Goal: Information Seeking & Learning: Learn about a topic

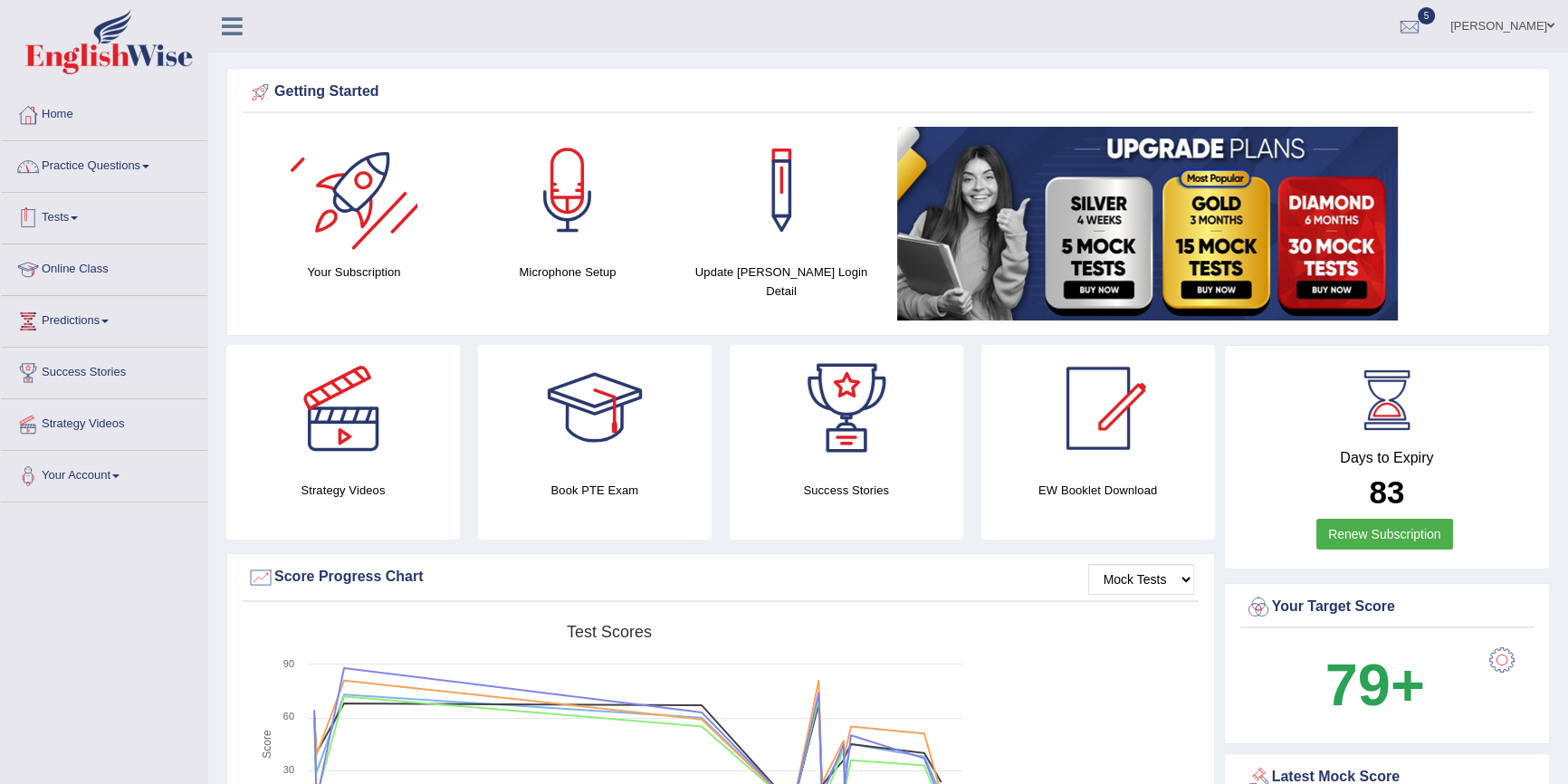
click at [146, 178] on link "Practice Questions" at bounding box center [104, 164] width 206 height 45
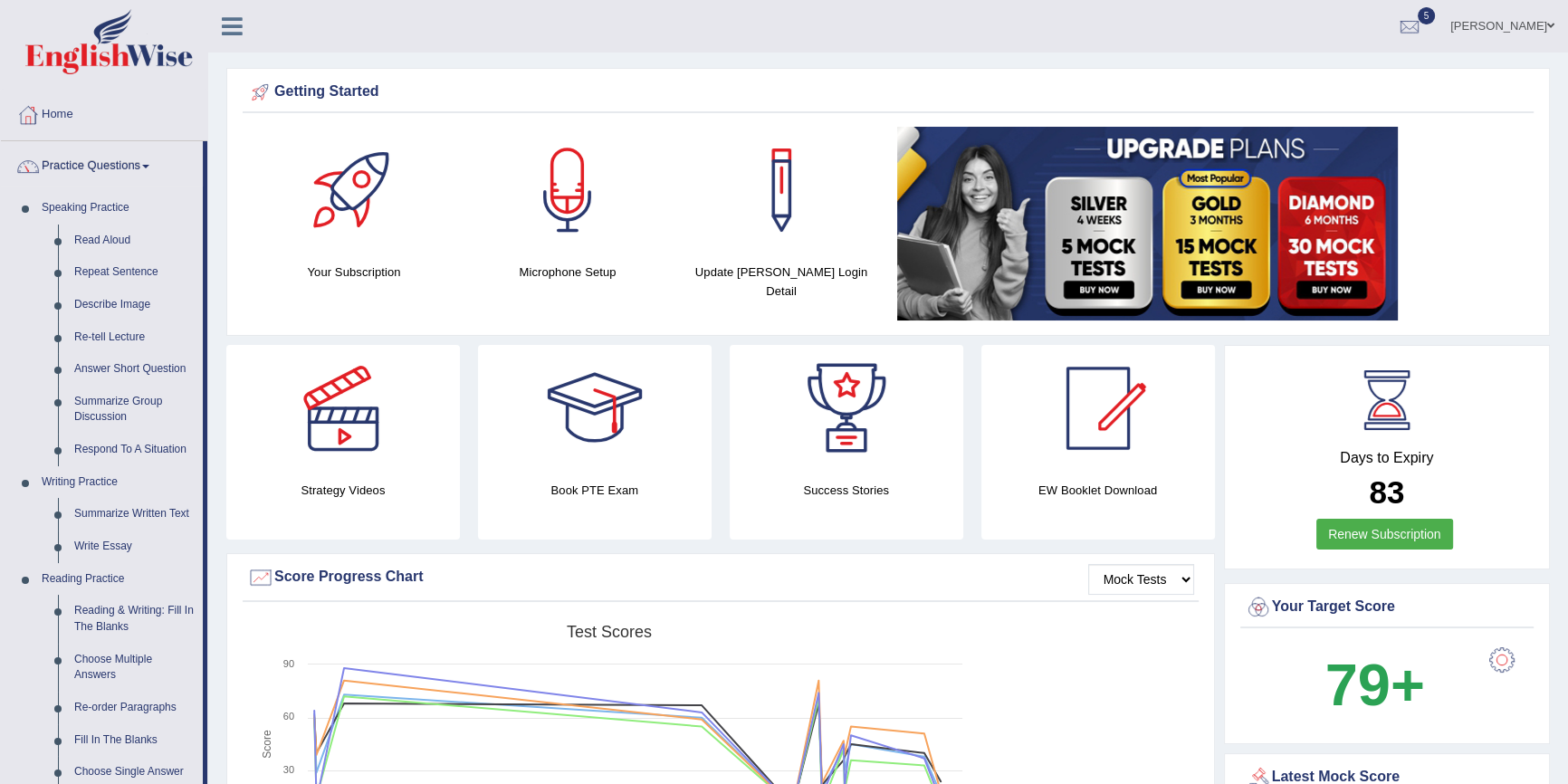
click at [140, 183] on link "Practice Questions" at bounding box center [102, 164] width 202 height 45
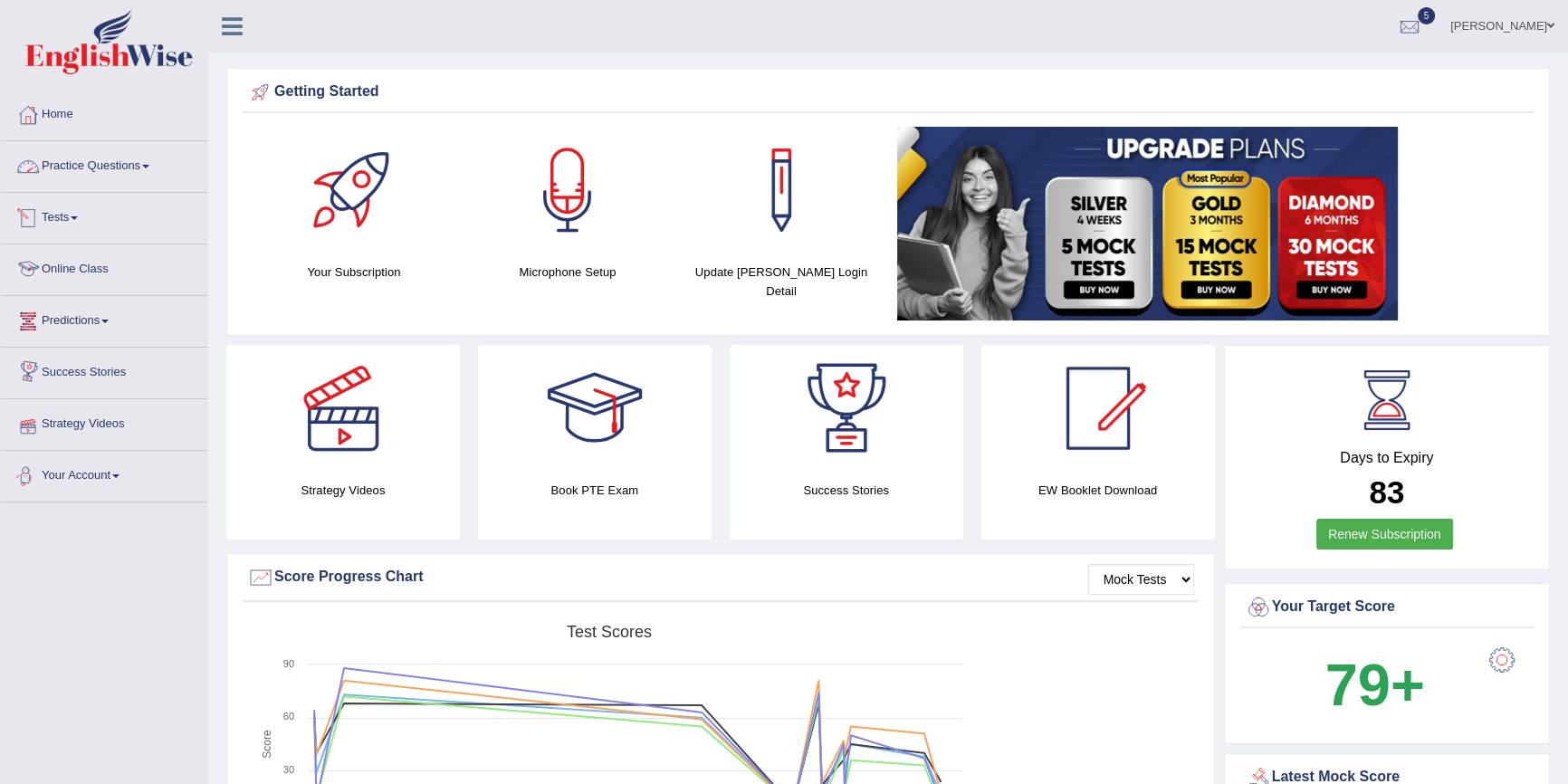
drag, startPoint x: 107, startPoint y: 226, endPoint x: 97, endPoint y: 236, distance: 14.1
click at [107, 228] on link "Tests" at bounding box center [104, 215] width 206 height 45
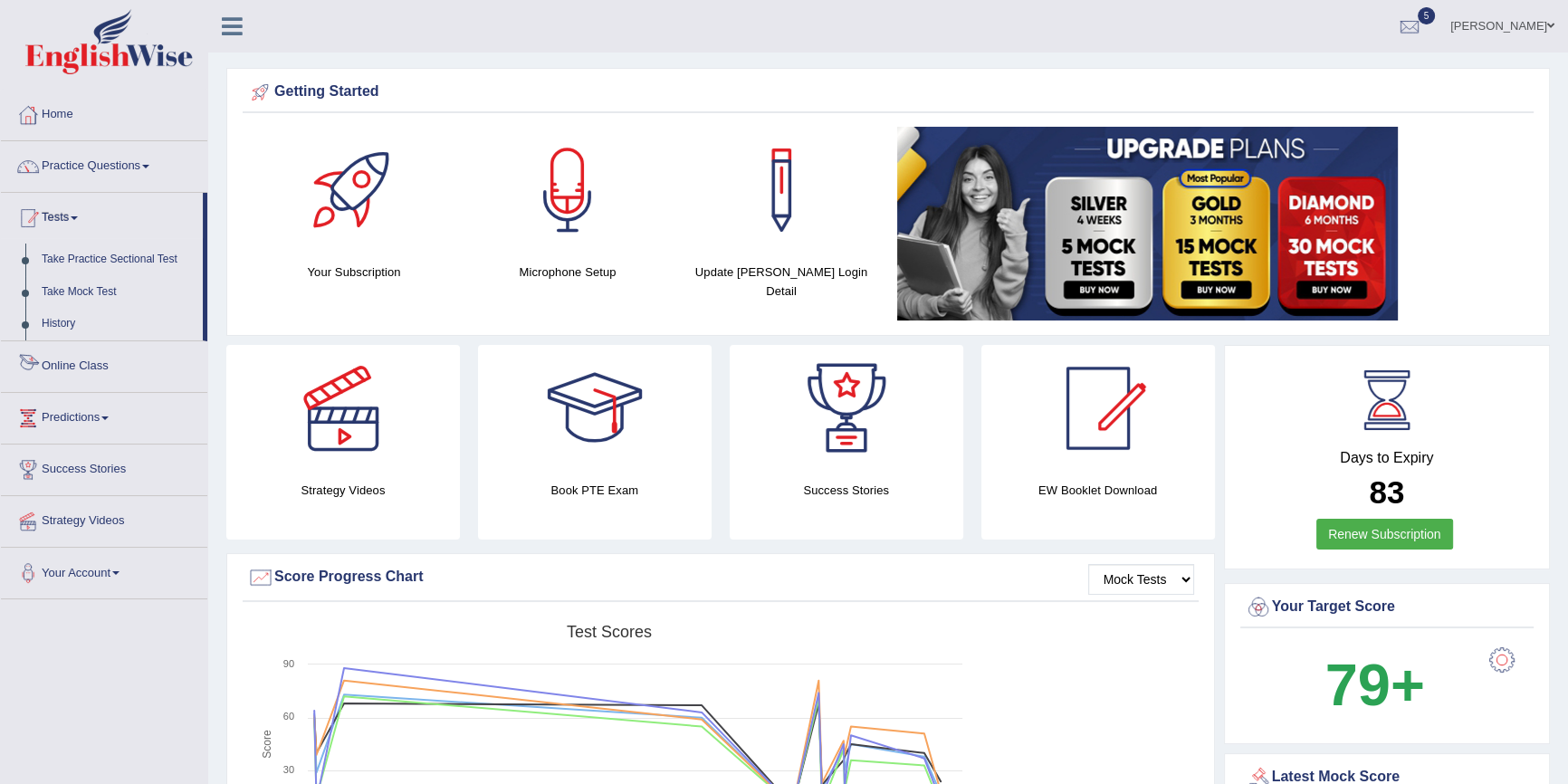
click at [93, 225] on link "Tests" at bounding box center [102, 215] width 202 height 45
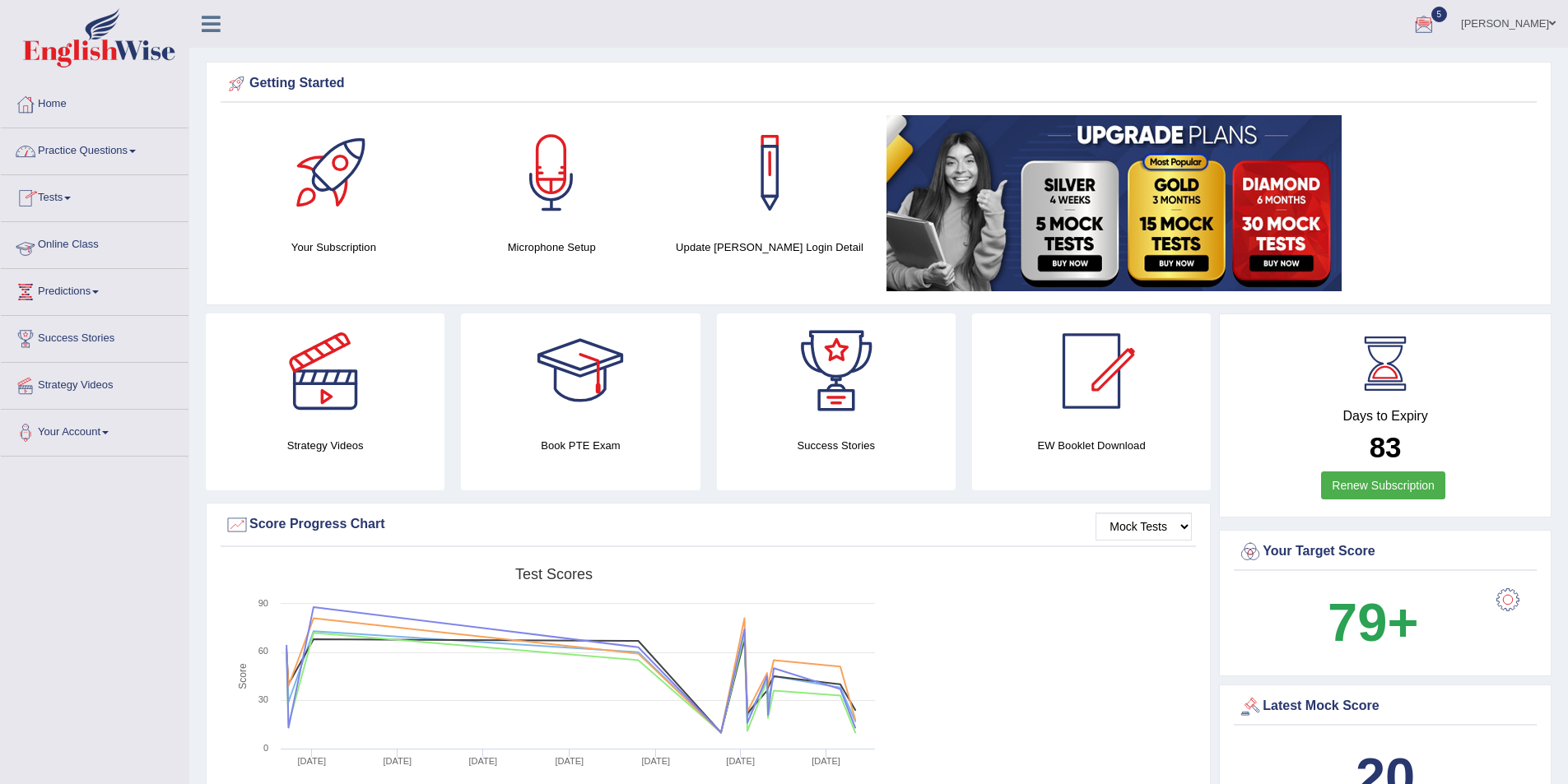
click at [124, 160] on link "Practice Questions" at bounding box center [94, 149] width 188 height 41
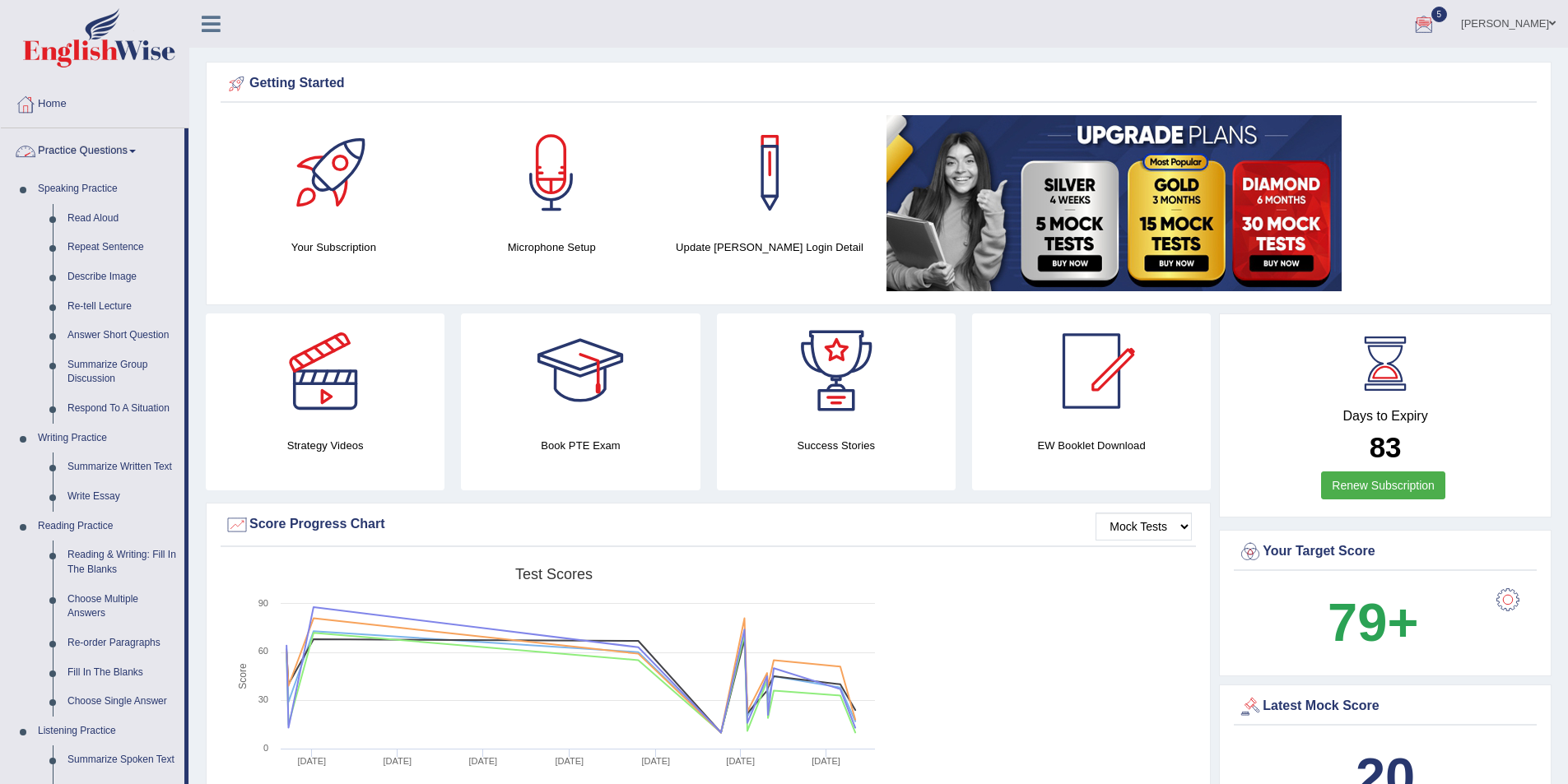
click at [133, 142] on link "Practice Questions" at bounding box center [93, 149] width 183 height 41
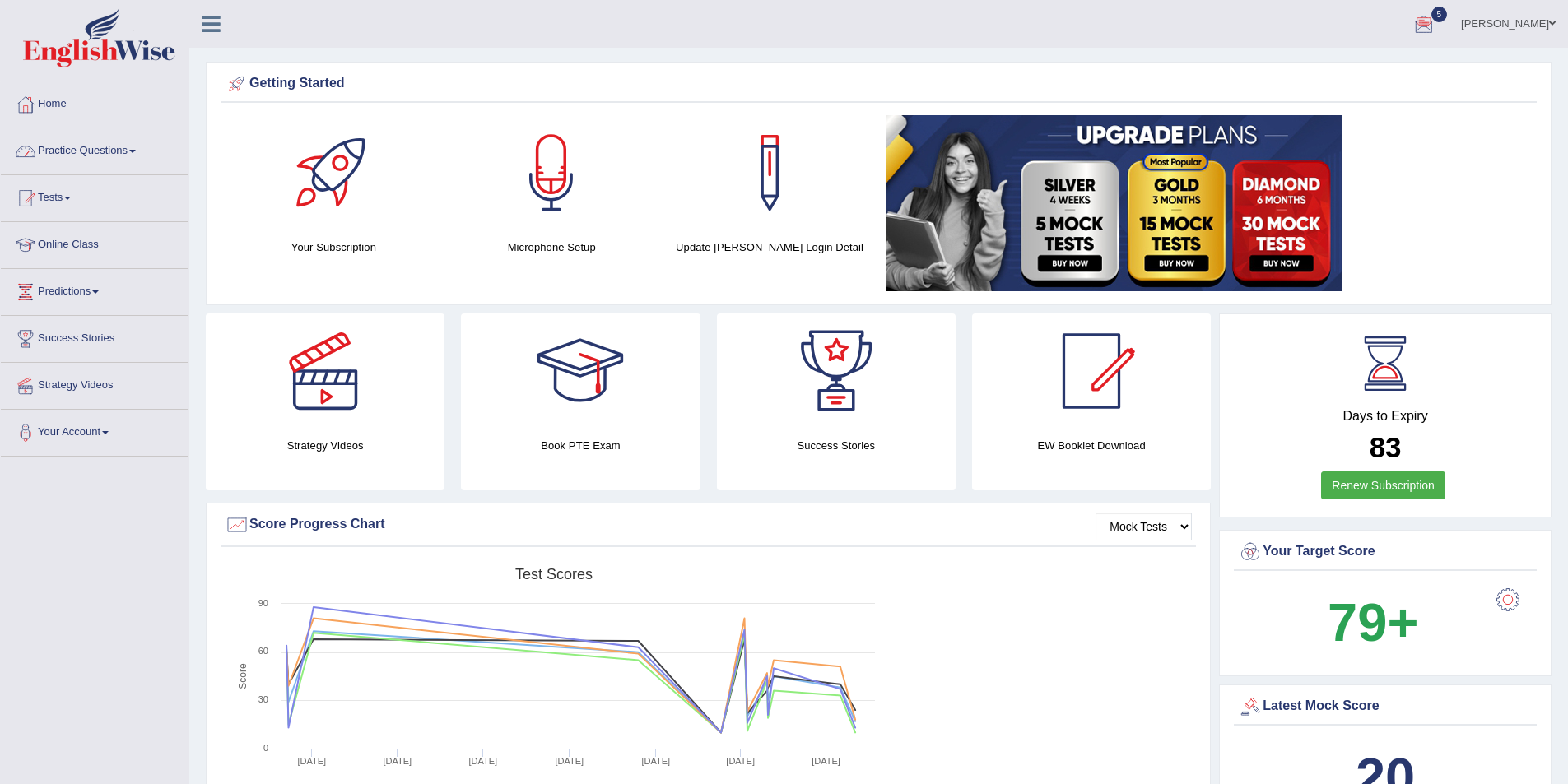
click at [127, 158] on link "Practice Questions" at bounding box center [94, 149] width 188 height 41
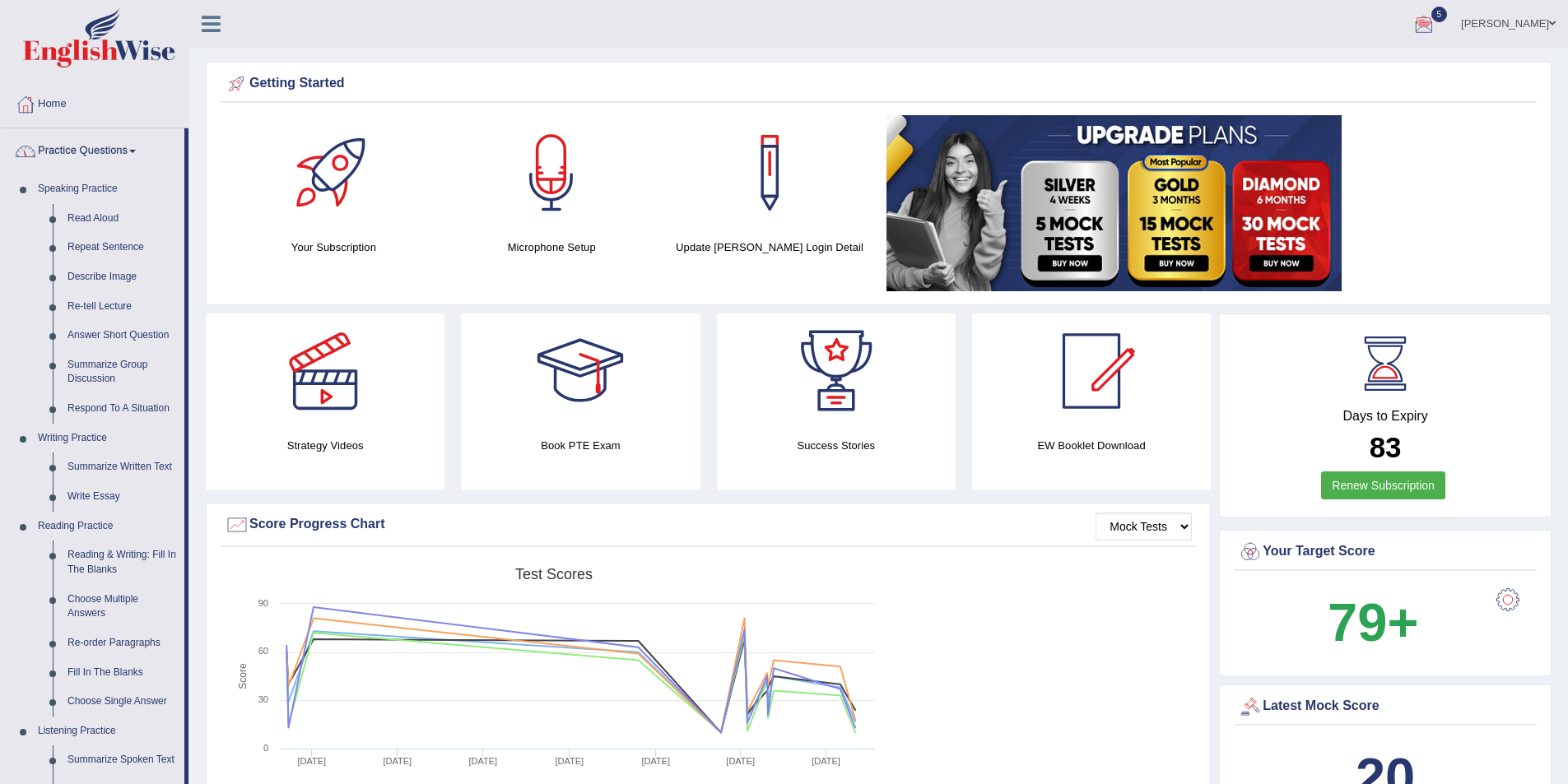
click at [113, 153] on link "Practice Questions" at bounding box center [93, 149] width 183 height 41
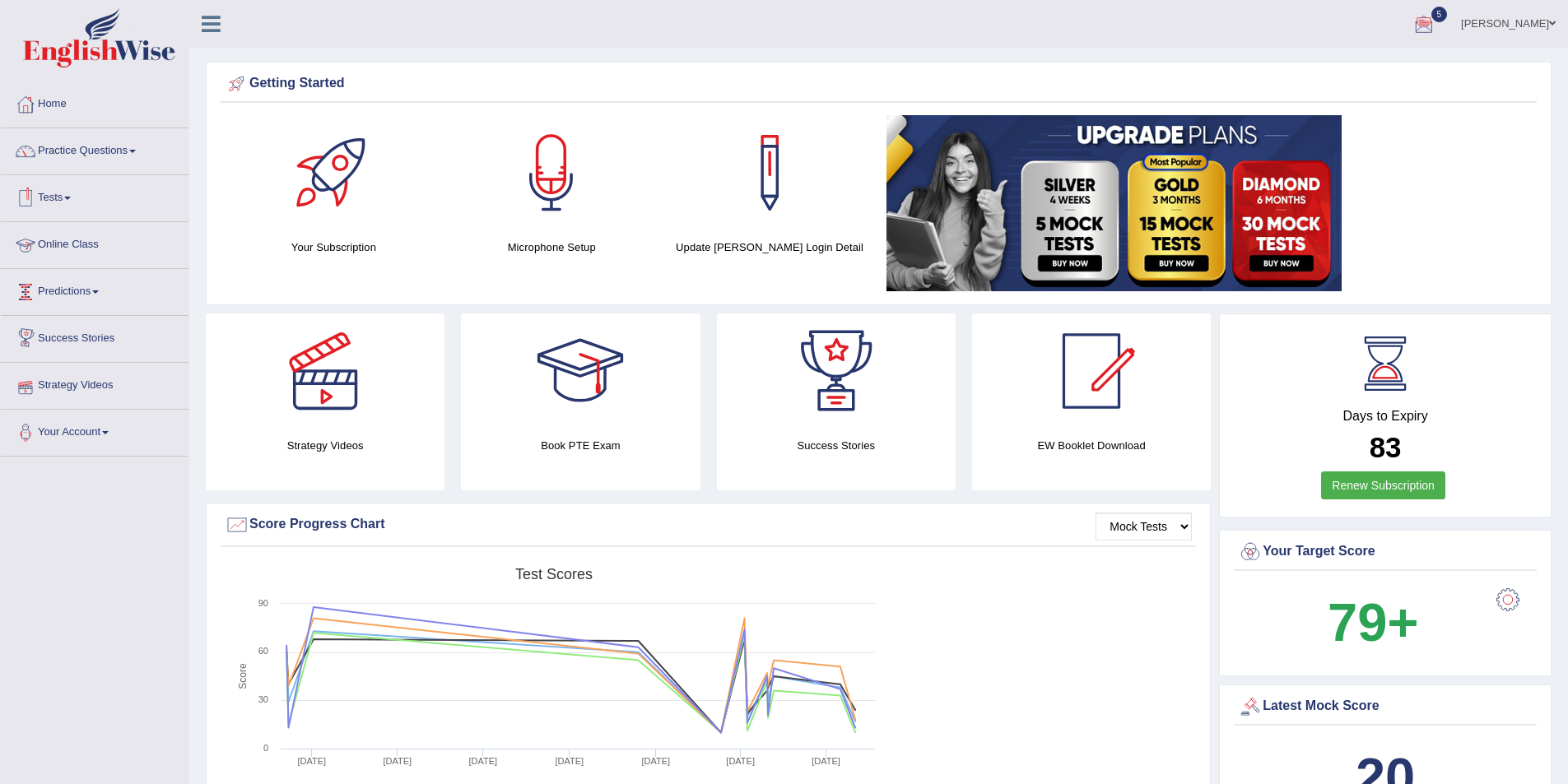
click at [82, 391] on link "Strategy Videos" at bounding box center [94, 383] width 188 height 41
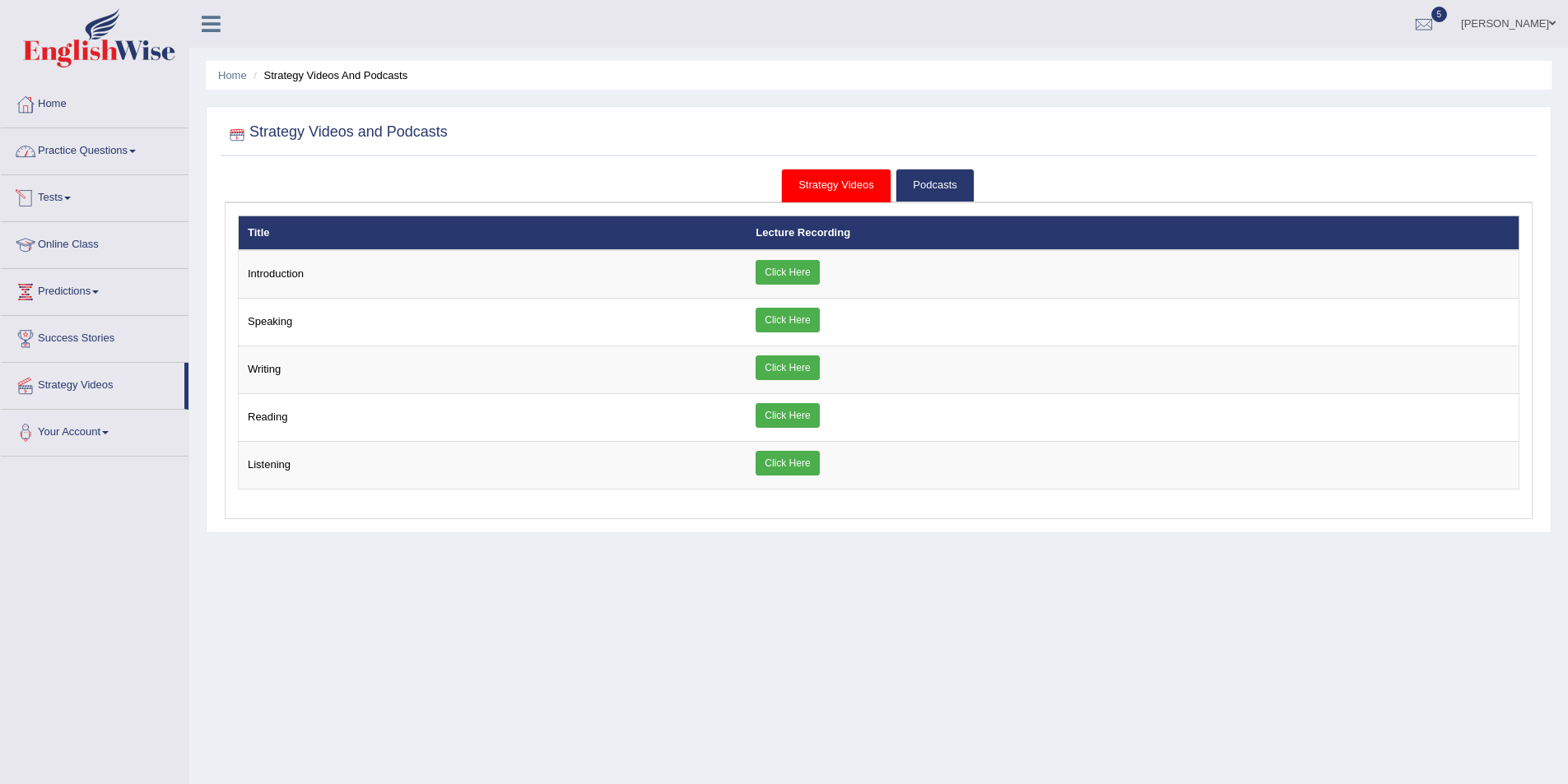
click at [135, 160] on link "Practice Questions" at bounding box center [94, 149] width 188 height 41
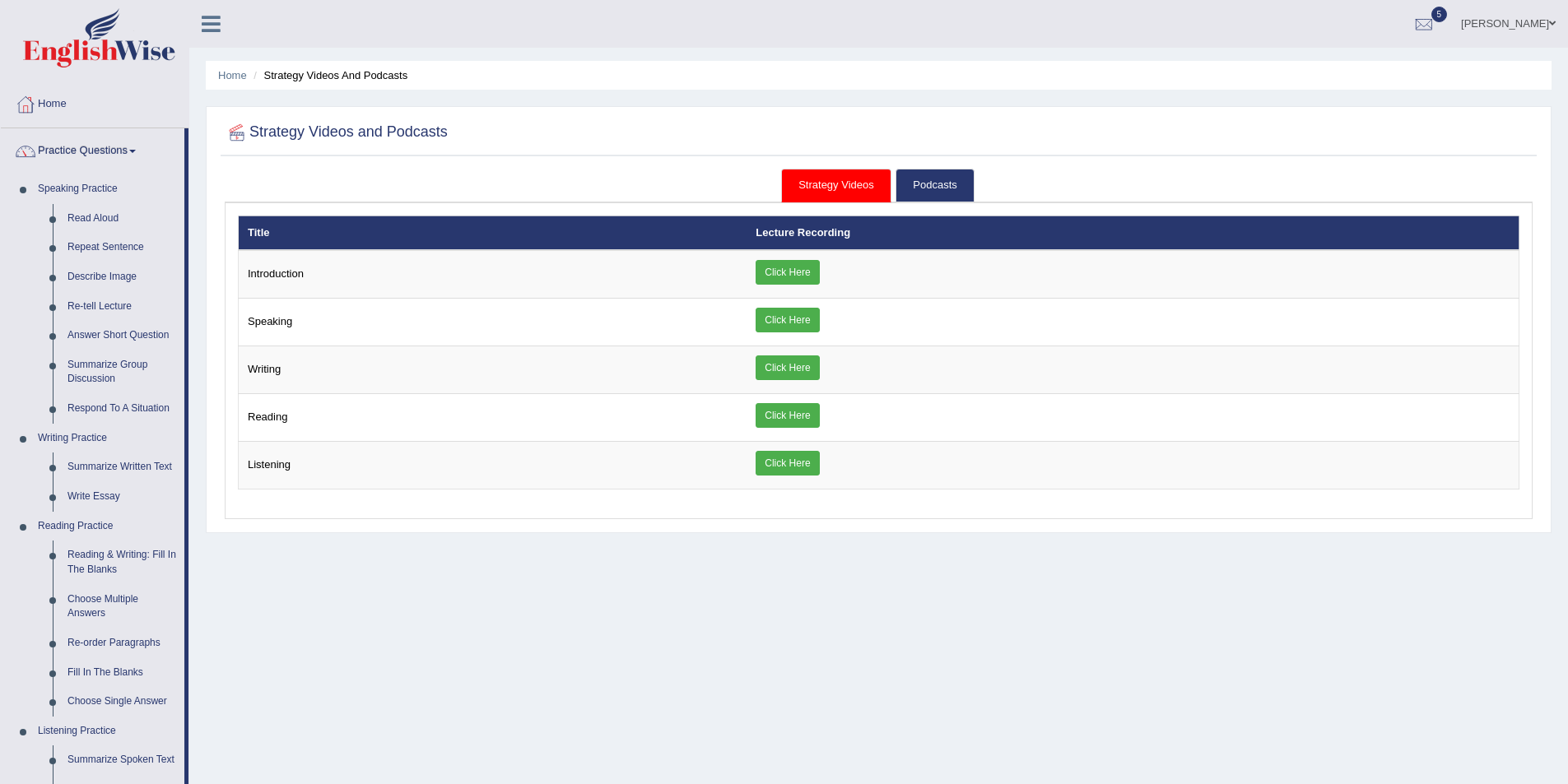
click at [678, 31] on ul "ritvik Khurana Toggle navigation Username: ritvikhurana Access Type: Online Sub…" at bounding box center [1086, 24] width 966 height 47
click at [44, 104] on link "Home" at bounding box center [94, 102] width 188 height 41
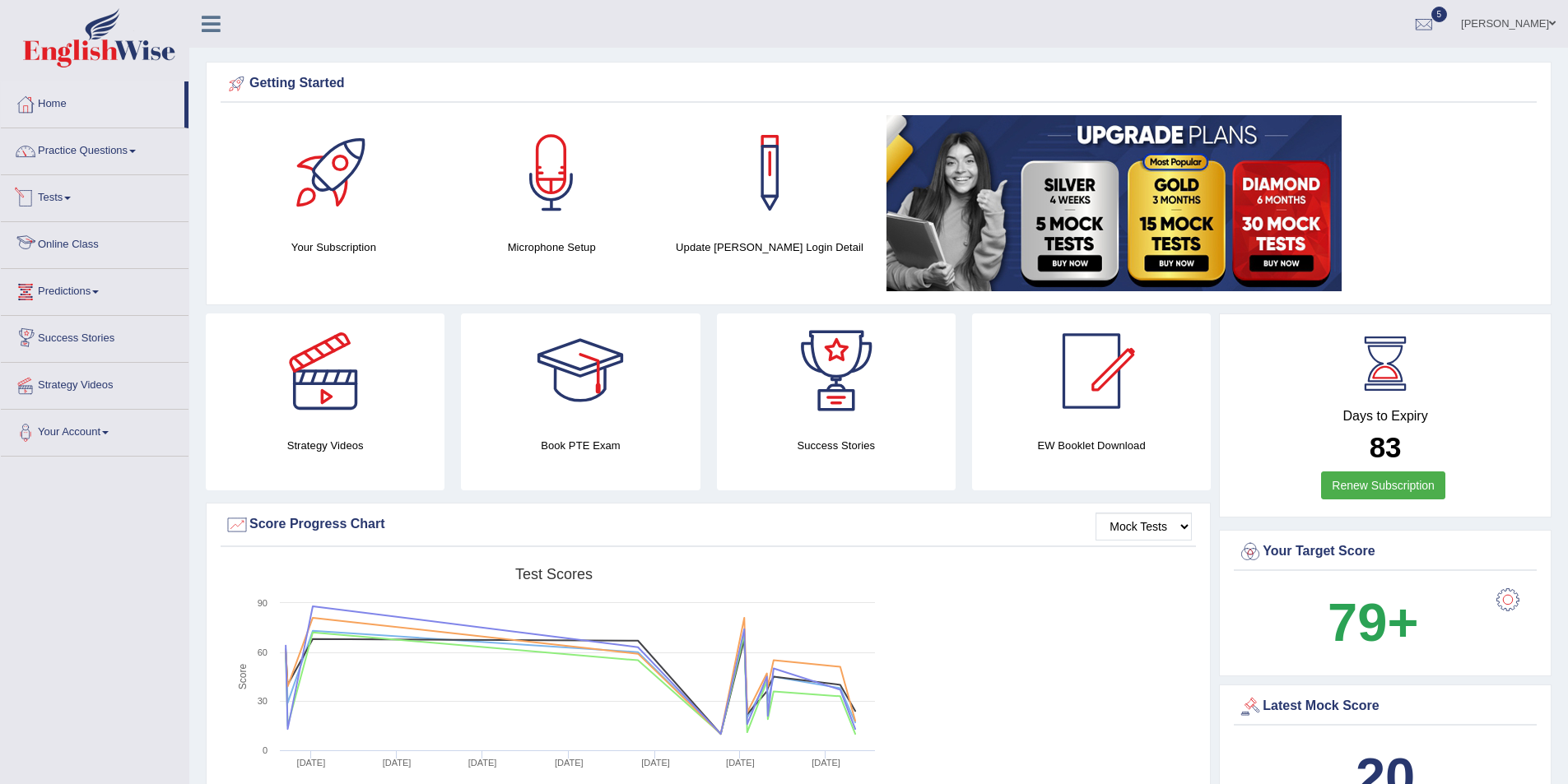
click at [100, 203] on link "Tests" at bounding box center [94, 195] width 188 height 41
click at [84, 264] on link "Take Mock Test" at bounding box center [107, 265] width 154 height 29
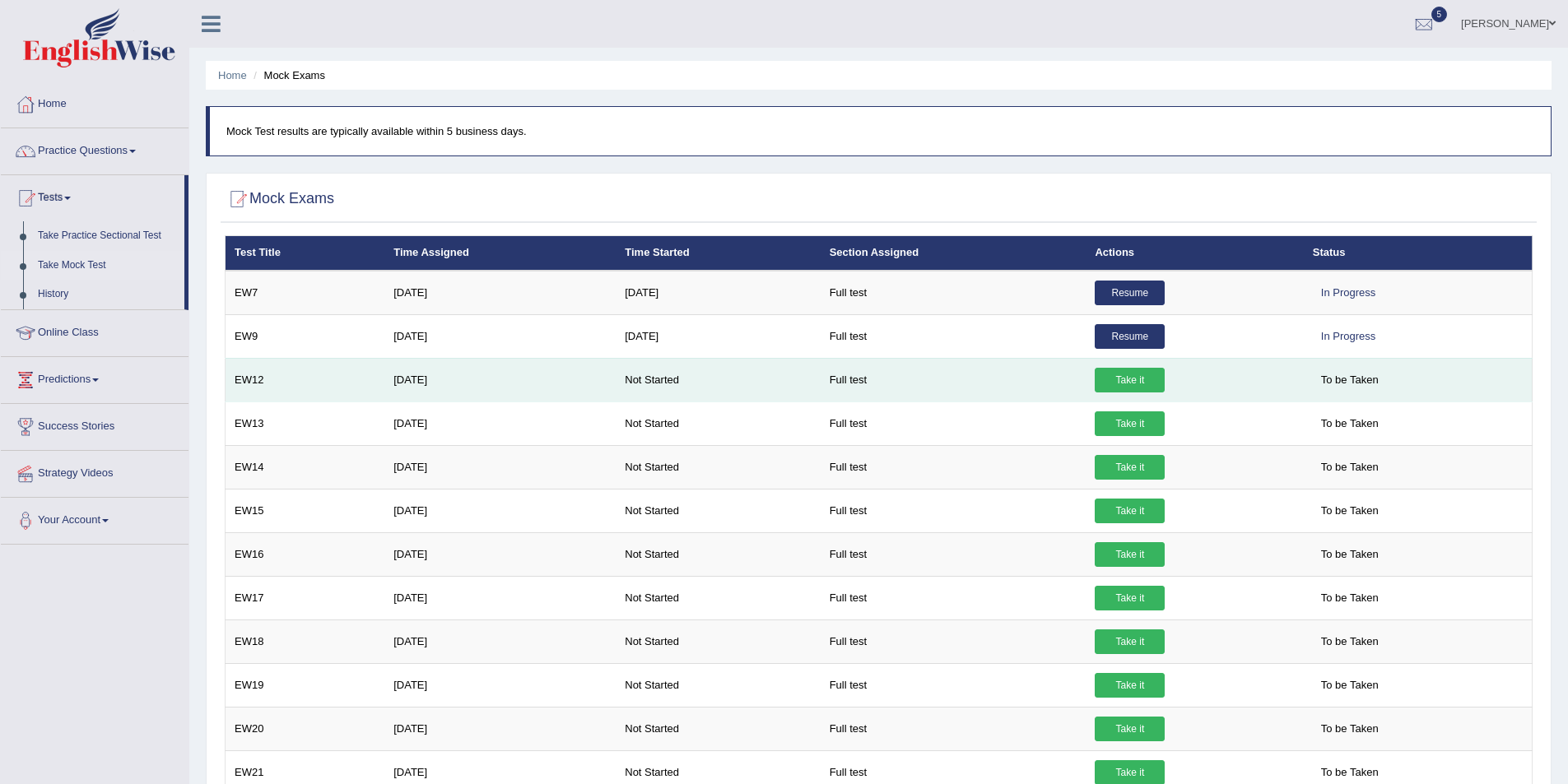
click at [1115, 376] on link "Take it" at bounding box center [1129, 379] width 70 height 24
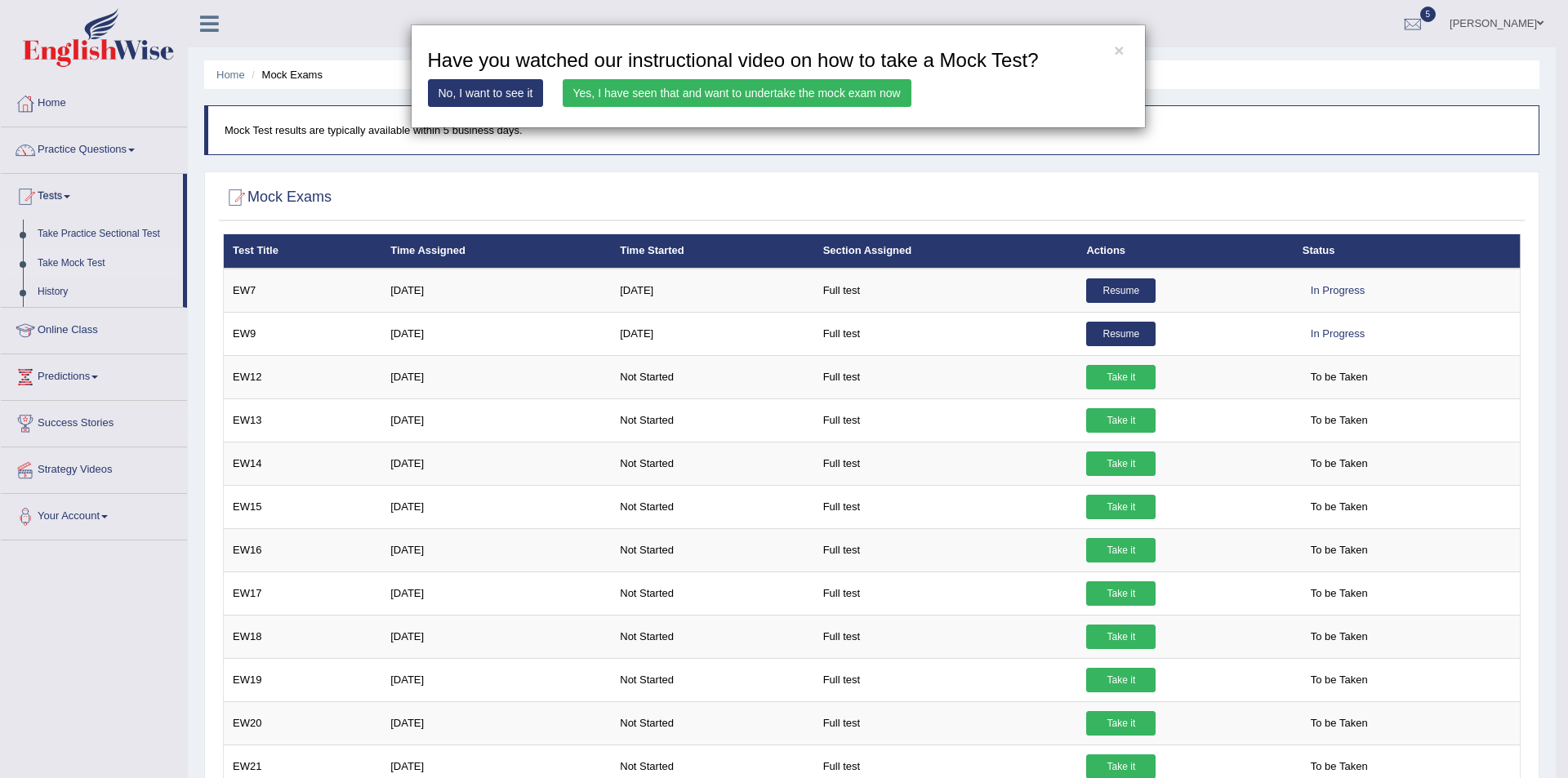
click at [812, 99] on link "Yes, I have seen that and want to undertake the mock exam now" at bounding box center [737, 93] width 349 height 28
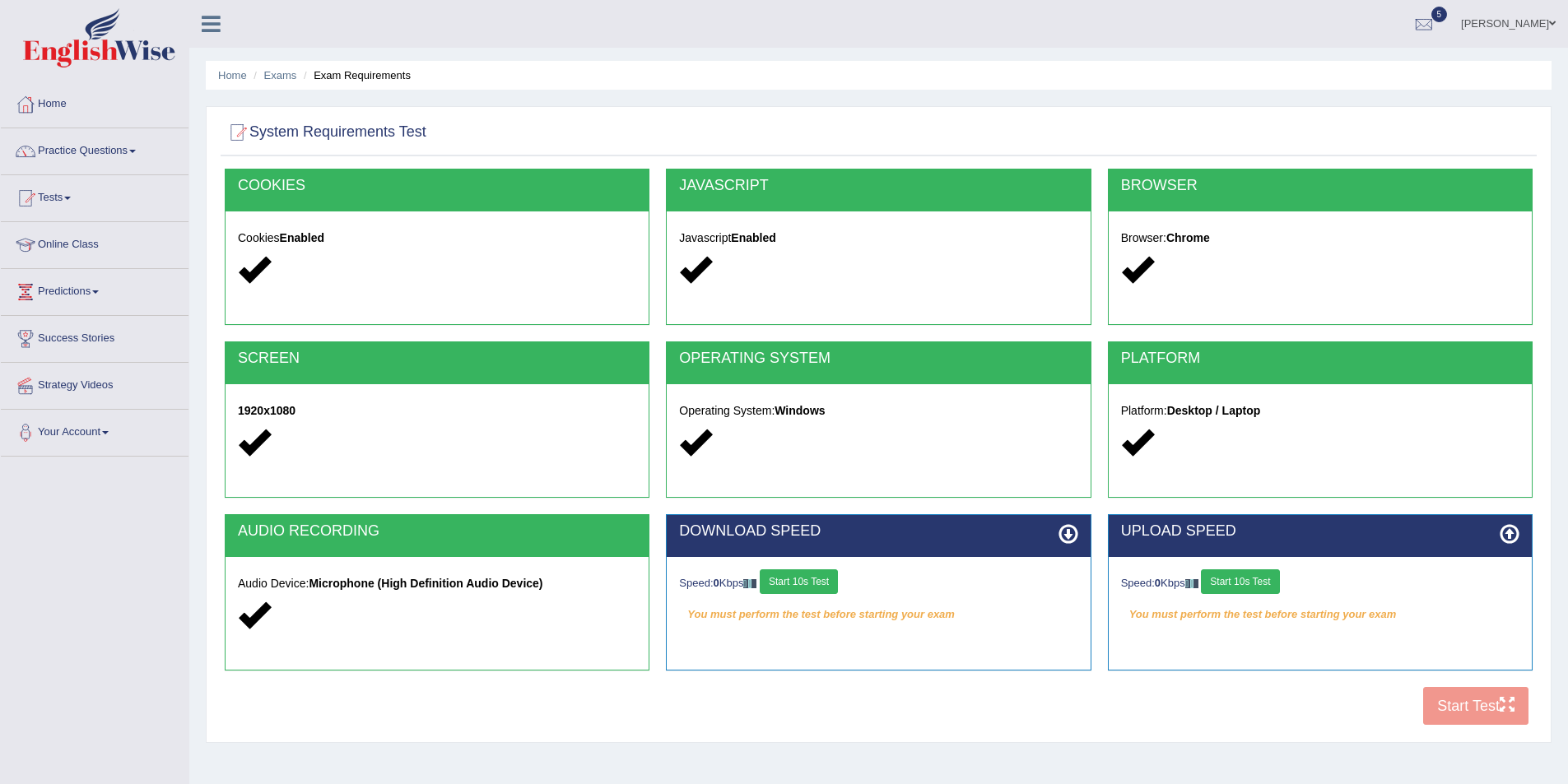
click at [824, 587] on button "Start 10s Test" at bounding box center [798, 581] width 78 height 24
click at [1253, 583] on button "Start 10s Test" at bounding box center [1239, 581] width 78 height 24
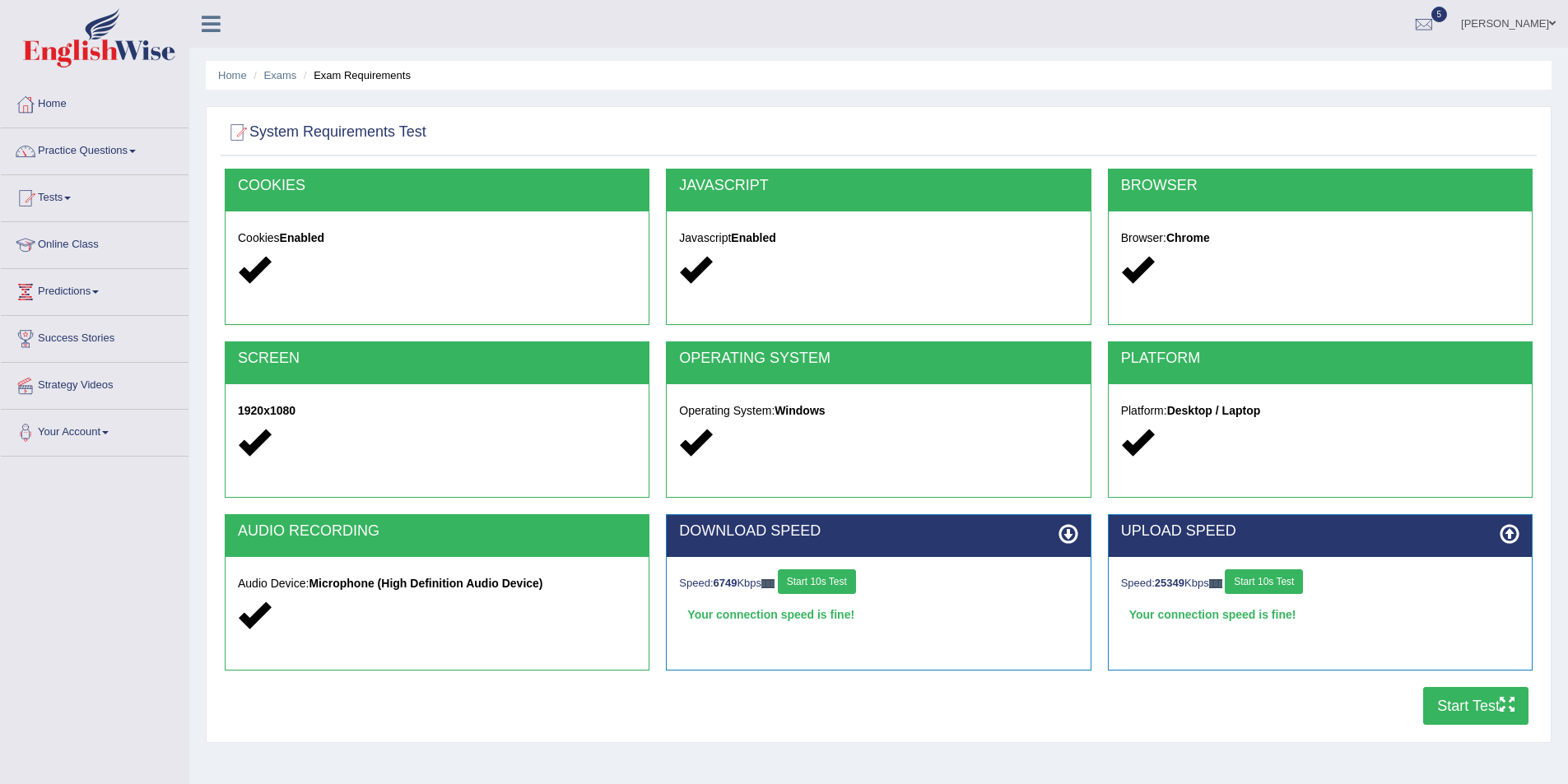
click at [1473, 706] on button "Start Test" at bounding box center [1475, 706] width 105 height 38
click at [153, 133] on link "Practice Questions" at bounding box center [94, 149] width 188 height 41
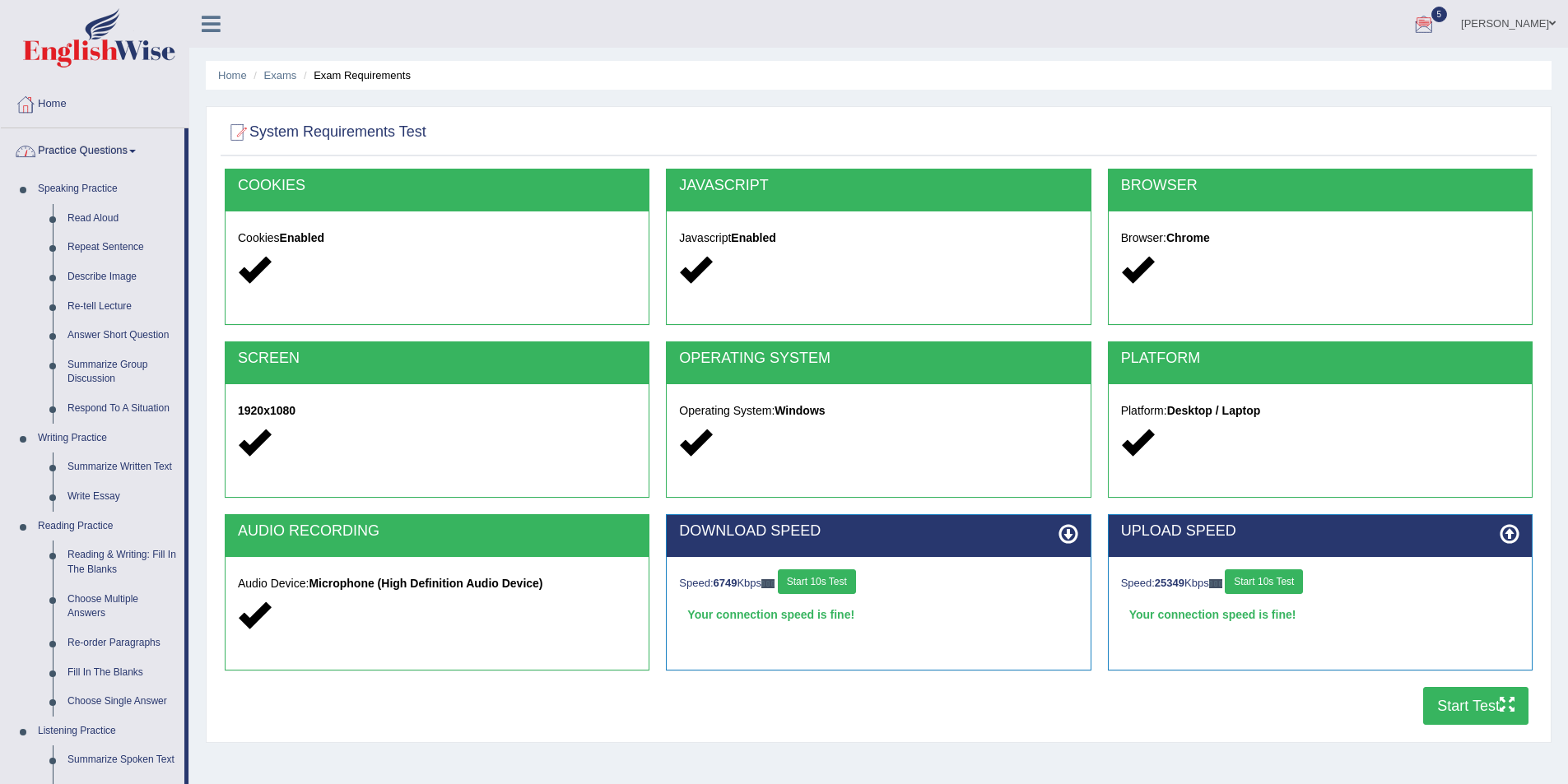
click at [135, 165] on link "Practice Questions" at bounding box center [93, 149] width 183 height 41
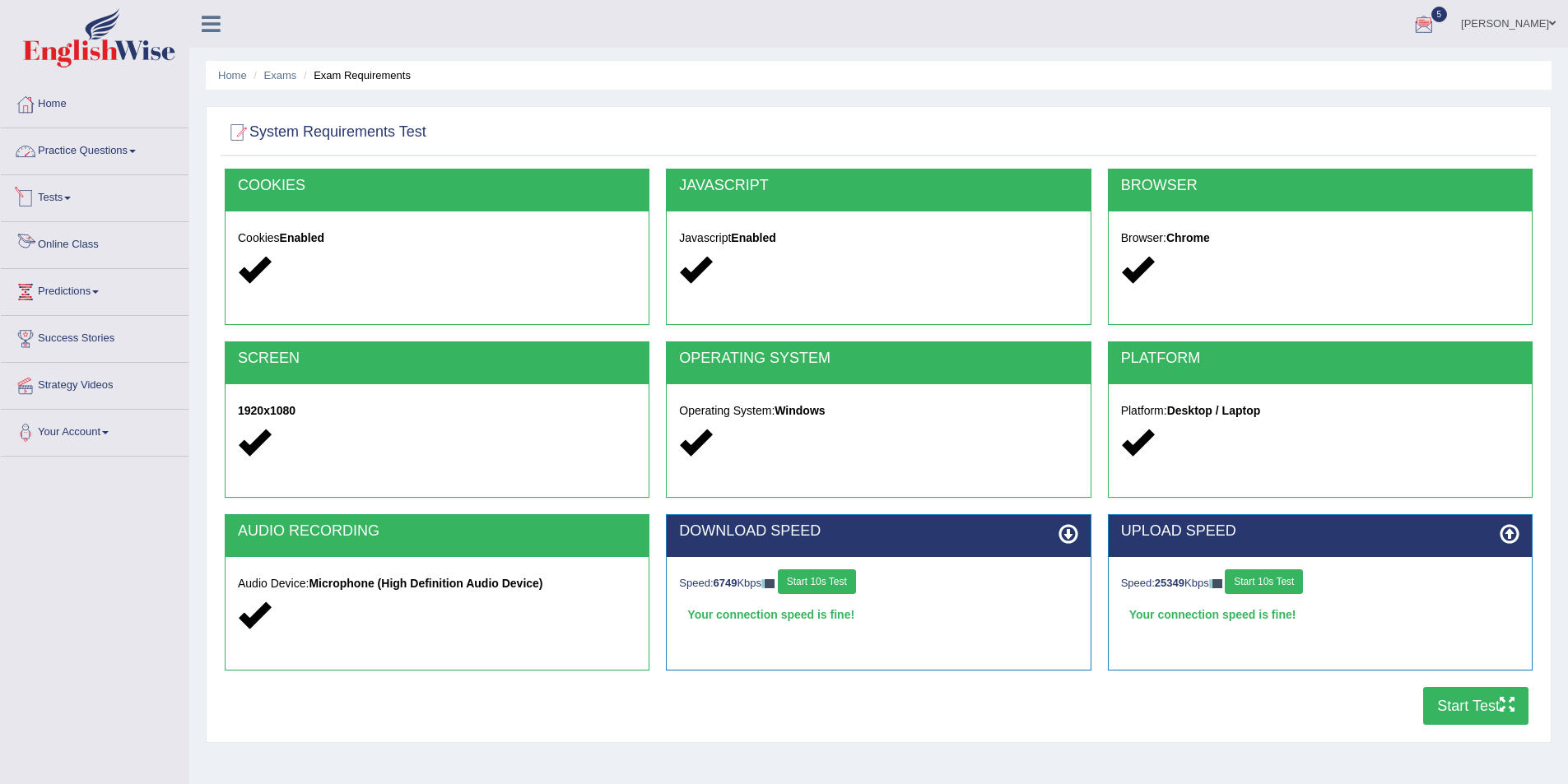
click at [101, 214] on link "Tests" at bounding box center [94, 195] width 188 height 41
click at [61, 296] on link "History" at bounding box center [107, 294] width 154 height 29
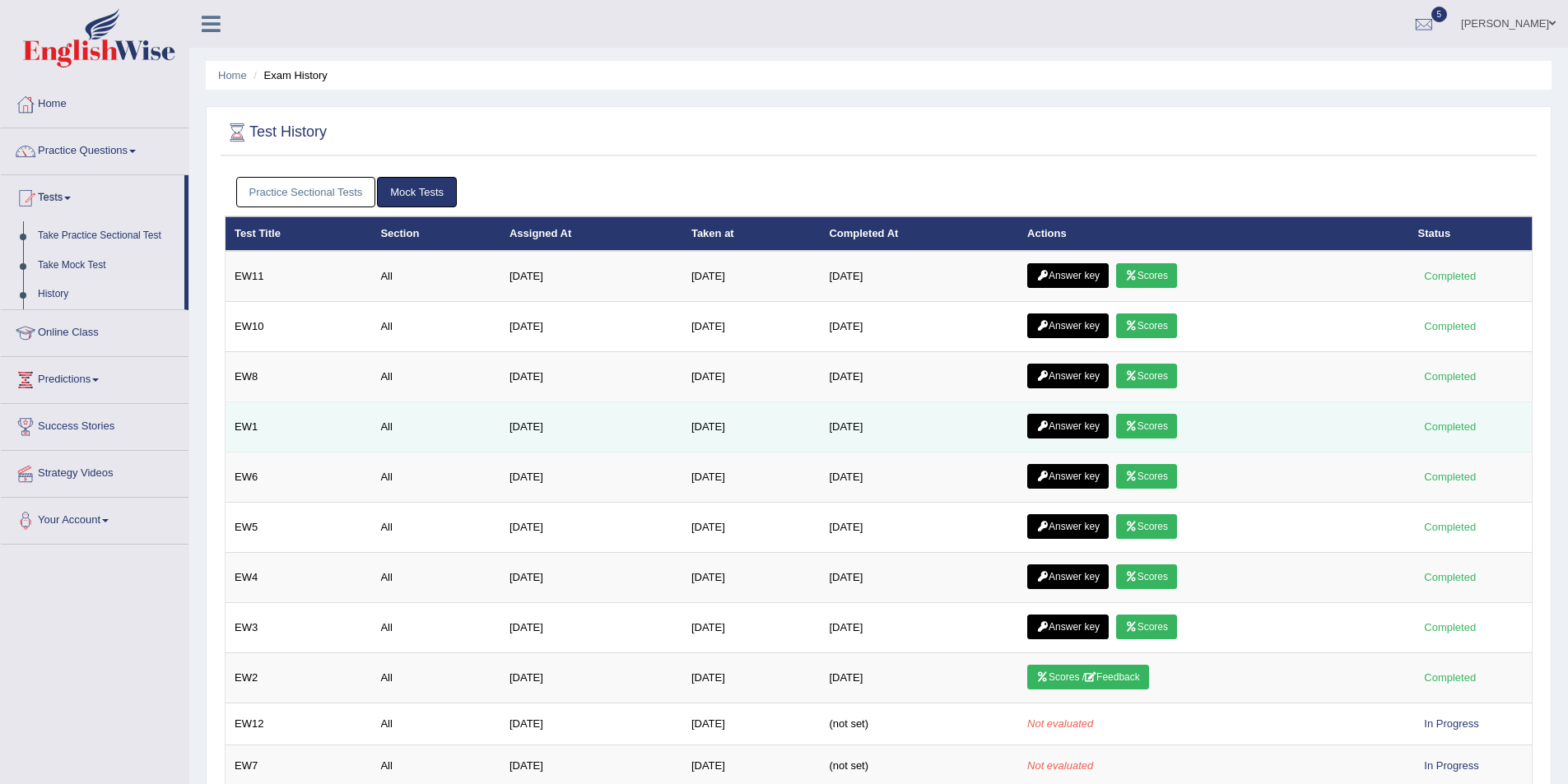
click at [1163, 430] on link "Scores" at bounding box center [1147, 426] width 61 height 24
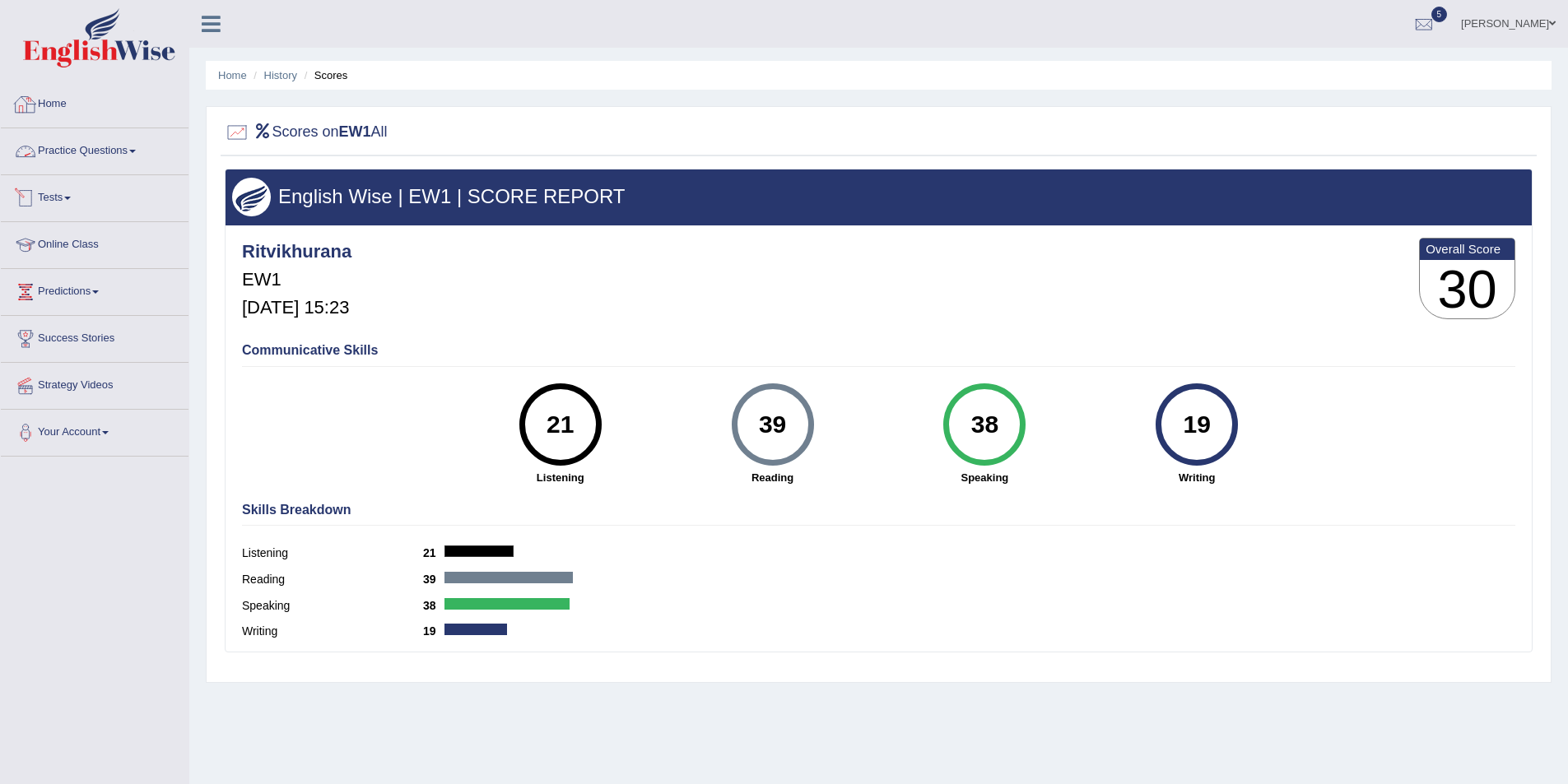
click at [122, 189] on link "Tests" at bounding box center [94, 195] width 188 height 41
click at [68, 296] on link "History" at bounding box center [107, 294] width 154 height 29
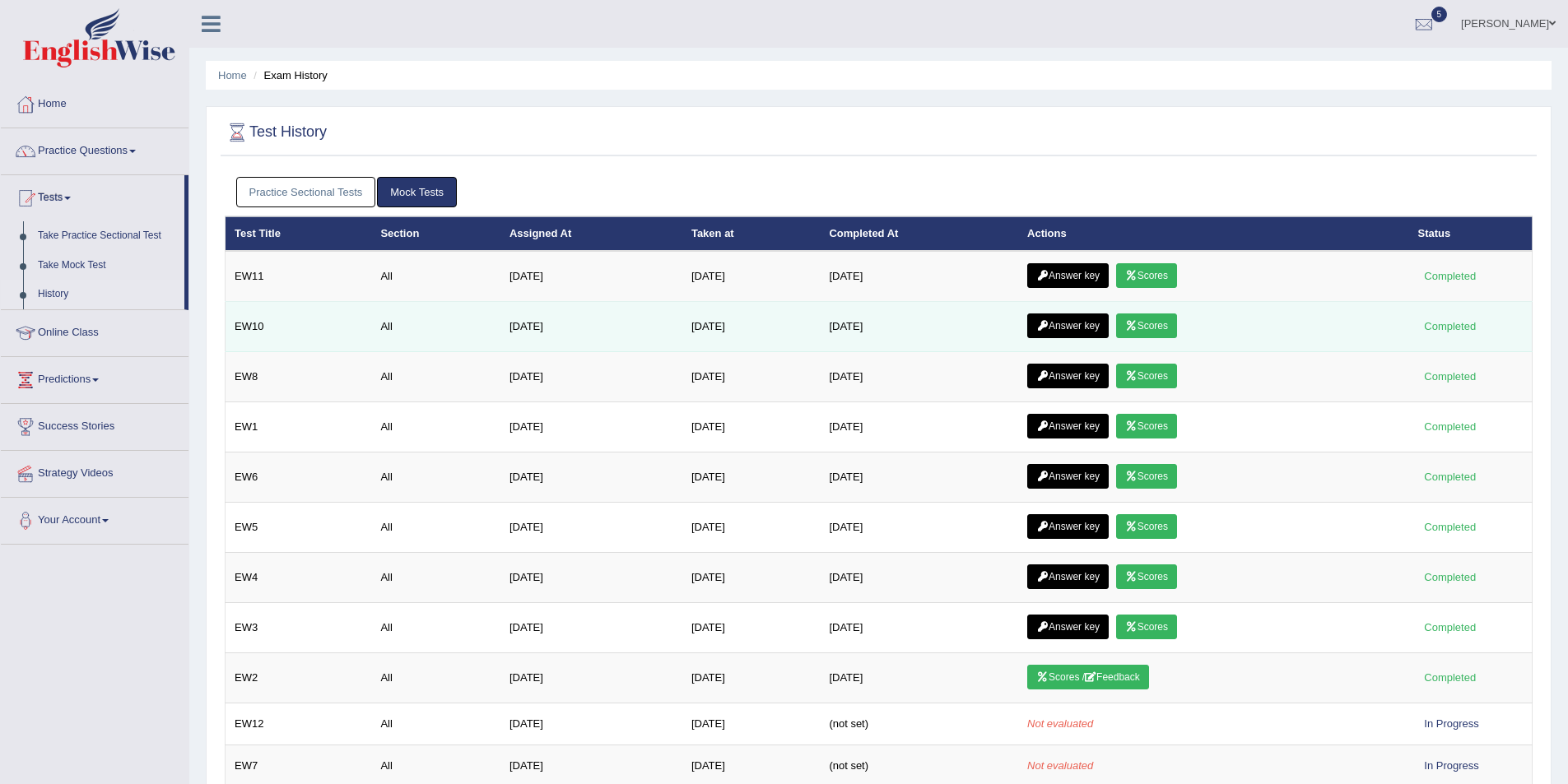
click at [1083, 329] on link "Answer key" at bounding box center [1067, 326] width 82 height 24
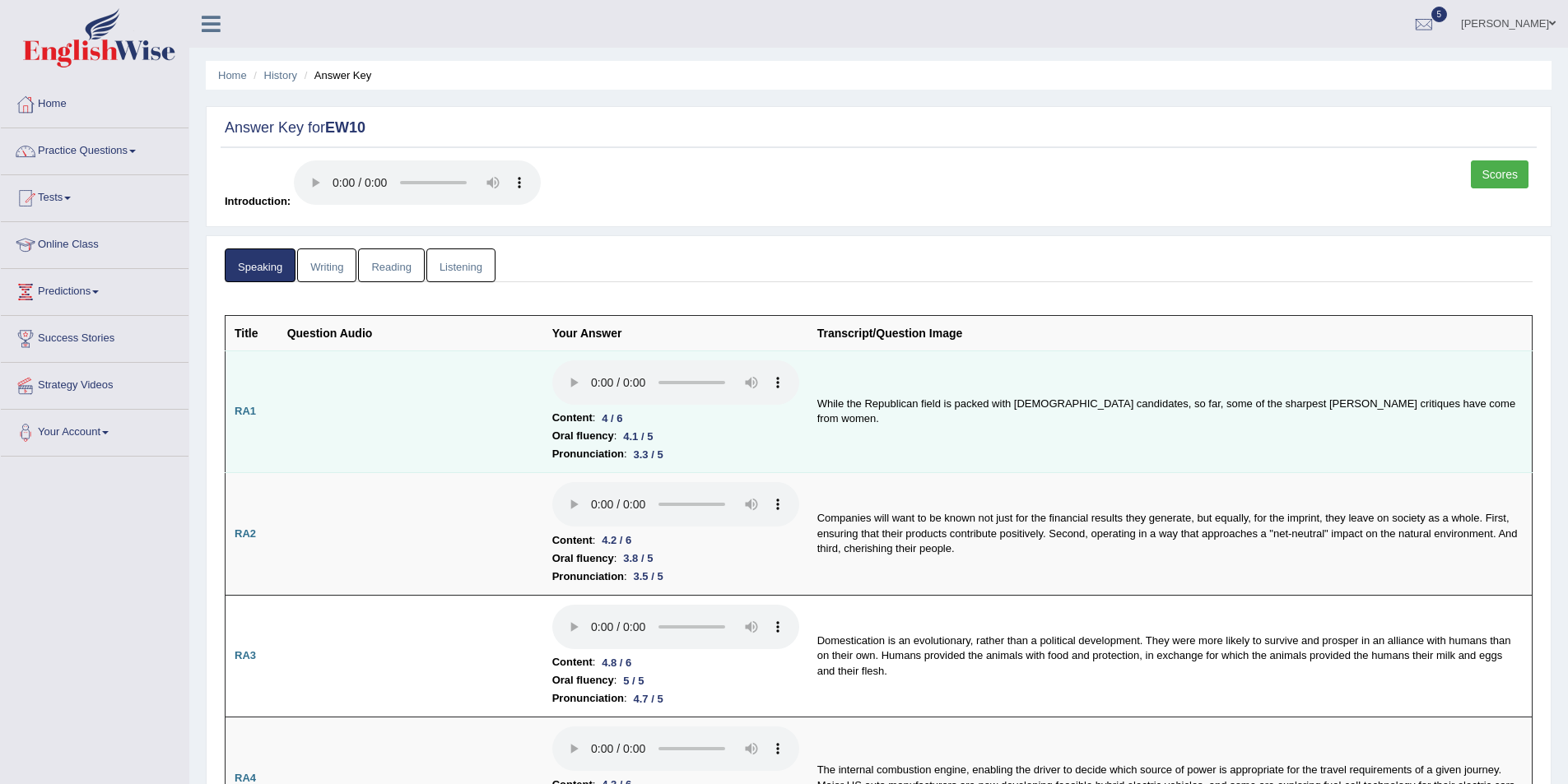
scroll to position [165, 0]
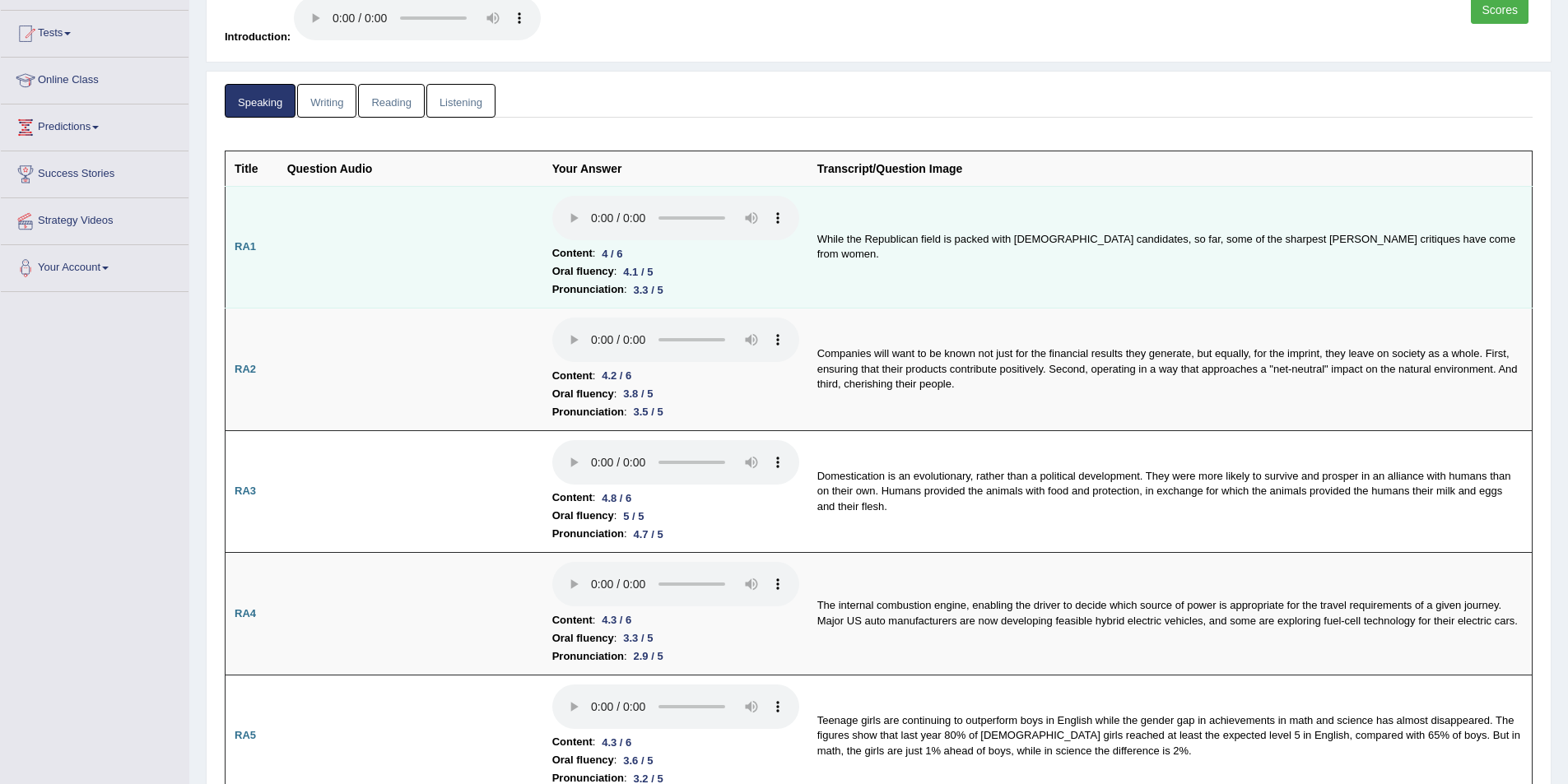
drag, startPoint x: 539, startPoint y: 270, endPoint x: 622, endPoint y: 275, distance: 83.2
click at [622, 275] on tr "RA1 Content : 4 / 6 Oral fluency : 4.1 / 5 Pronunciation : 3.3 / 5 While the Re…" at bounding box center [878, 247] width 1306 height 123
click at [610, 299] on td "Content : 4 / 6 Oral fluency : 4.1 / 5 Pronunciation : 3.3 / 5" at bounding box center [675, 247] width 265 height 123
drag, startPoint x: 548, startPoint y: 294, endPoint x: 633, endPoint y: 299, distance: 85.1
click at [633, 299] on td "Content : 4 / 6 Oral fluency : 4.1 / 5 Pronunciation : 3.3 / 5" at bounding box center [675, 247] width 265 height 123
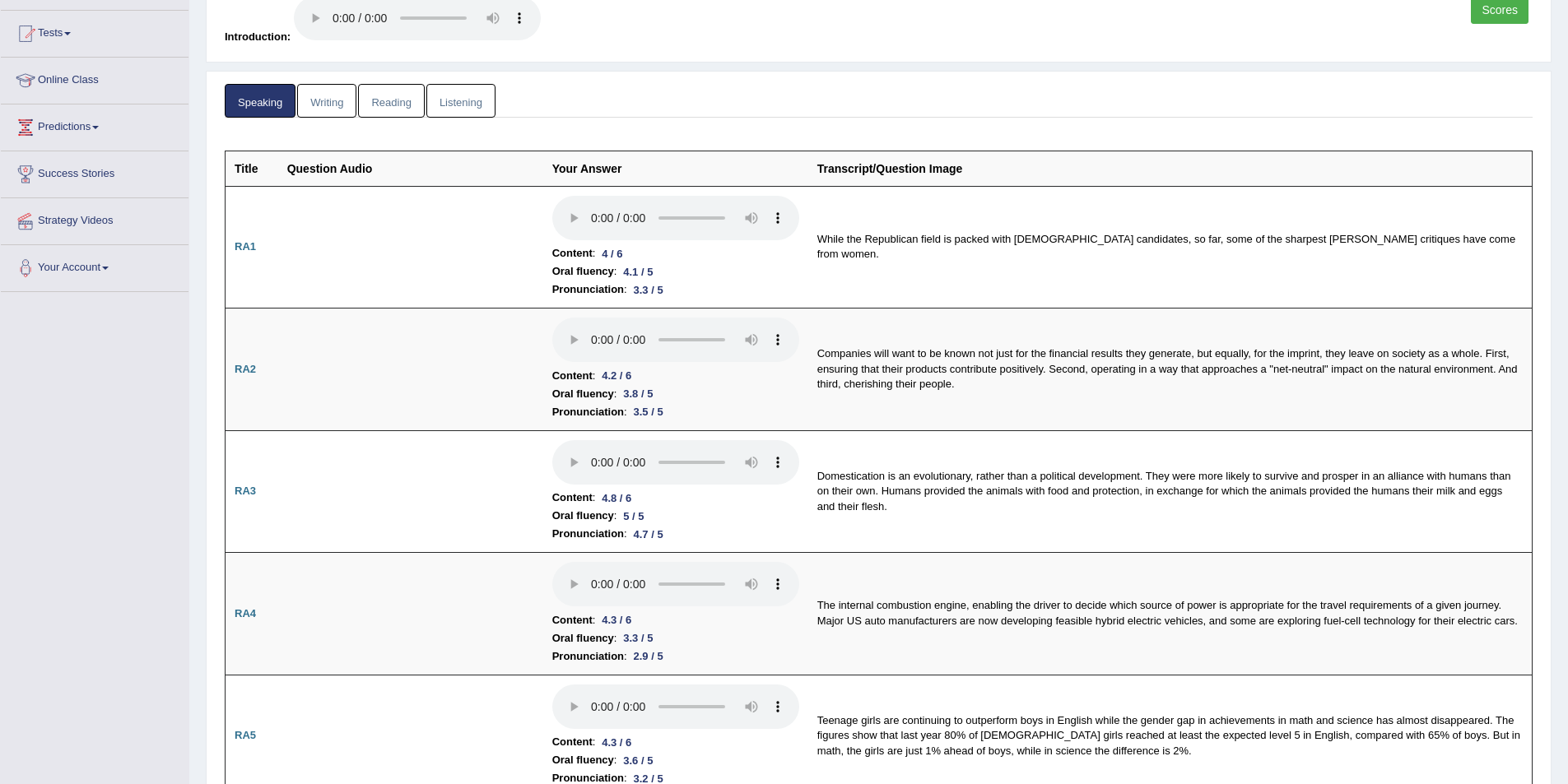
click at [339, 100] on link "Writing" at bounding box center [326, 101] width 59 height 34
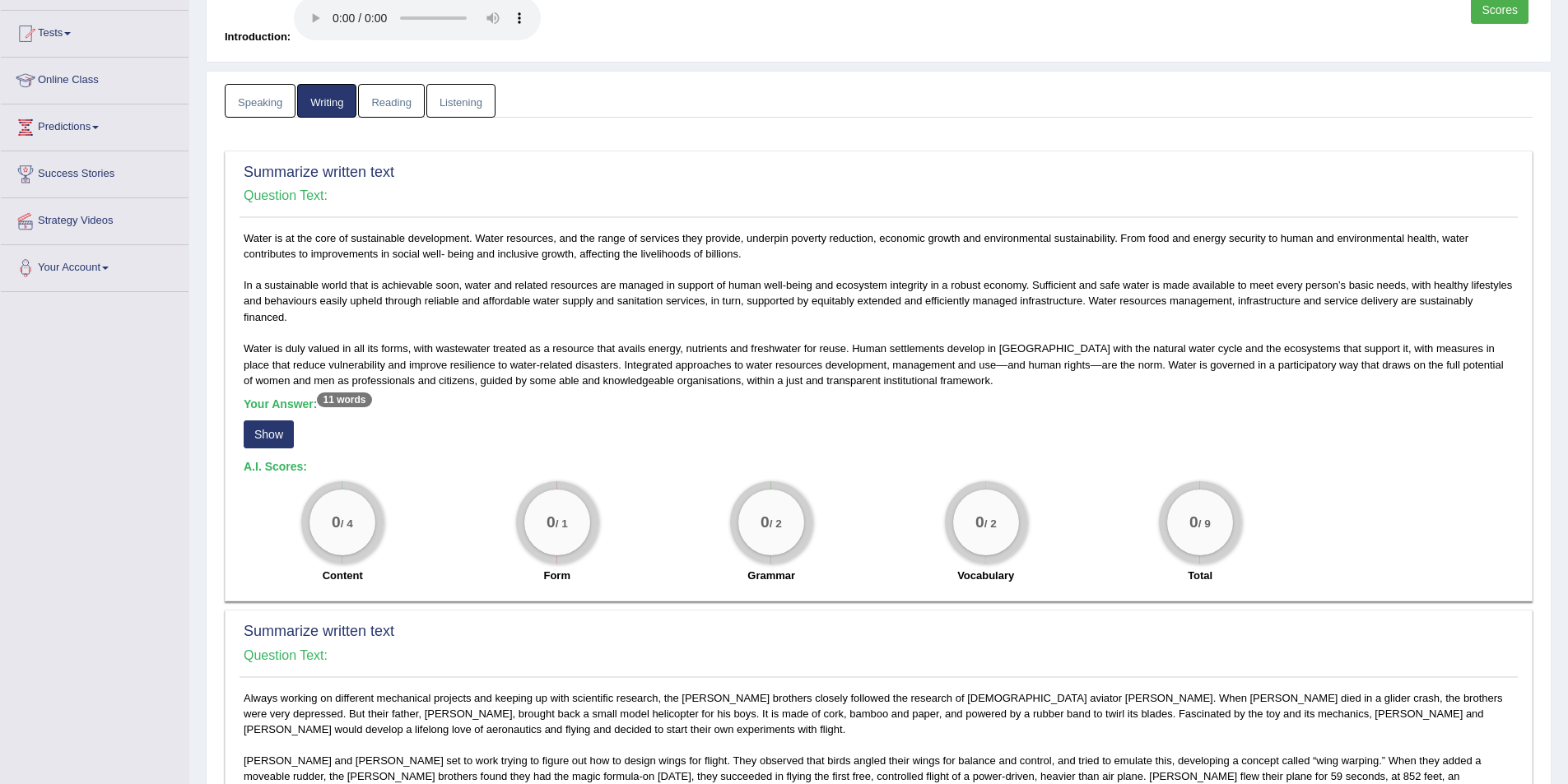
click at [252, 95] on link "Speaking" at bounding box center [260, 101] width 71 height 34
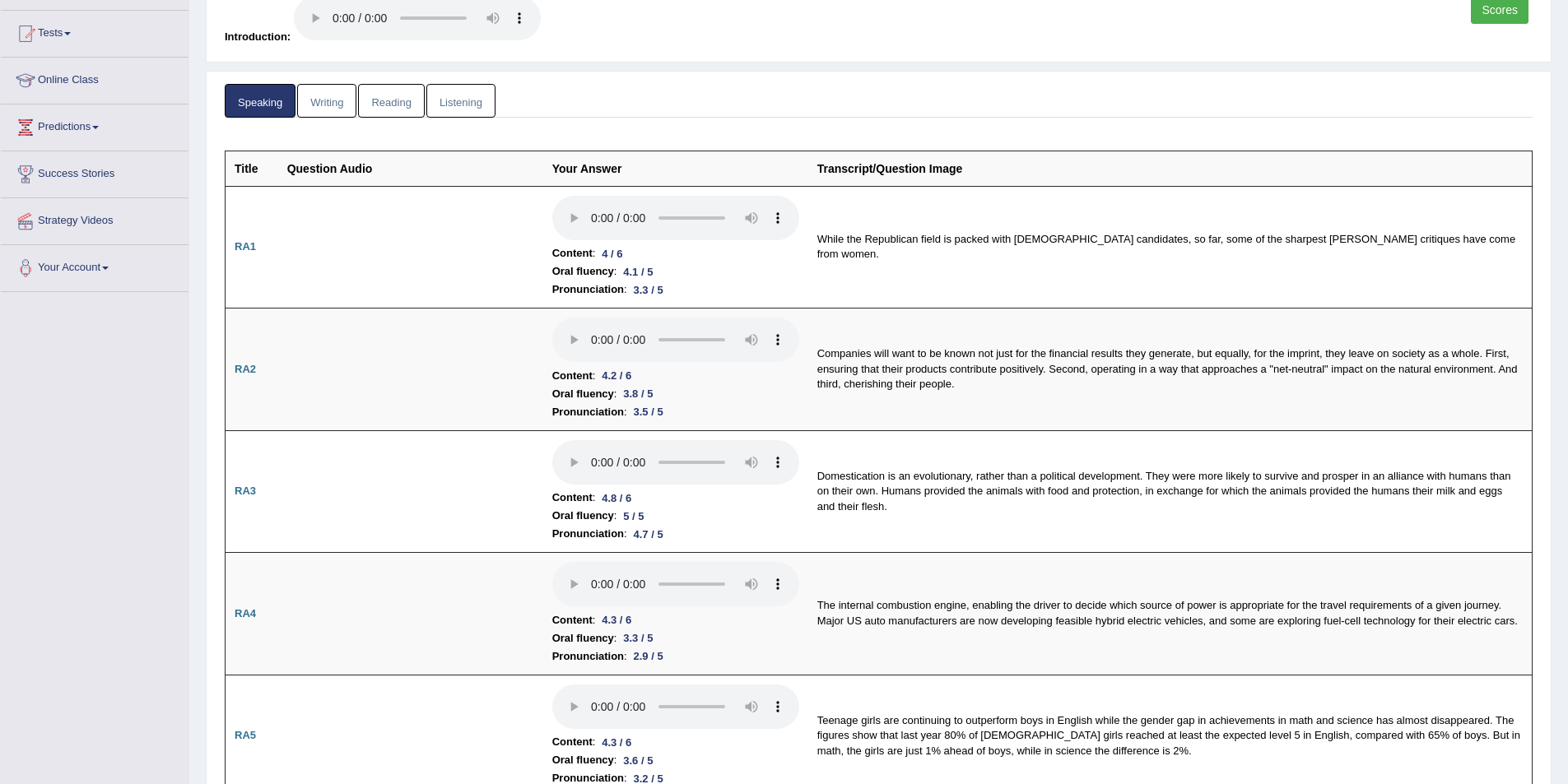
click at [294, 87] on link "Speaking" at bounding box center [260, 101] width 71 height 34
click at [332, 103] on link "Writing" at bounding box center [326, 101] width 59 height 34
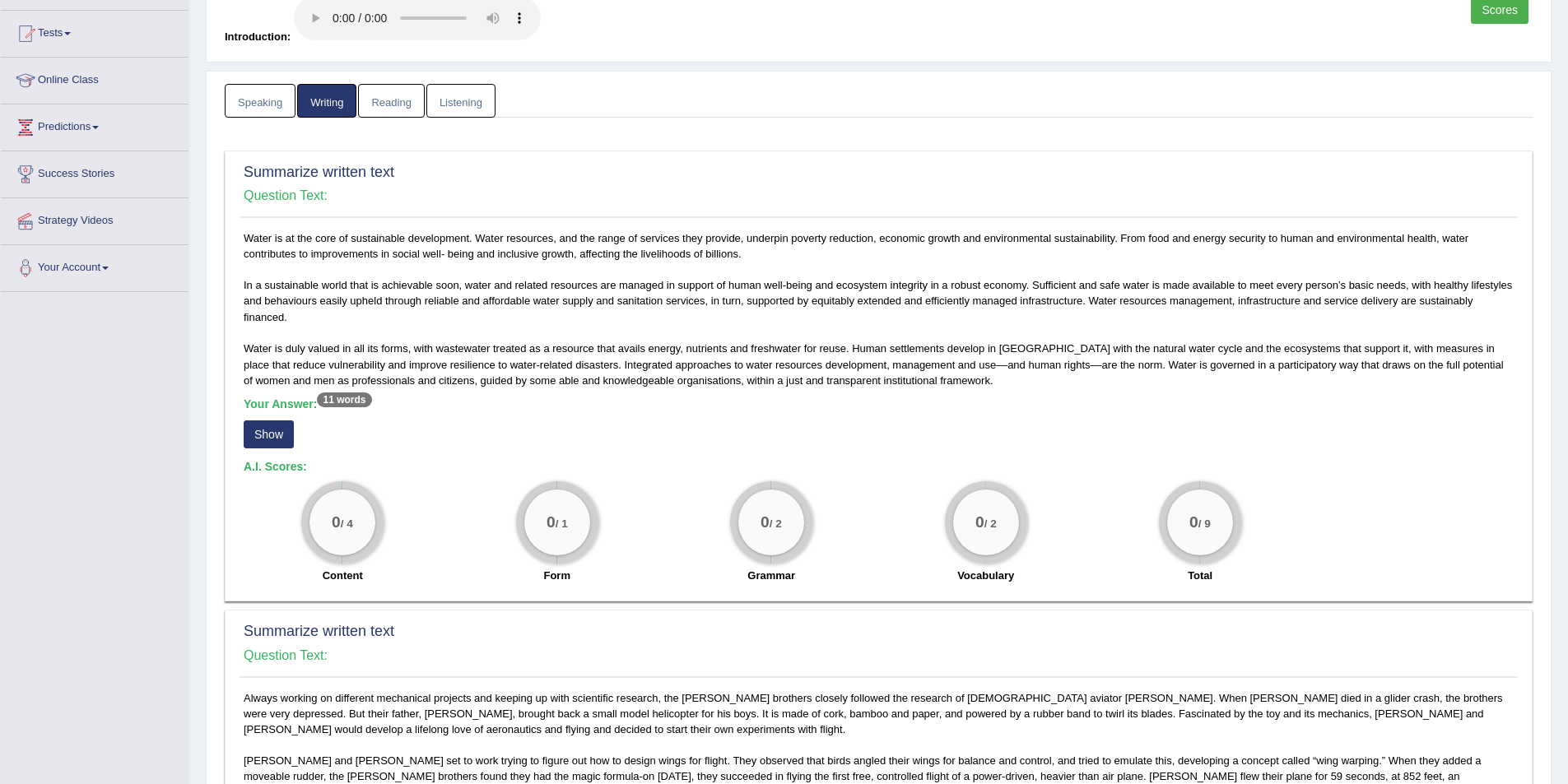
click at [409, 107] on link "Reading" at bounding box center [391, 101] width 66 height 34
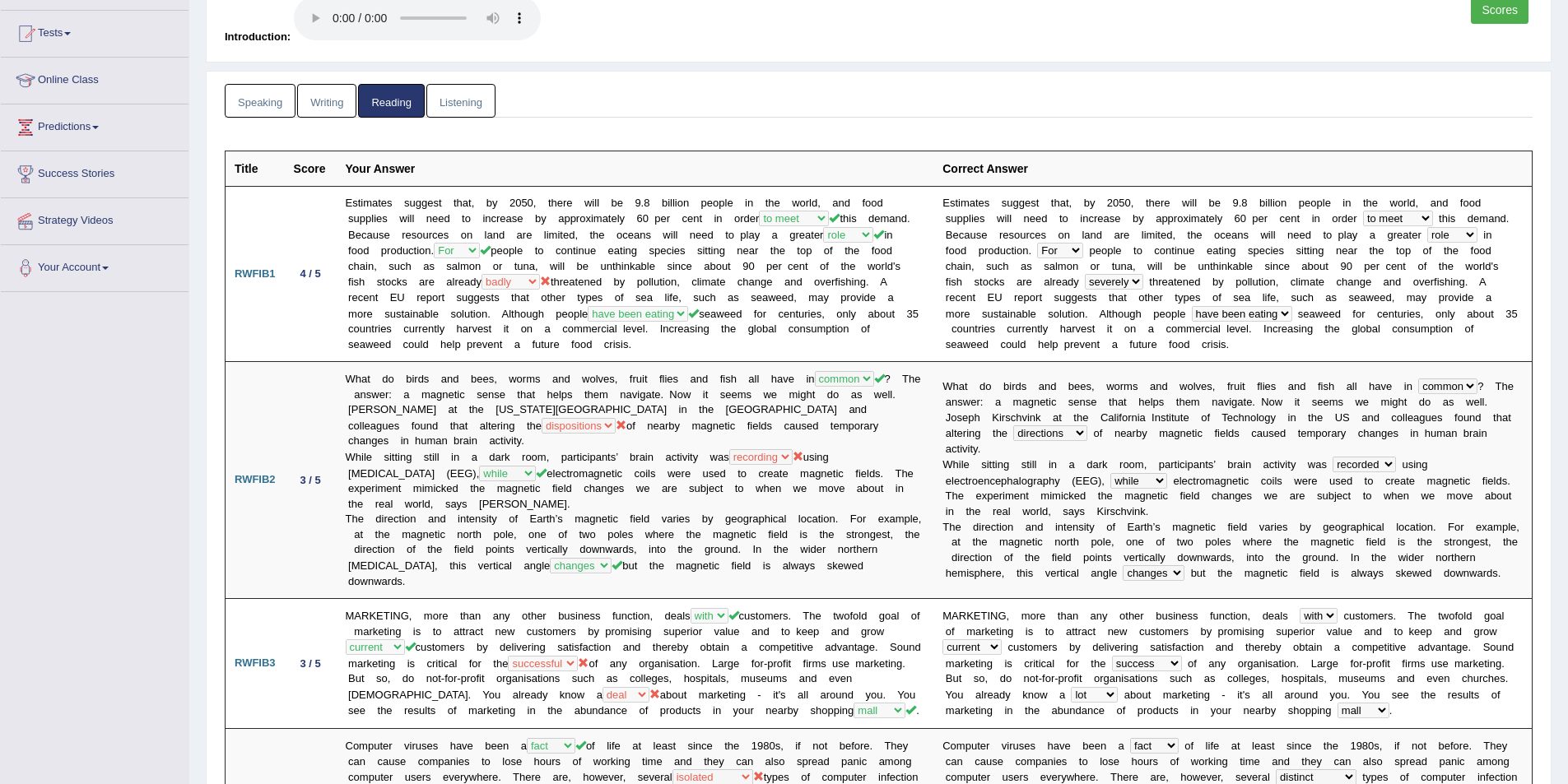
click at [348, 109] on link "Writing" at bounding box center [326, 101] width 59 height 34
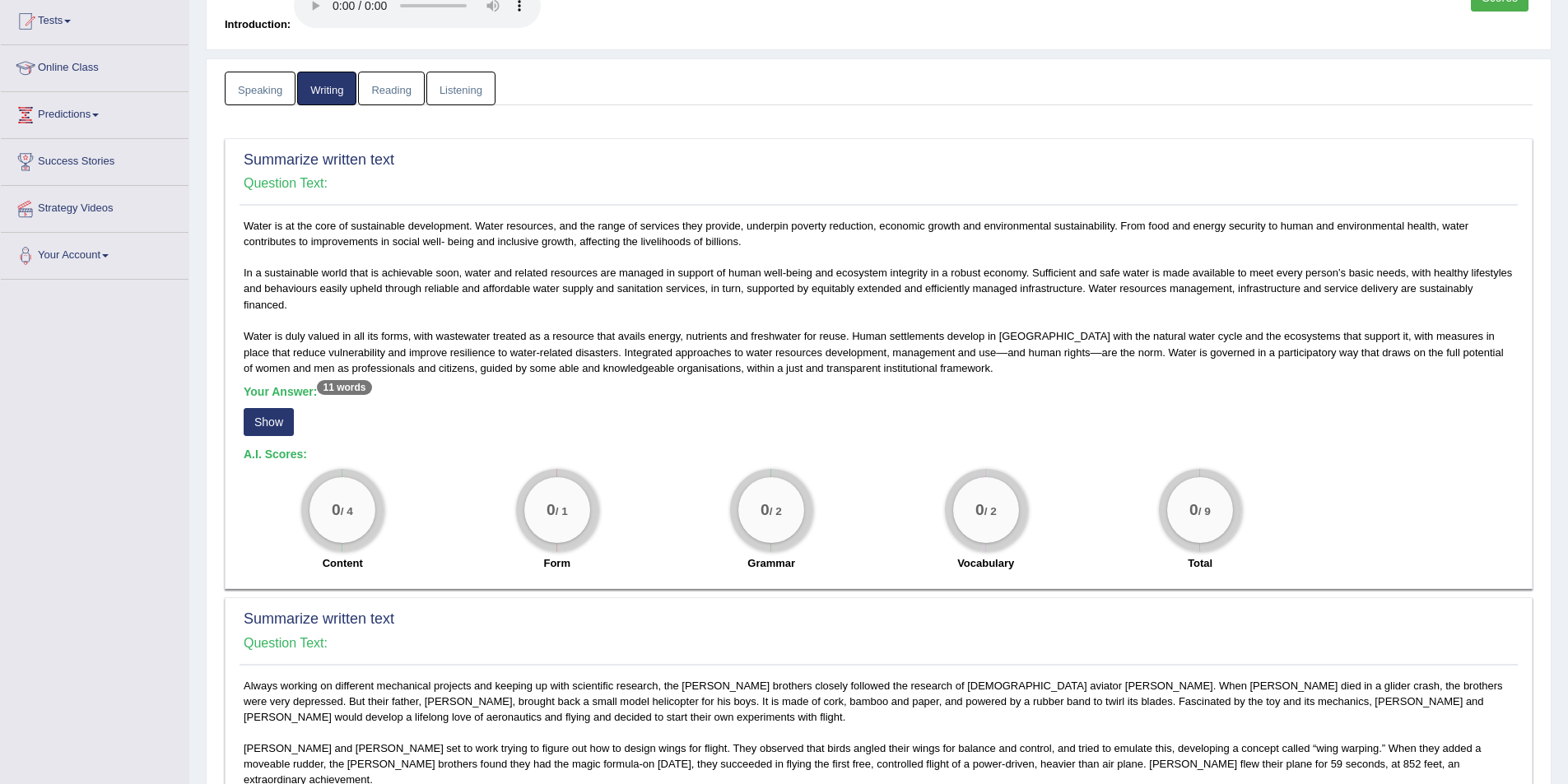
scroll to position [246, 0]
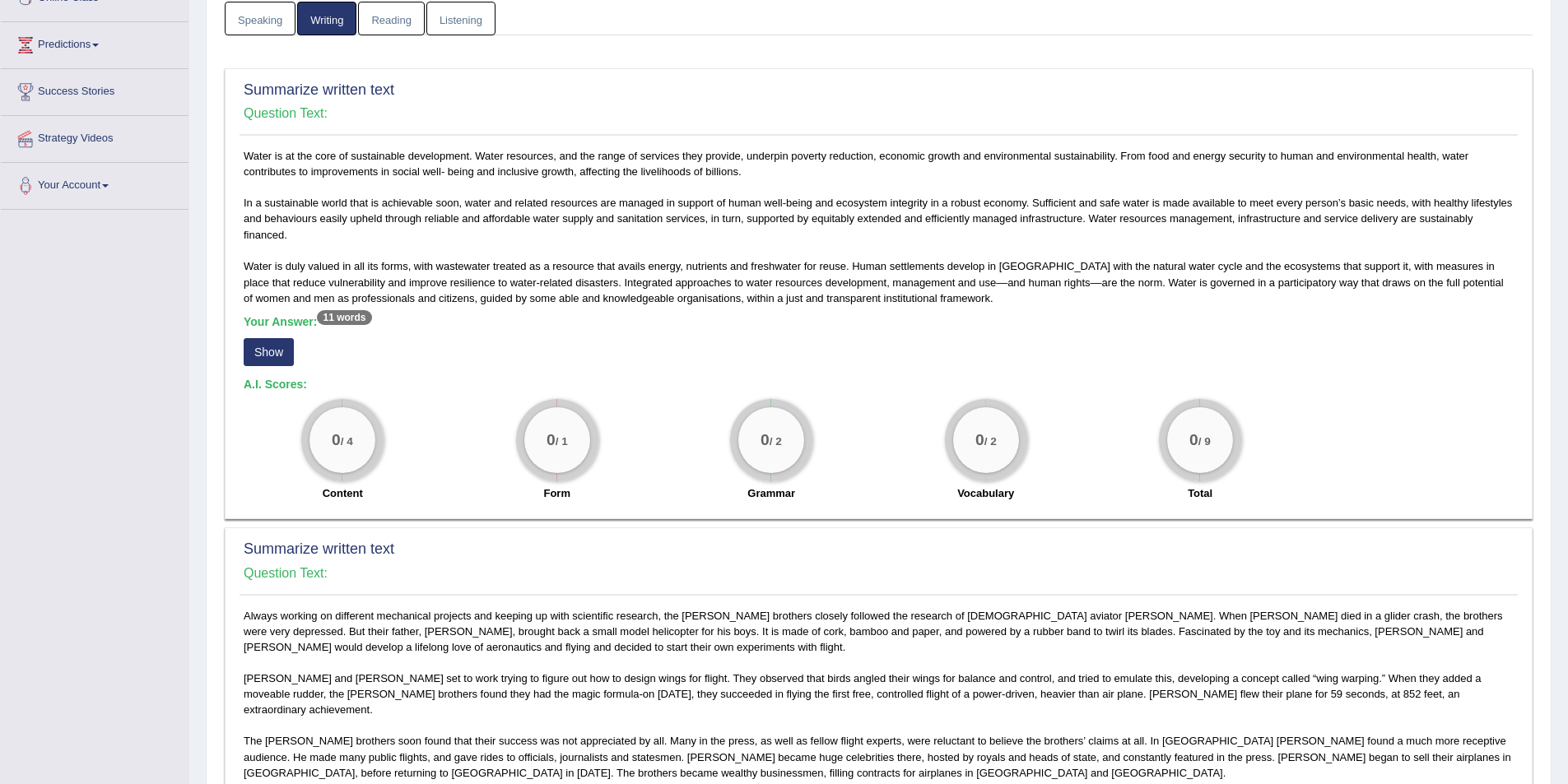
click at [279, 345] on button "Show" at bounding box center [269, 352] width 50 height 28
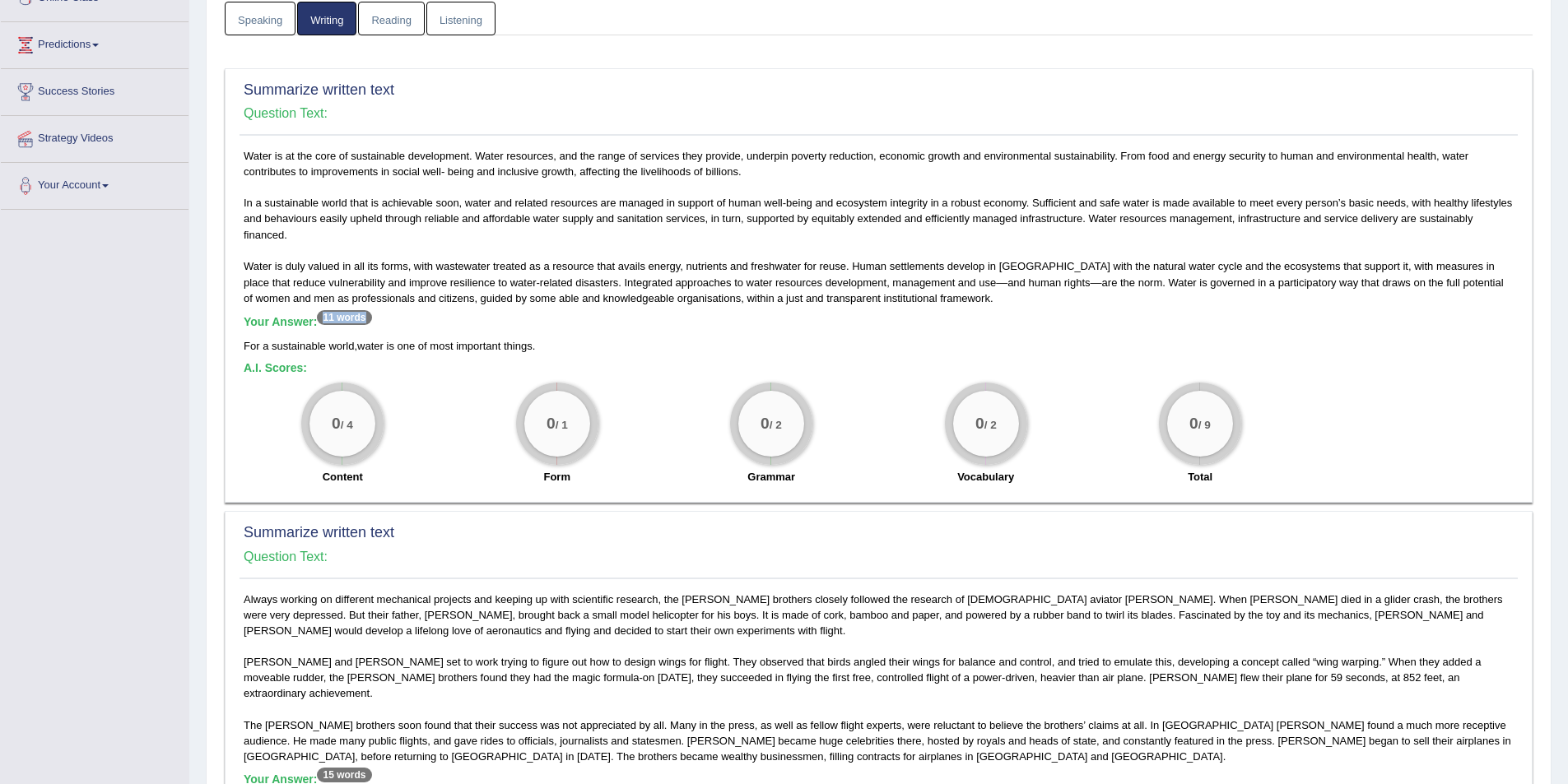
drag, startPoint x: 375, startPoint y: 322, endPoint x: 321, endPoint y: 322, distance: 54.0
click at [321, 322] on h5 "Your Answer: 11 words" at bounding box center [878, 323] width 1269 height 15
drag, startPoint x: 236, startPoint y: 81, endPoint x: 437, endPoint y: 107, distance: 202.7
click at [437, 107] on div "Summarize written text Question Text: Water is at the core of sustainable devel…" at bounding box center [878, 286] width 1307 height 436
click at [322, 400] on div "0 / 4" at bounding box center [342, 424] width 66 height 66
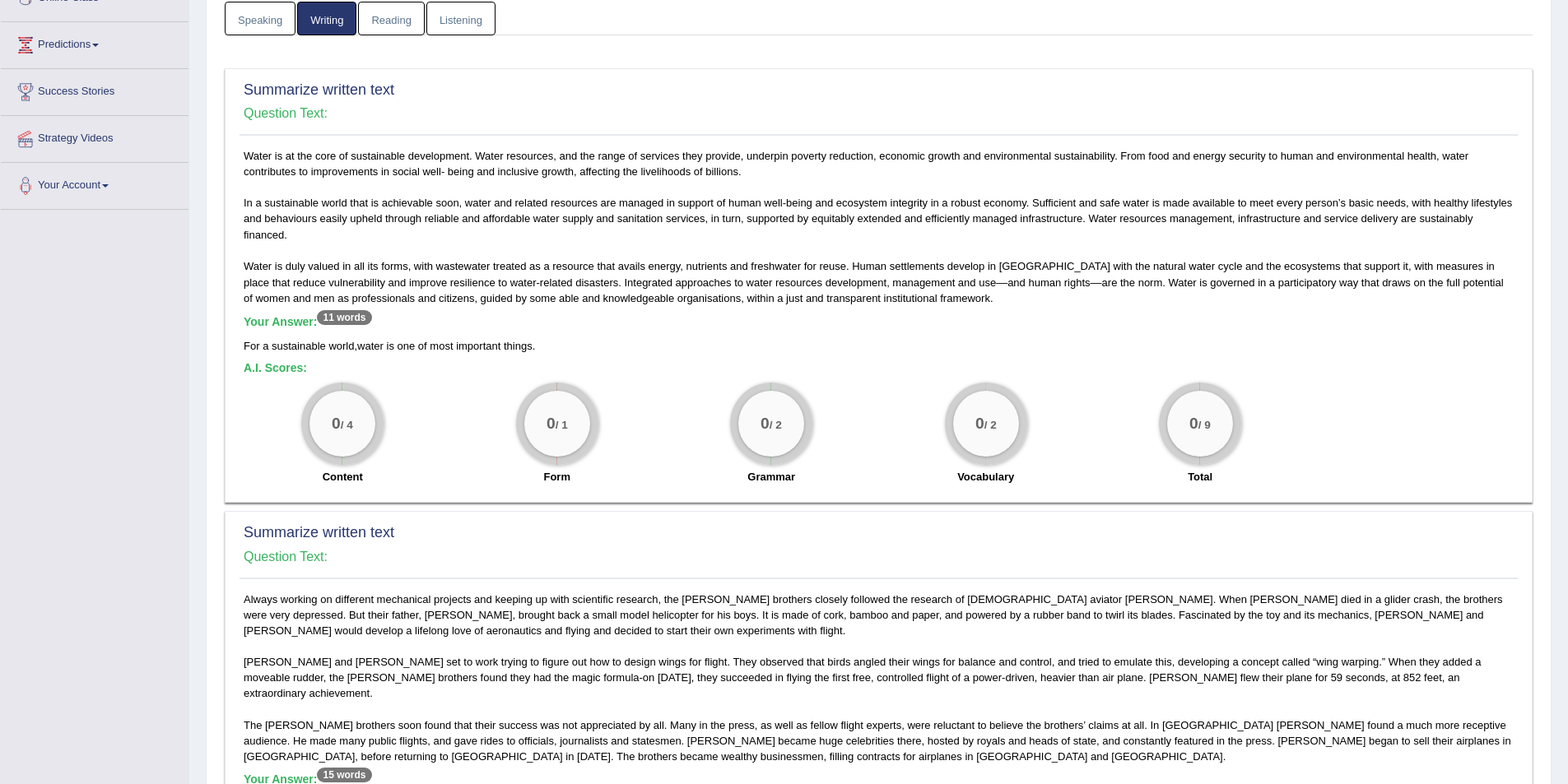
drag, startPoint x: 293, startPoint y: 434, endPoint x: 1287, endPoint y: 448, distance: 994.1
click at [1287, 448] on div "0 / 4 Content 0 / 1 Form 0 / 2 Grammar 0 / 2 Vocabulary 0 / 9 Total" at bounding box center [878, 436] width 1286 height 106
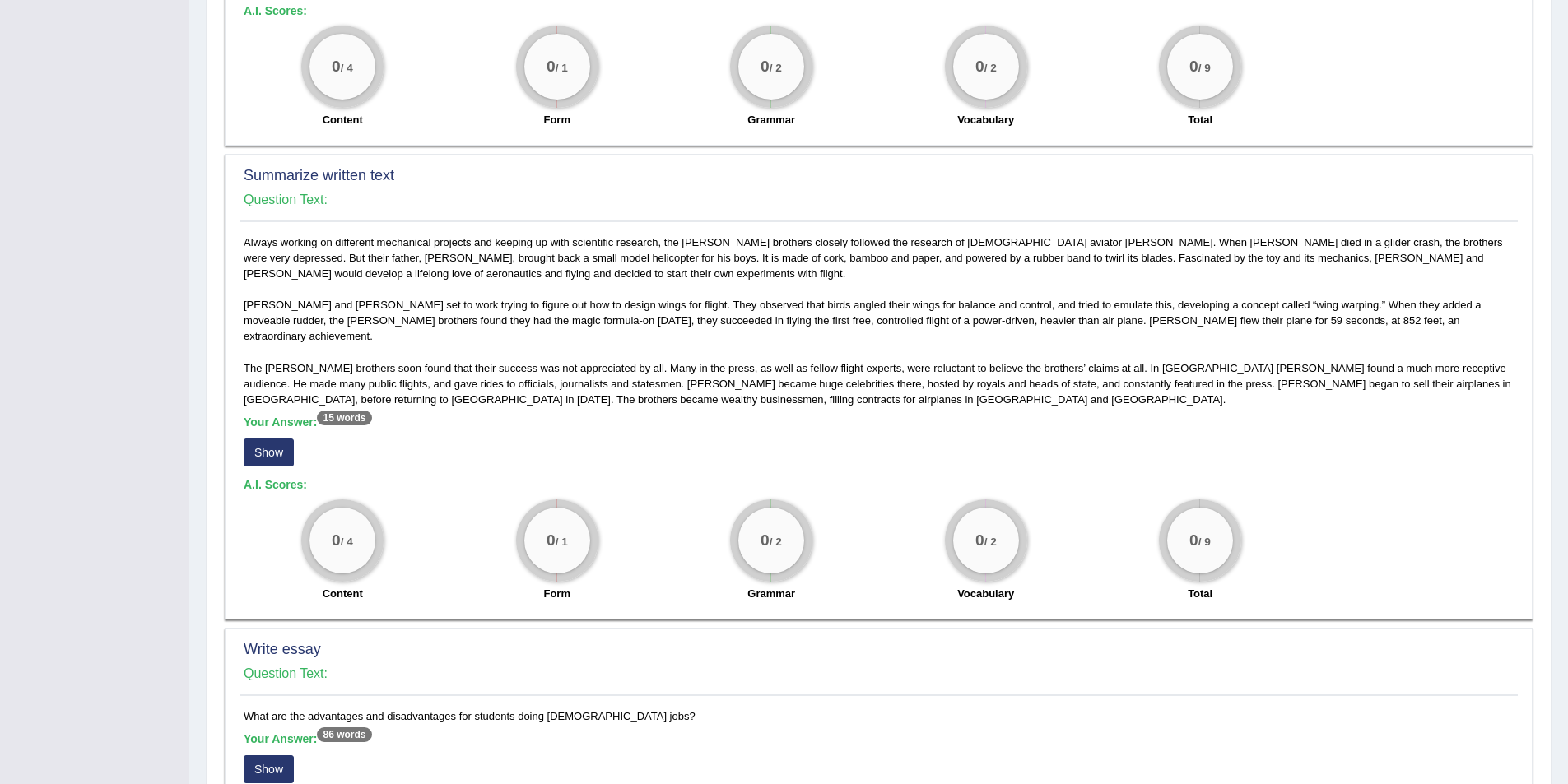
scroll to position [740, 0]
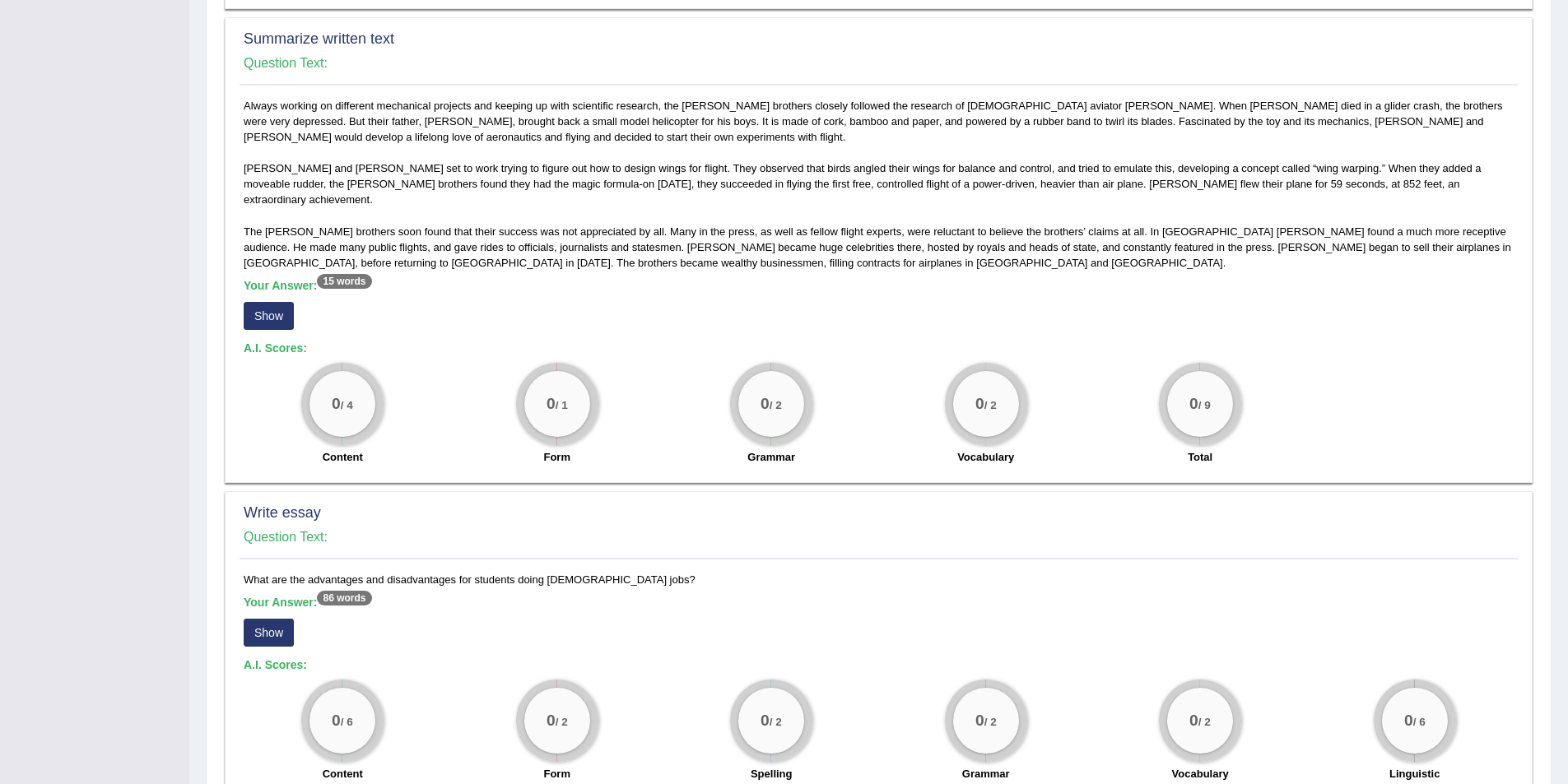
drag, startPoint x: 253, startPoint y: 391, endPoint x: 1256, endPoint y: 378, distance: 1003.1
click at [1256, 378] on div "0 / 4 Content 0 / 1 Form 0 / 2 Grammar 0 / 2 Vocabulary 0 / 9 Total" at bounding box center [878, 416] width 1286 height 106
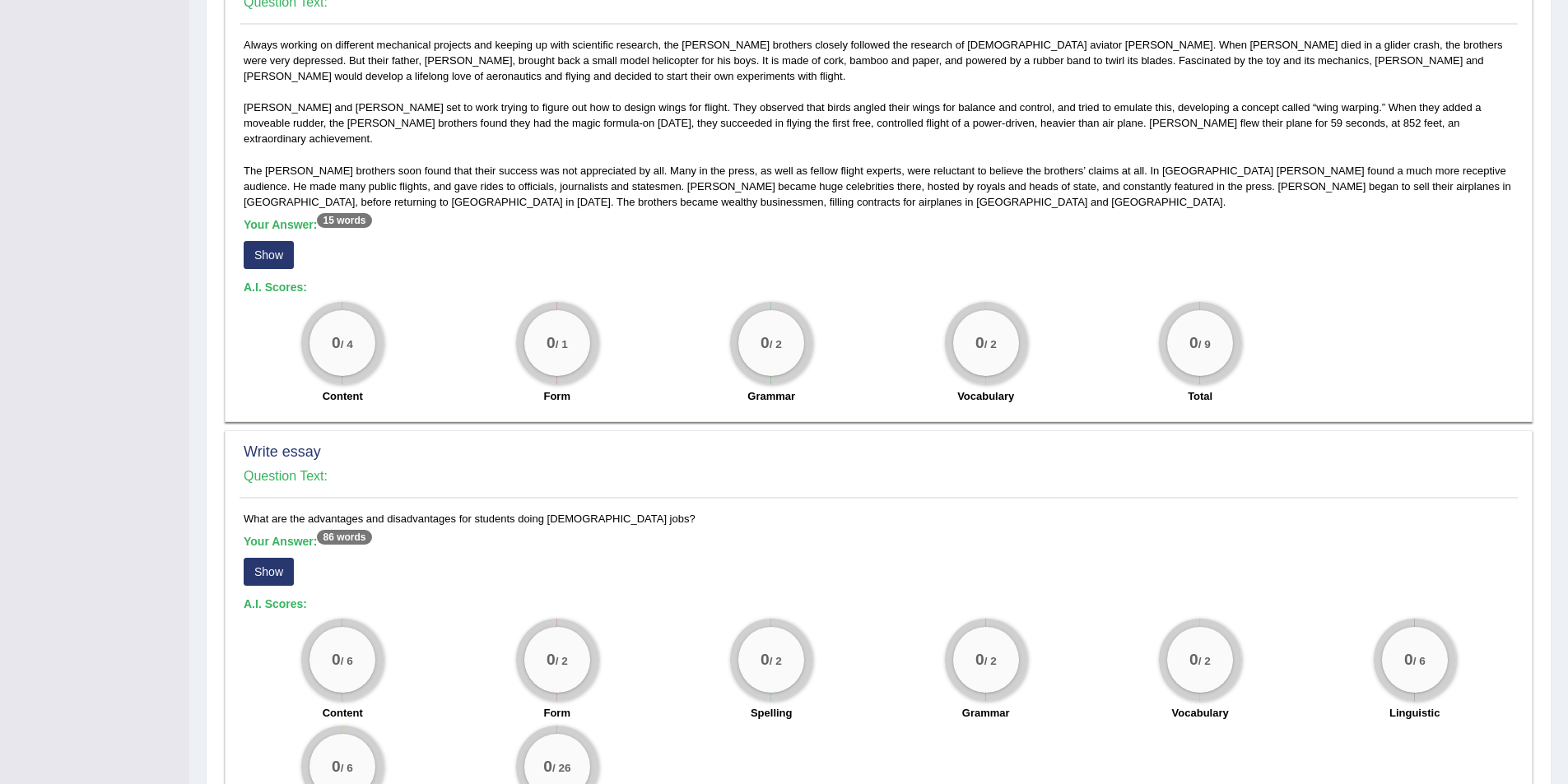
scroll to position [905, 0]
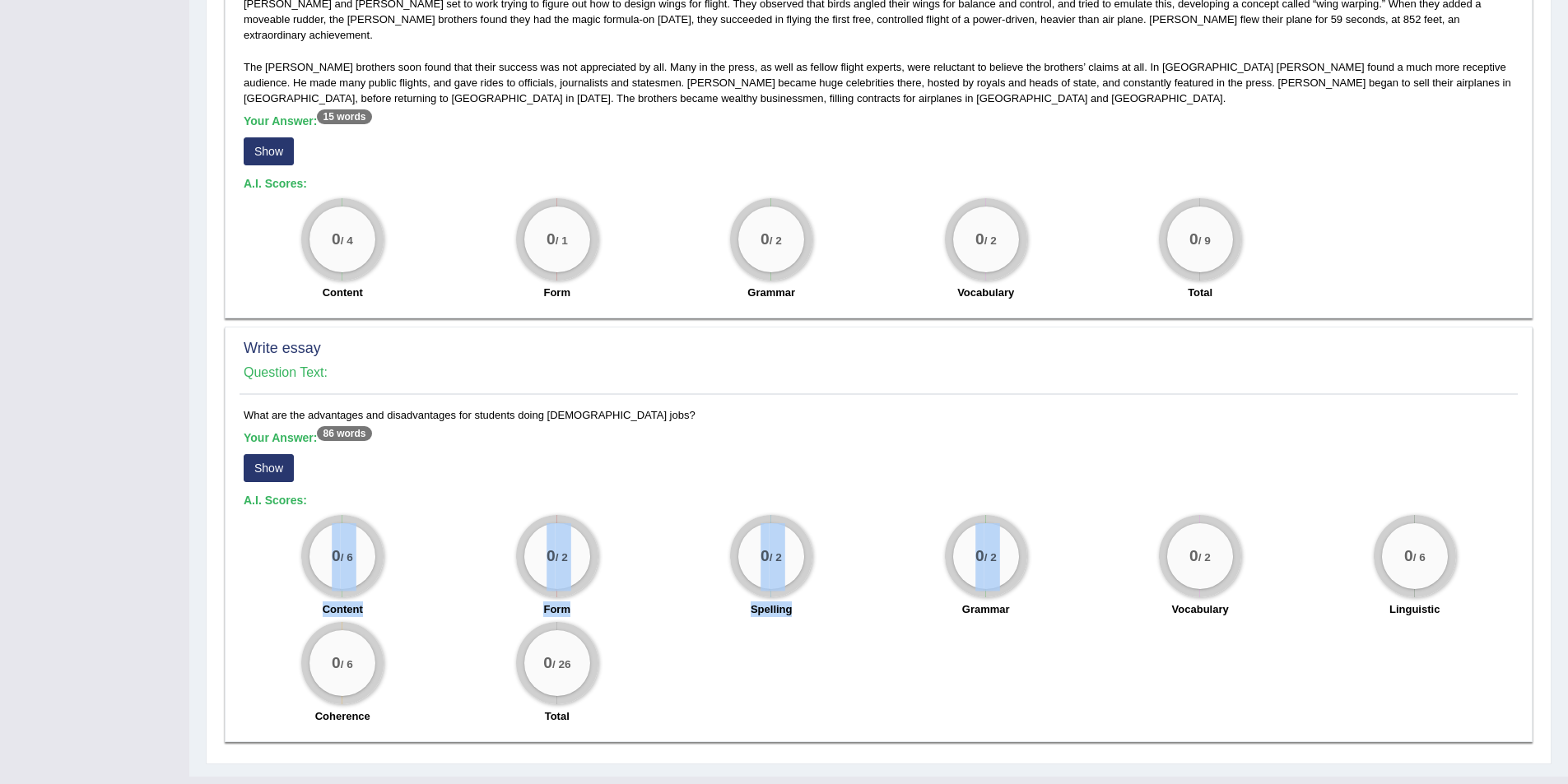
drag, startPoint x: 262, startPoint y: 546, endPoint x: 904, endPoint y: 695, distance: 659.1
click at [904, 695] on div "0 / 6 Content 0 / 2 Form 0 / 2 Spelling 0 / 2 Grammar 0 / 2 Vocabulary 0 / 6 Li…" at bounding box center [878, 621] width 1286 height 212
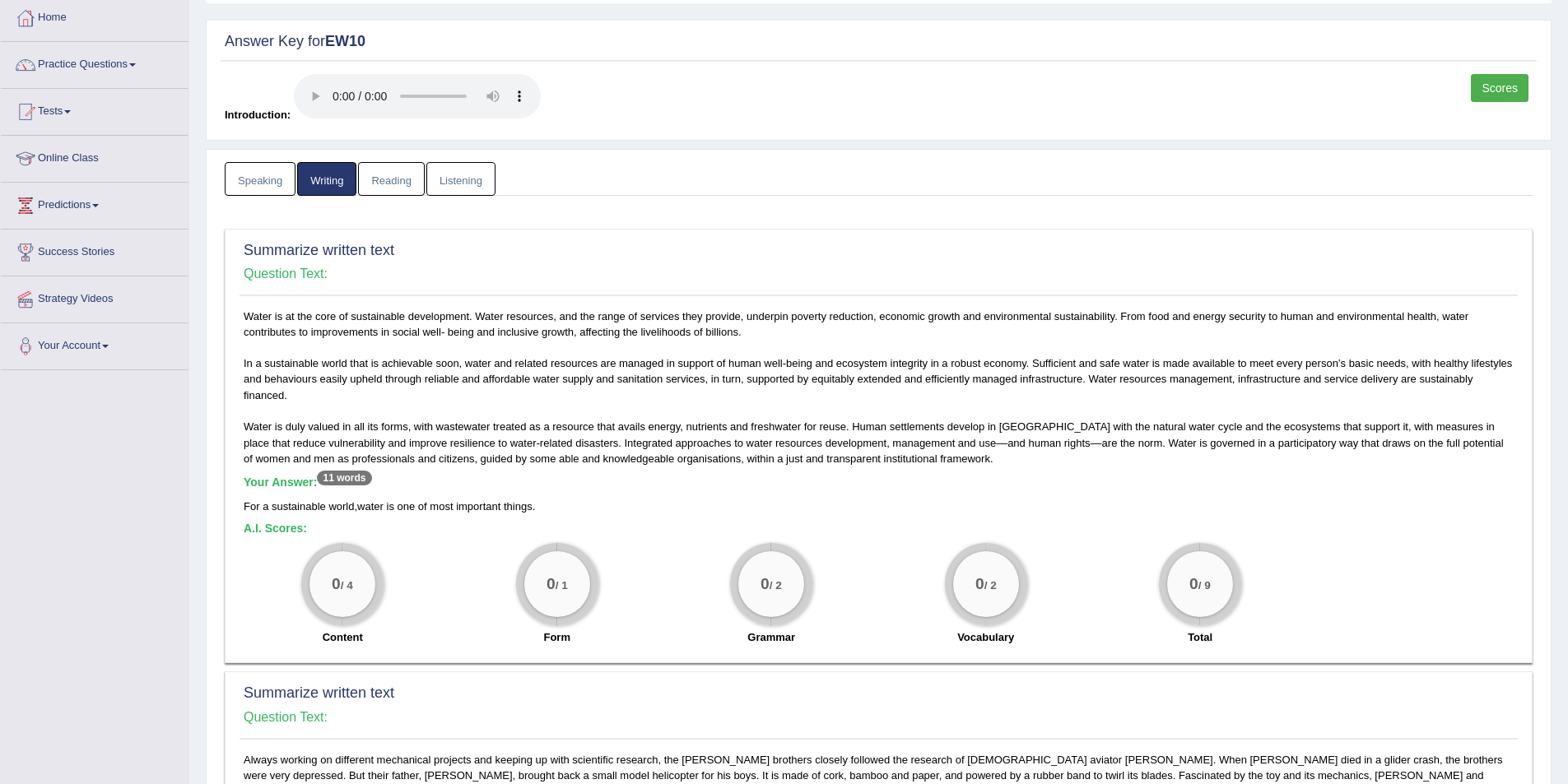
scroll to position [0, 0]
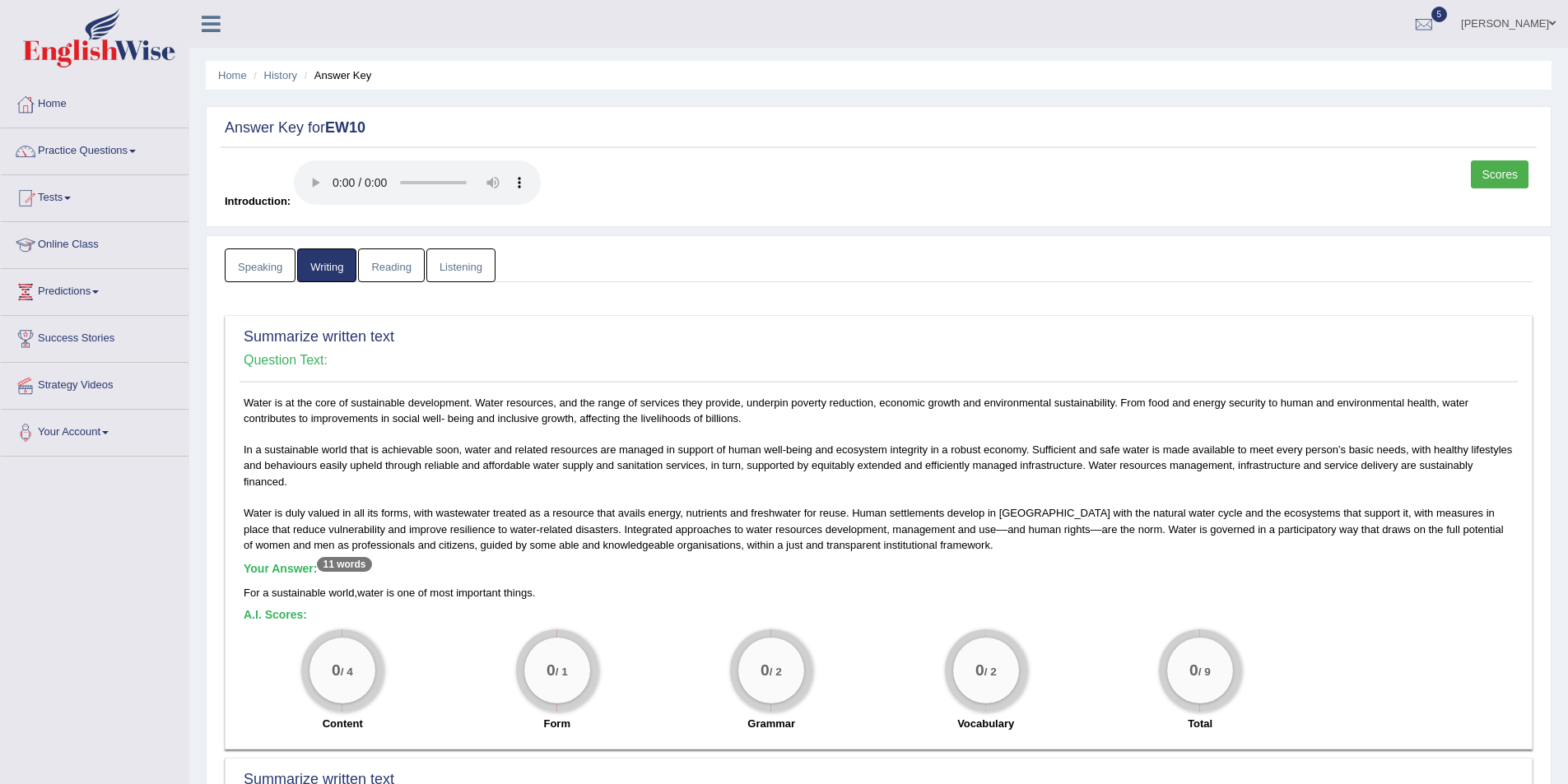
click at [393, 265] on link "Reading" at bounding box center [391, 265] width 66 height 34
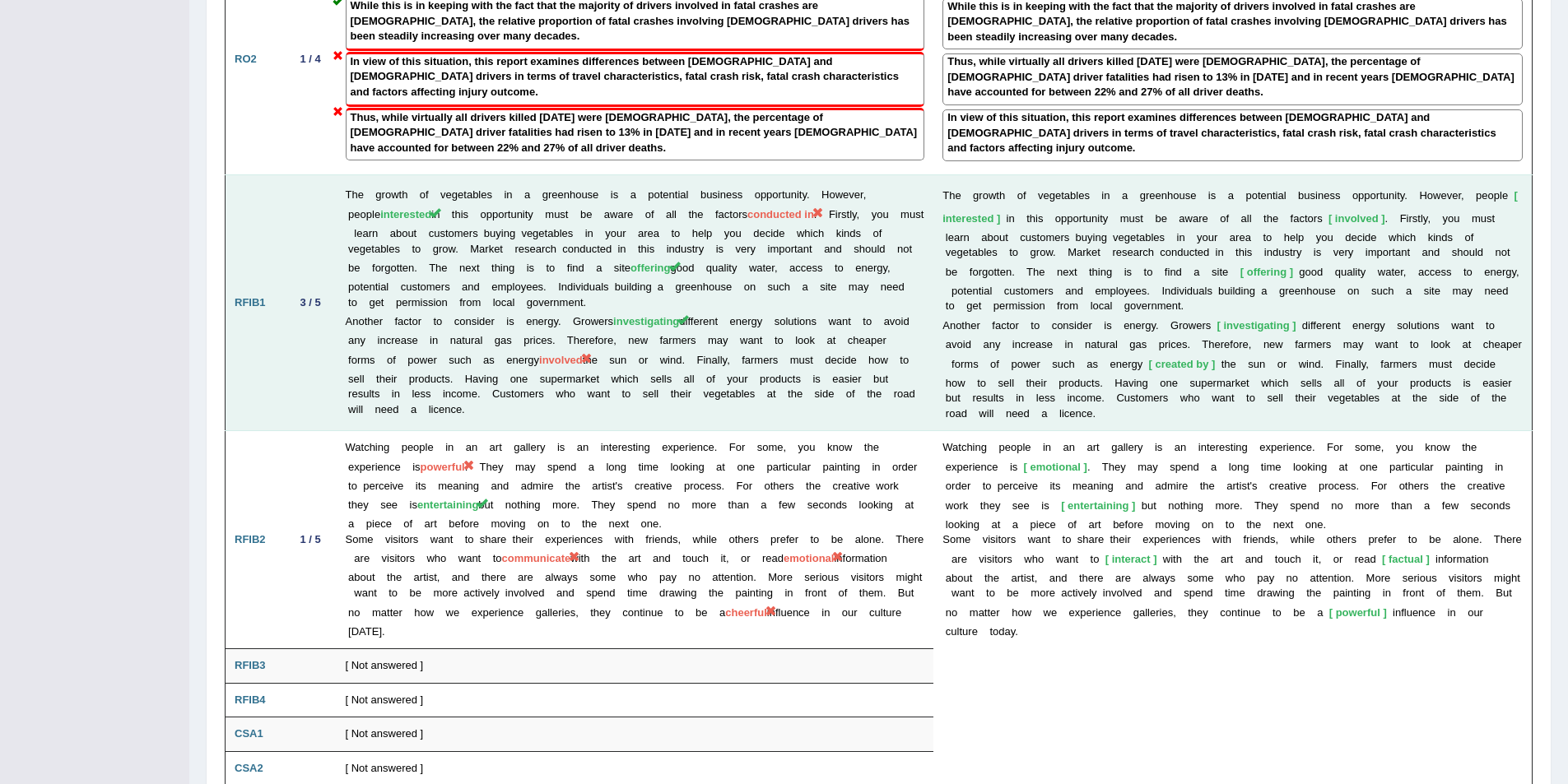
scroll to position [1666, 0]
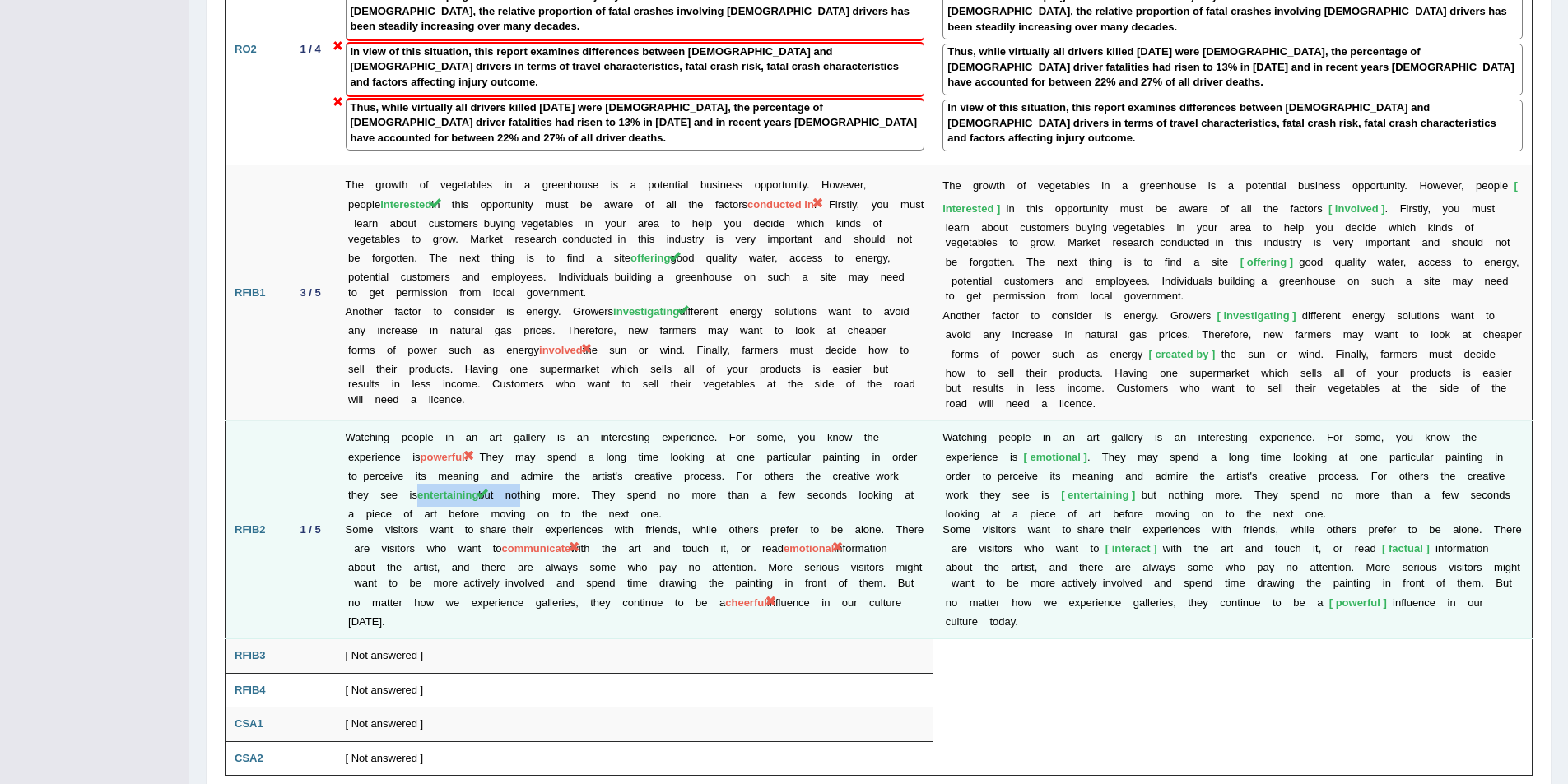
drag, startPoint x: 416, startPoint y: 417, endPoint x: 495, endPoint y: 472, distance: 96.3
click at [531, 421] on td "Watching people in an art gallery is an interesting experience. For some, you k…" at bounding box center [635, 530] width 597 height 218
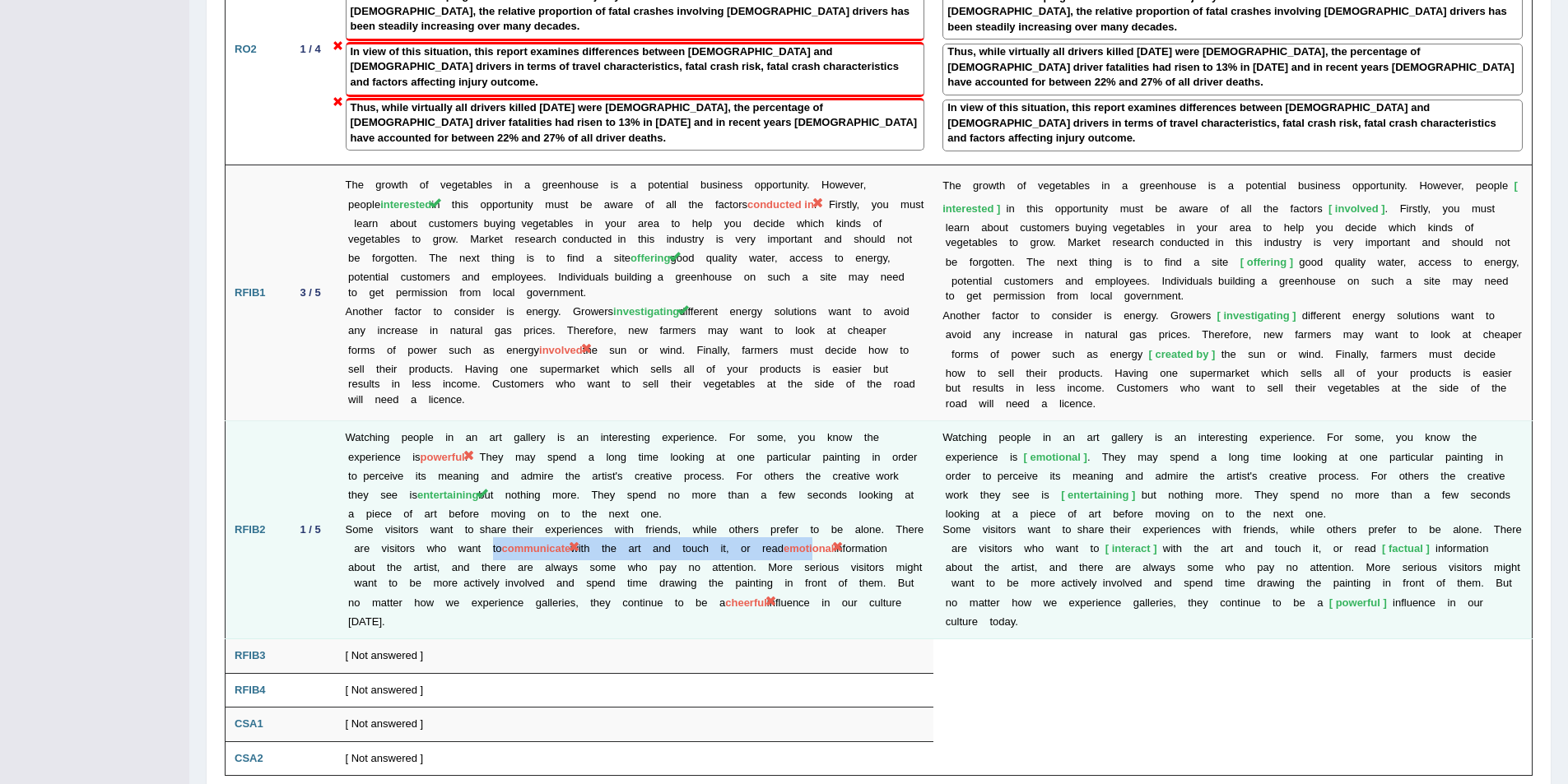
drag, startPoint x: 491, startPoint y: 474, endPoint x: 832, endPoint y: 477, distance: 341.0
click at [832, 477] on td "Watching people in an art gallery is an interesting experience. For some, you k…" at bounding box center [635, 530] width 597 height 218
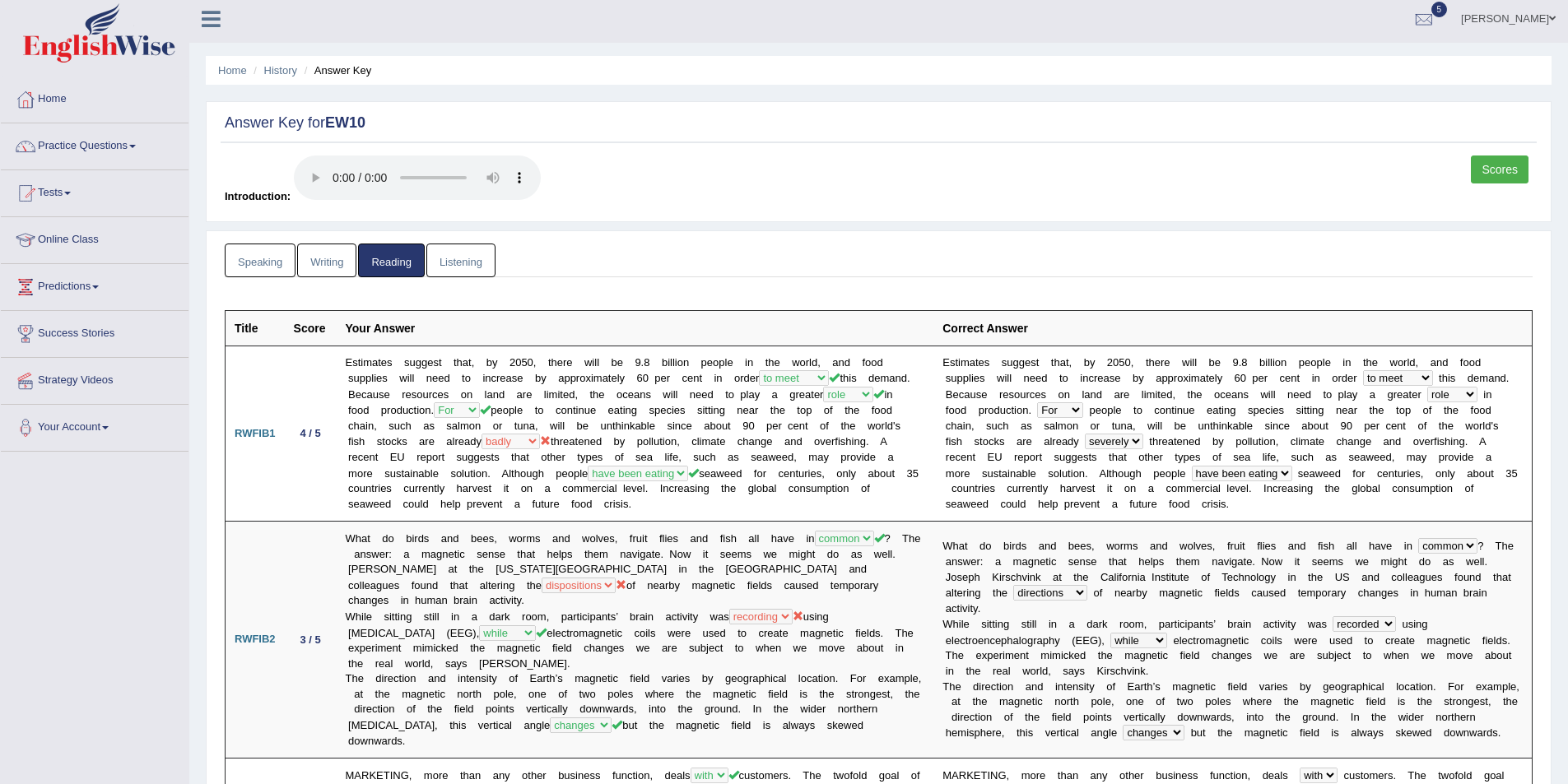
scroll to position [0, 0]
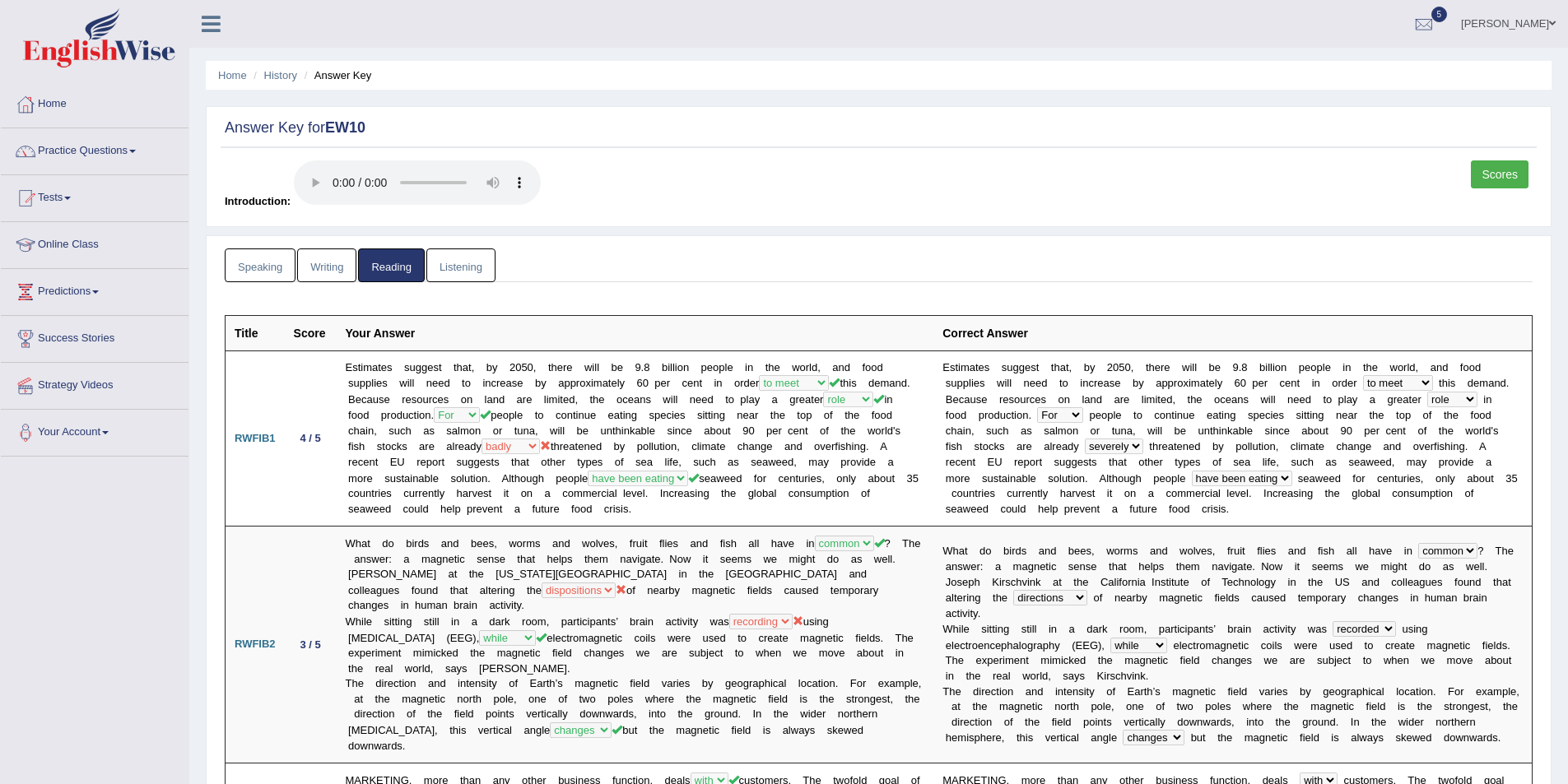
click at [469, 257] on link "Listening" at bounding box center [461, 265] width 69 height 34
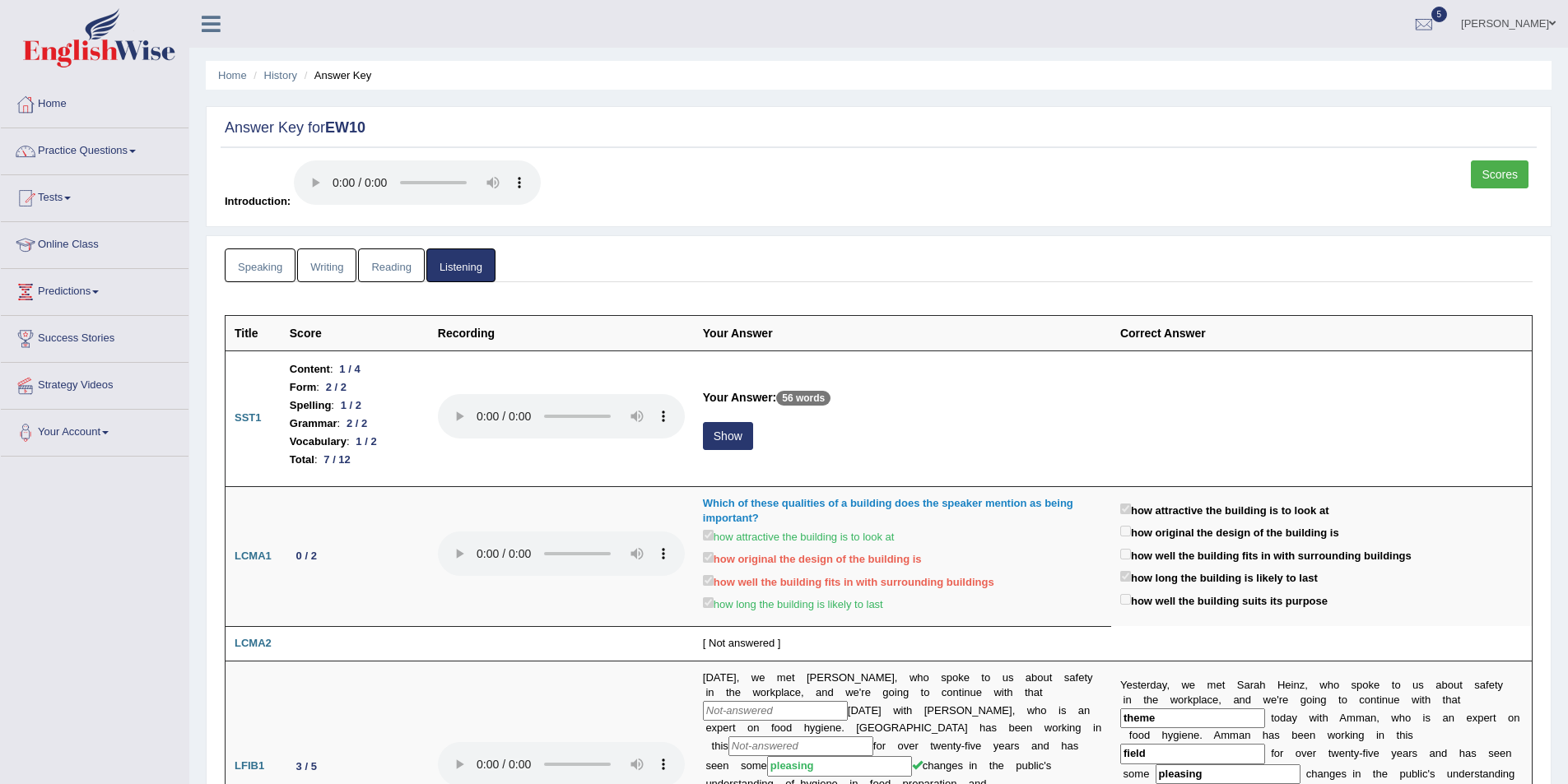
click at [248, 272] on link "Speaking" at bounding box center [260, 265] width 71 height 34
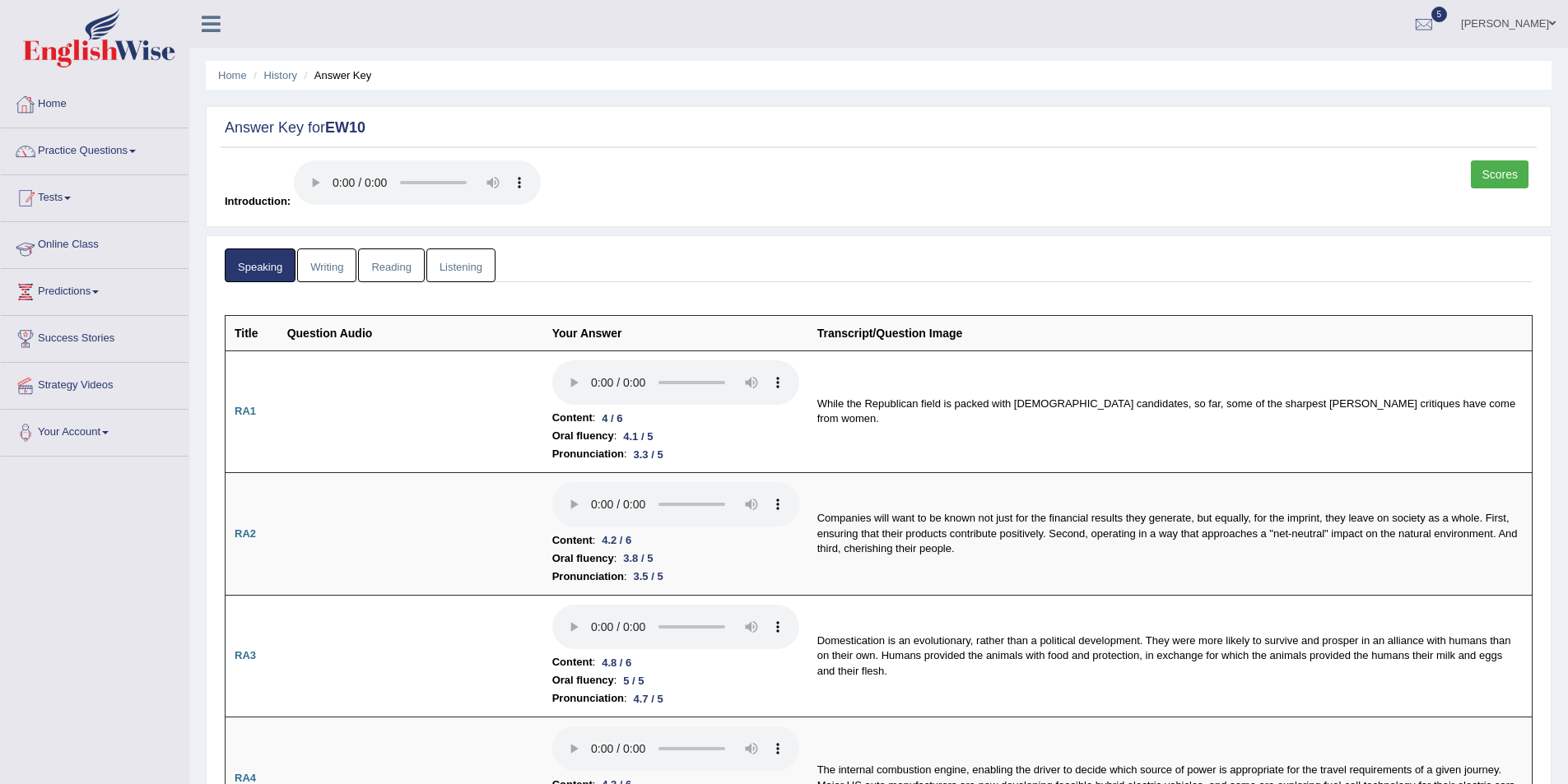
click at [96, 100] on link "Home" at bounding box center [94, 102] width 188 height 41
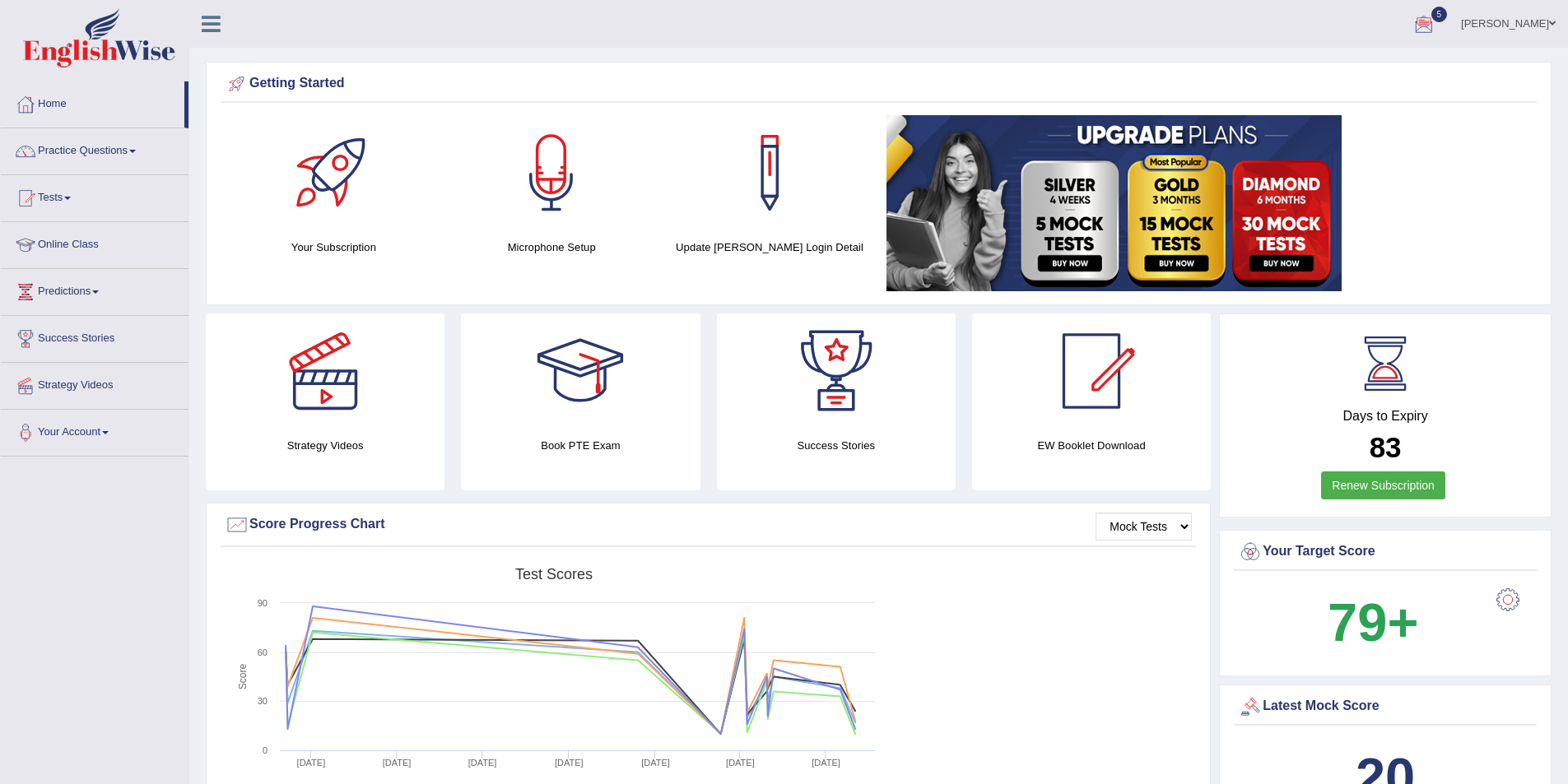
click at [102, 406] on li "Strategy Videos" at bounding box center [94, 386] width 188 height 47
click at [109, 381] on link "Strategy Videos" at bounding box center [93, 383] width 183 height 41
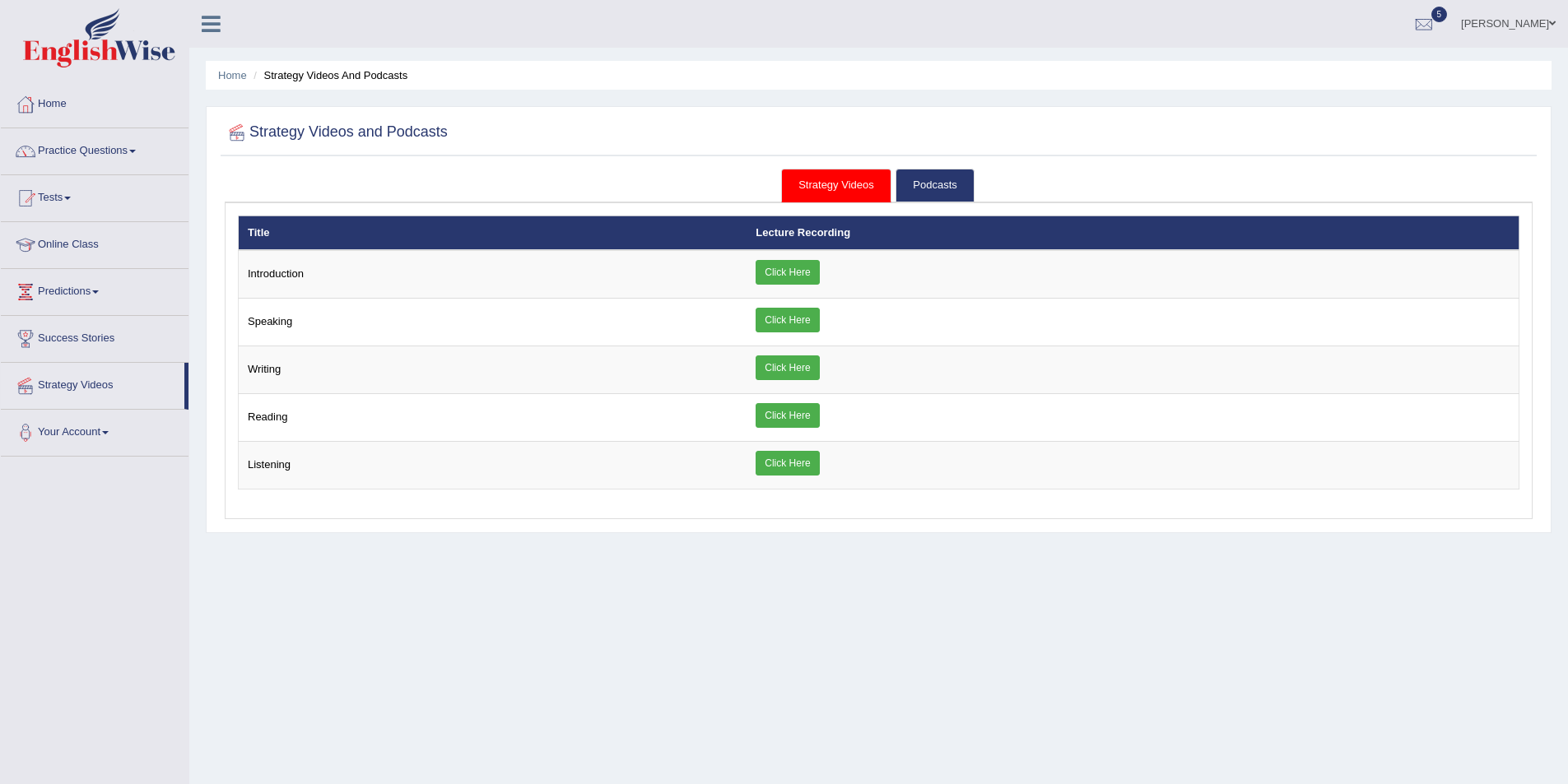
click at [55, 248] on link "Online Class" at bounding box center [94, 242] width 188 height 41
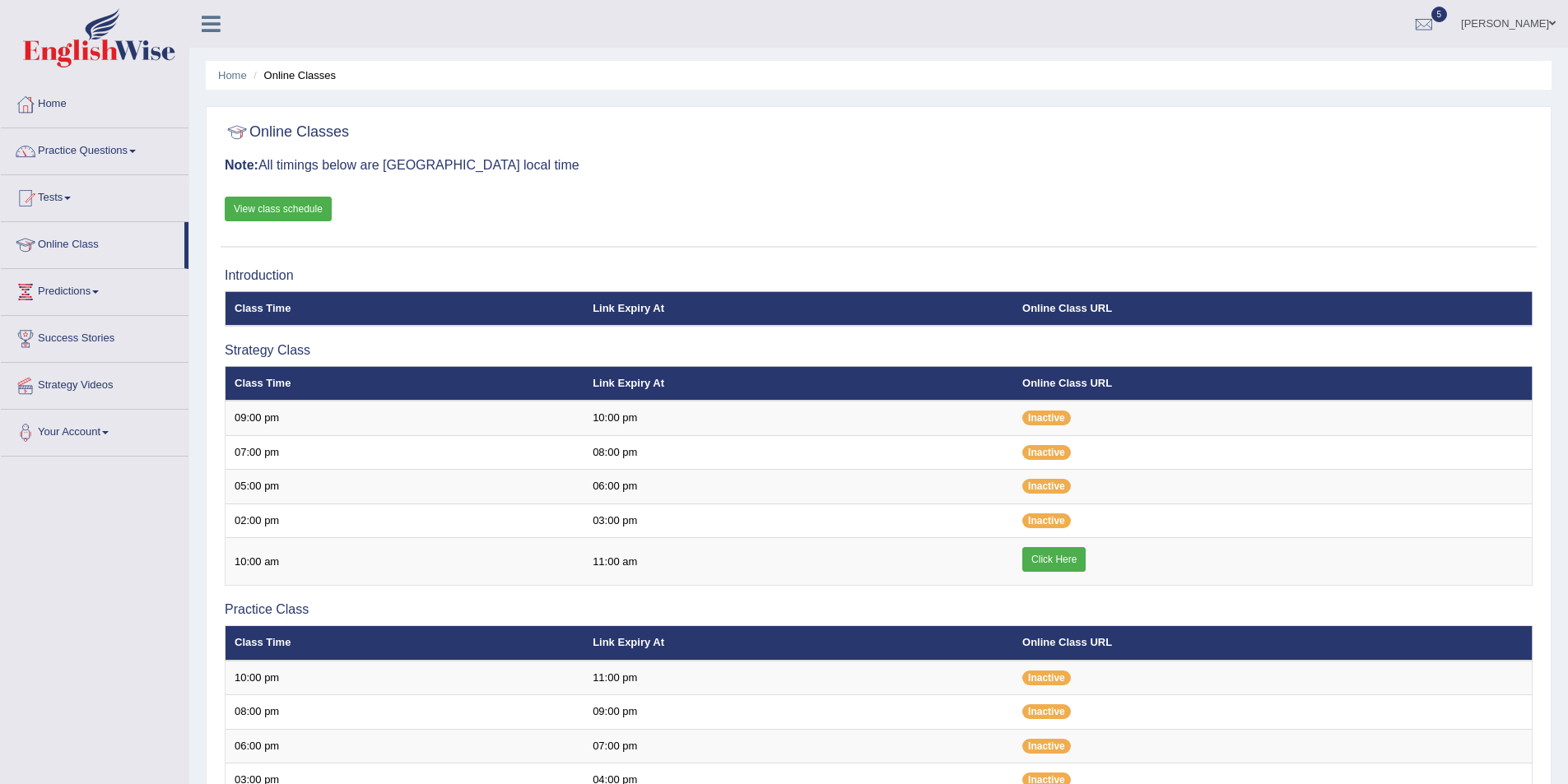
drag, startPoint x: 253, startPoint y: 139, endPoint x: 383, endPoint y: 148, distance: 130.3
click at [383, 148] on div "Online Classes Note: All timings below are [GEOGRAPHIC_DATA] local time View cl…" at bounding box center [878, 182] width 1316 height 133
drag, startPoint x: 78, startPoint y: 146, endPoint x: 94, endPoint y: 178, distance: 35.8
click at [78, 146] on link "Practice Questions" at bounding box center [94, 149] width 188 height 41
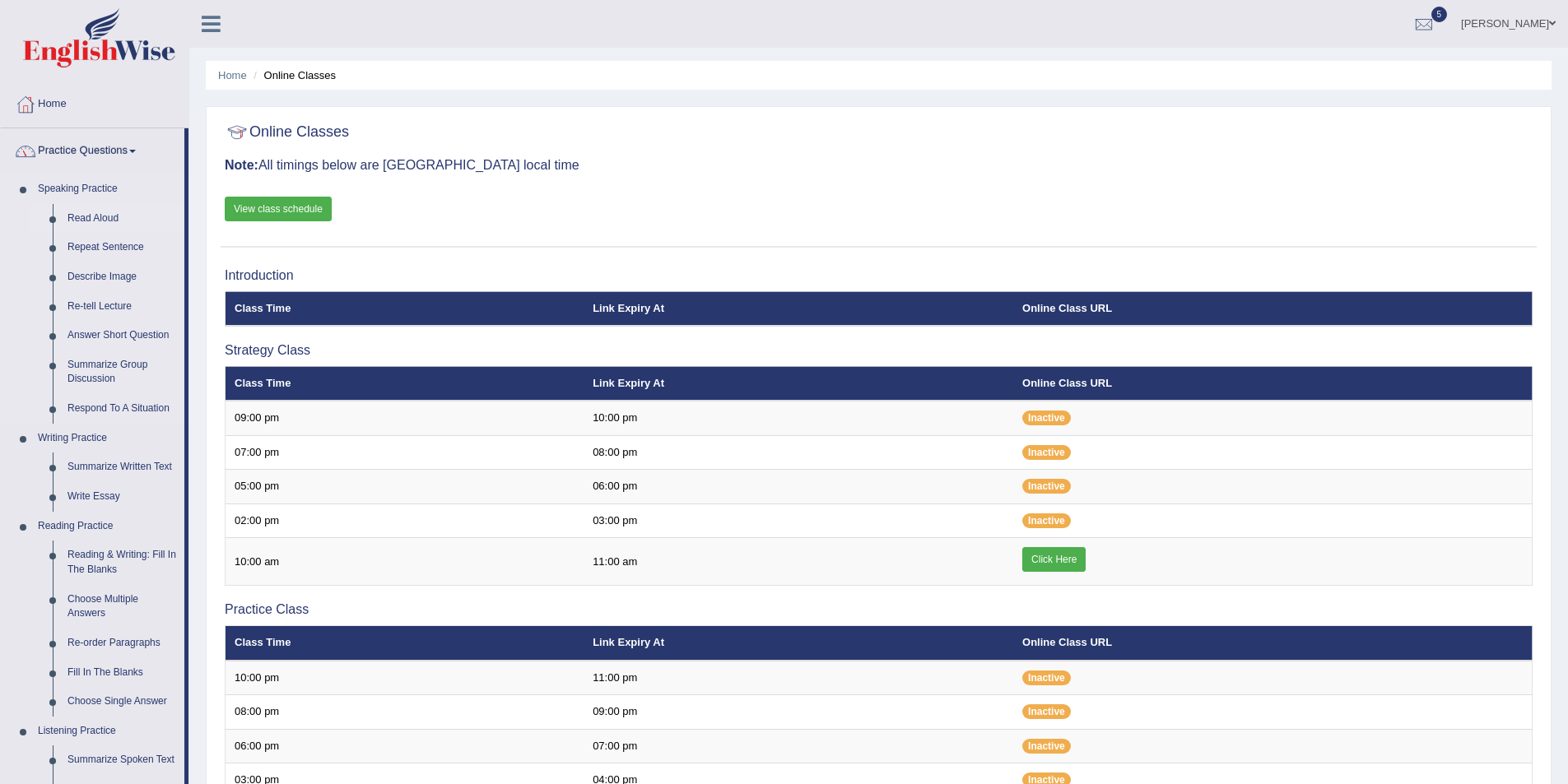
click at [76, 215] on link "Read Aloud" at bounding box center [122, 219] width 124 height 29
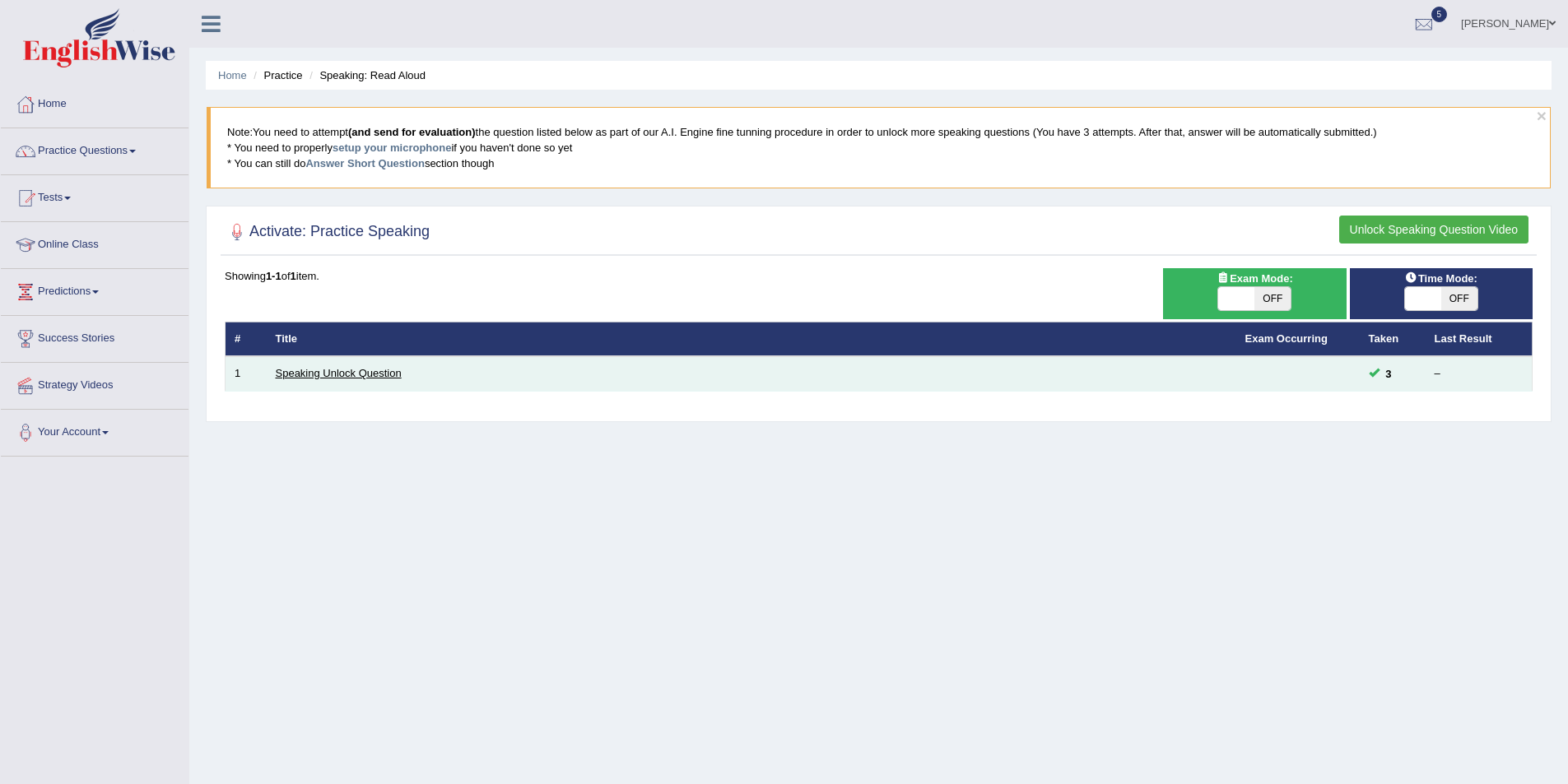
click at [334, 368] on link "Speaking Unlock Question" at bounding box center [339, 373] width 126 height 13
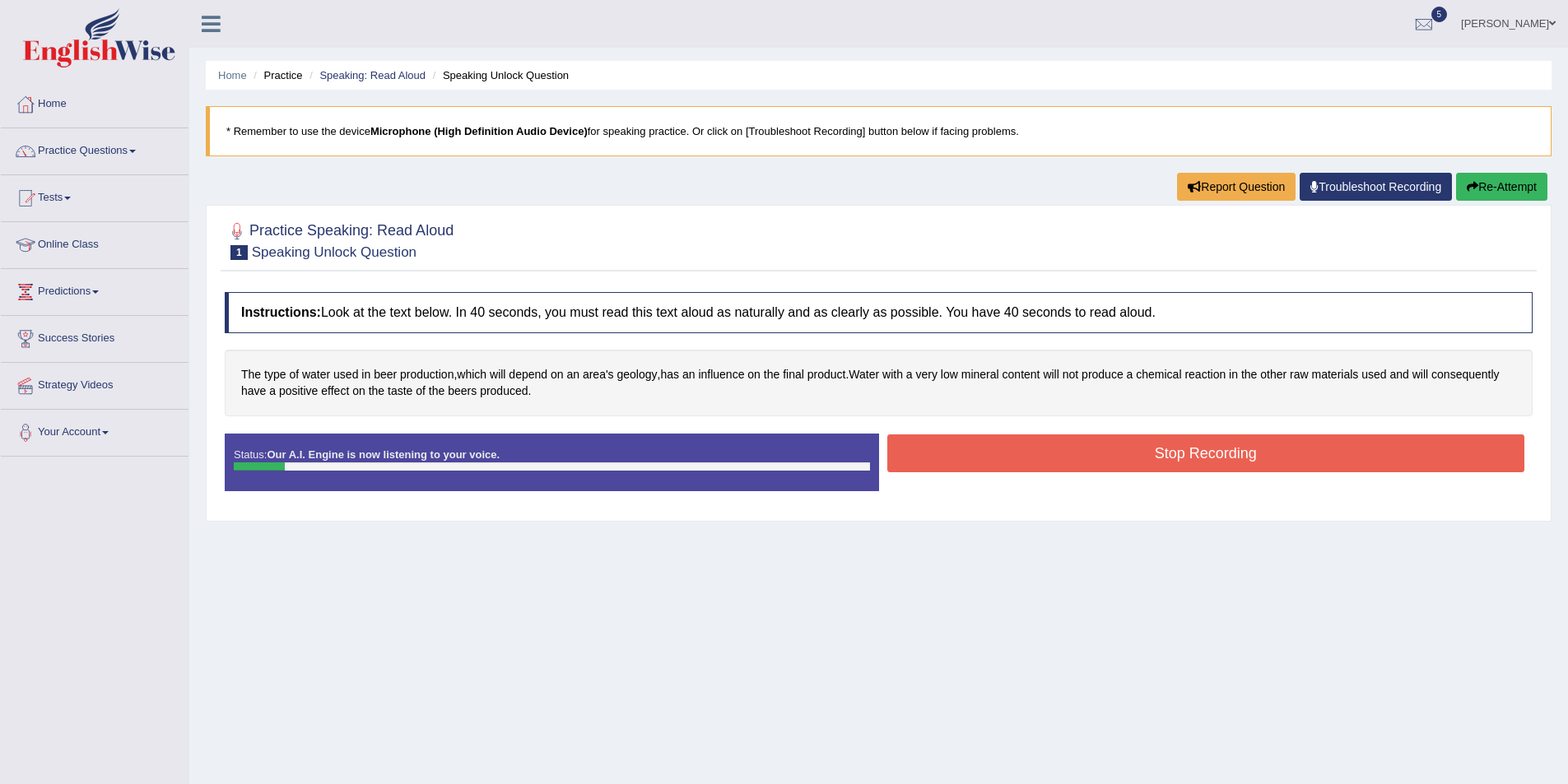
drag, startPoint x: 1148, startPoint y: 456, endPoint x: 889, endPoint y: 515, distance: 265.6
click at [1138, 460] on button "Stop Recording" at bounding box center [1206, 453] width 638 height 38
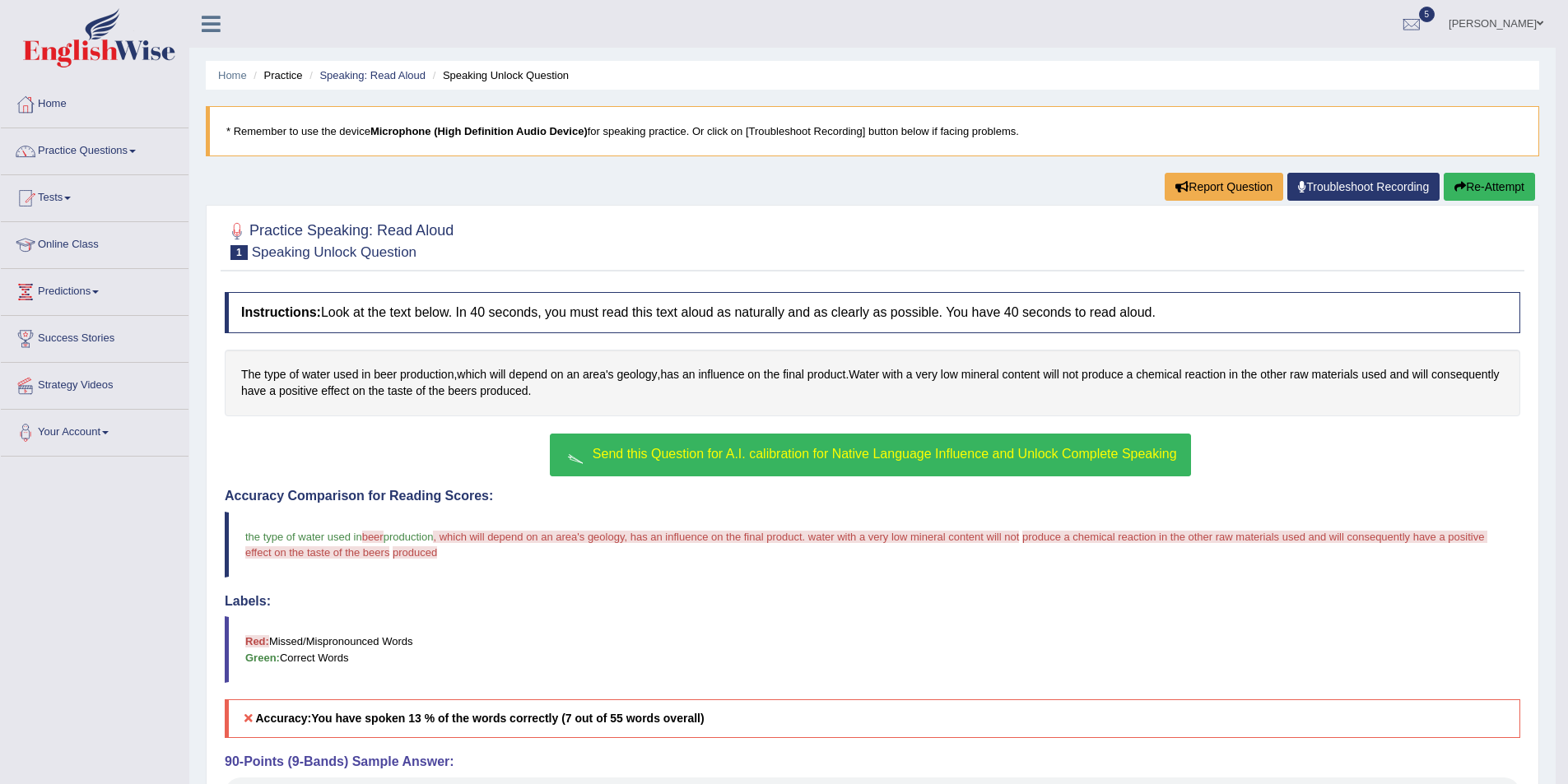
click at [718, 435] on button "Send this Question for A.I. calibration for Native Language Influence and Unloc…" at bounding box center [869, 455] width 640 height 43
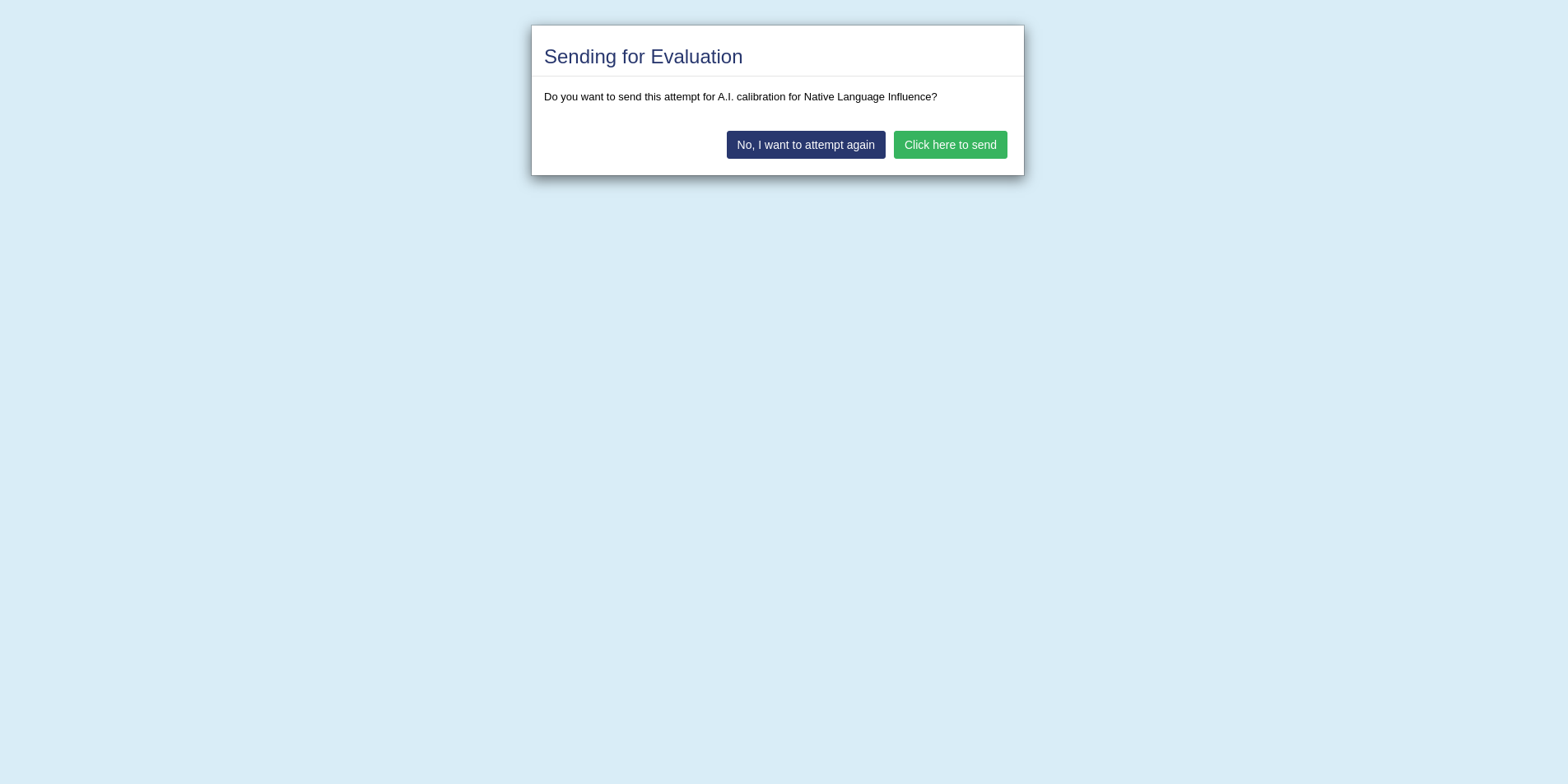
click at [956, 142] on button "Click here to send" at bounding box center [950, 145] width 114 height 28
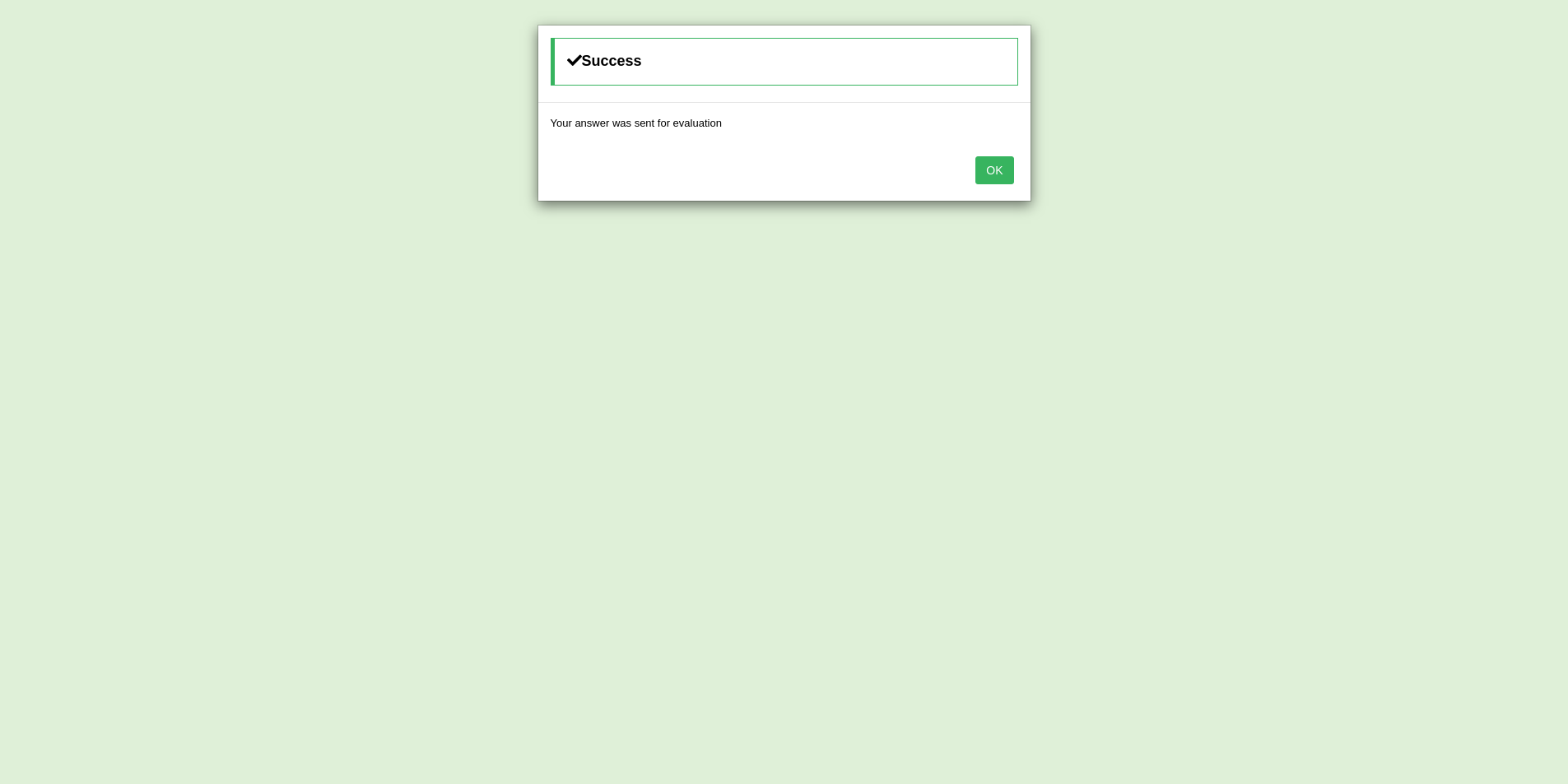
click at [1007, 163] on button "OK" at bounding box center [993, 170] width 38 height 28
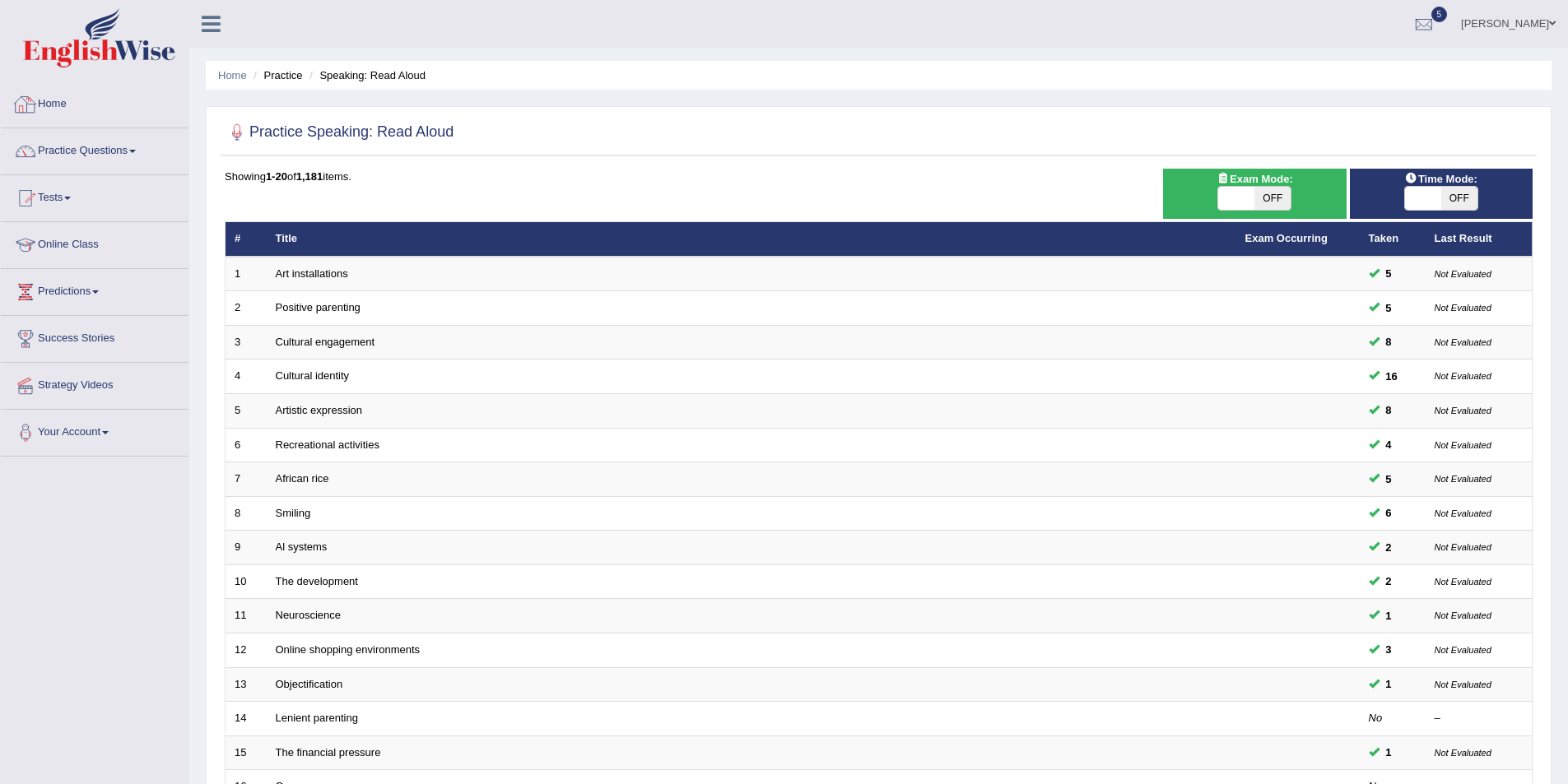
click at [98, 100] on link "Home" at bounding box center [94, 102] width 188 height 41
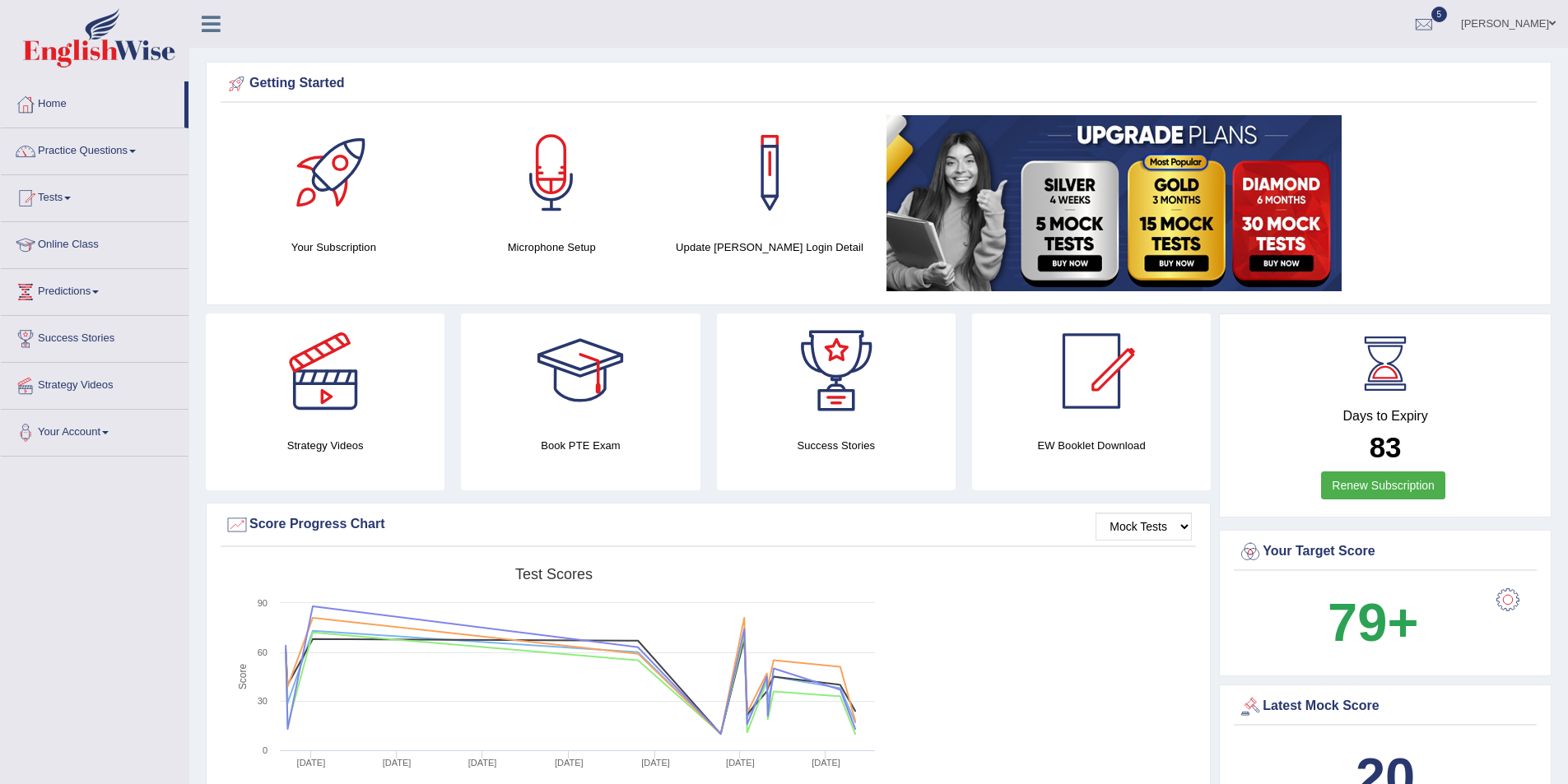
click at [571, 193] on div at bounding box center [551, 172] width 115 height 115
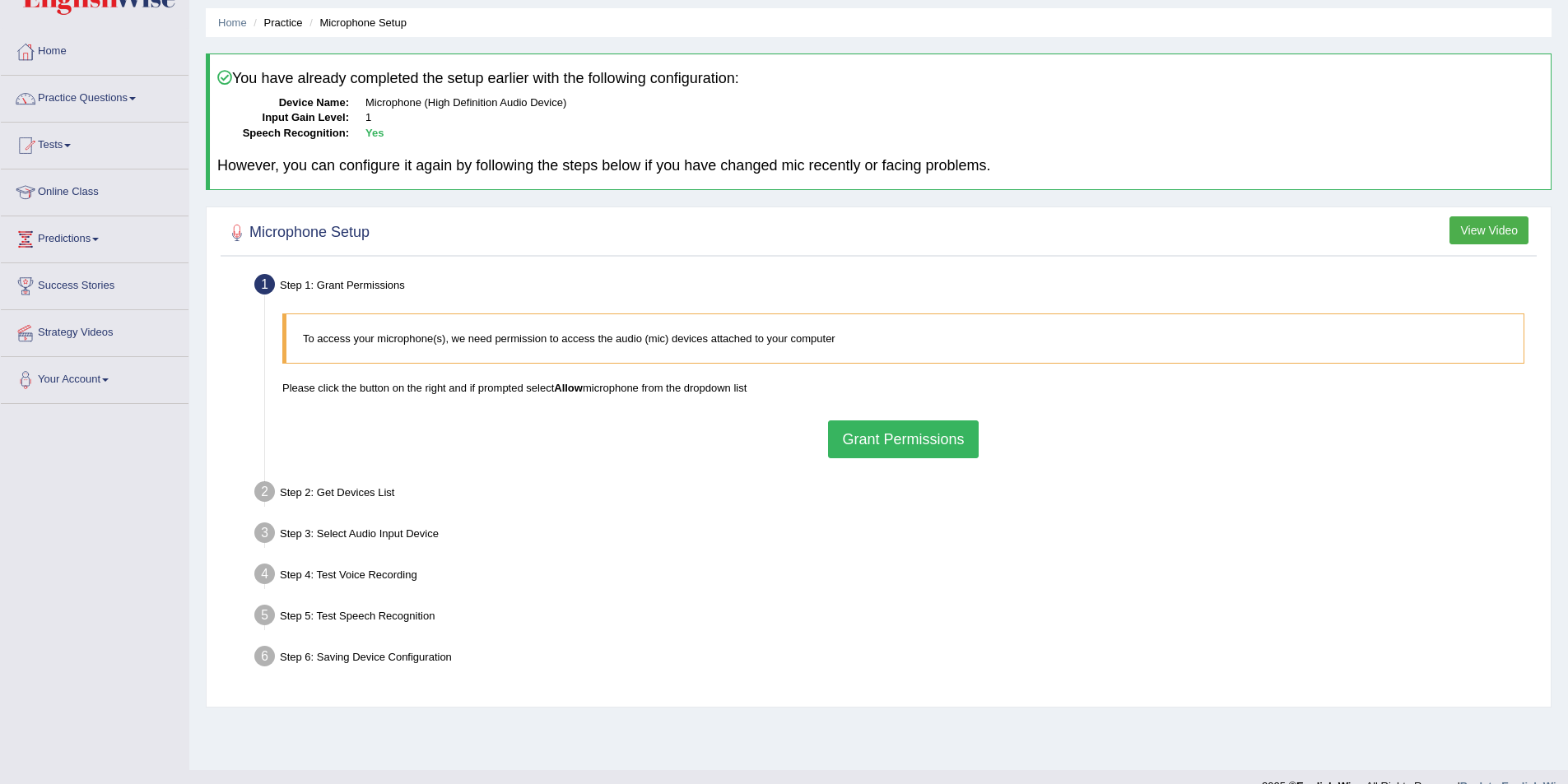
scroll to position [80, 0]
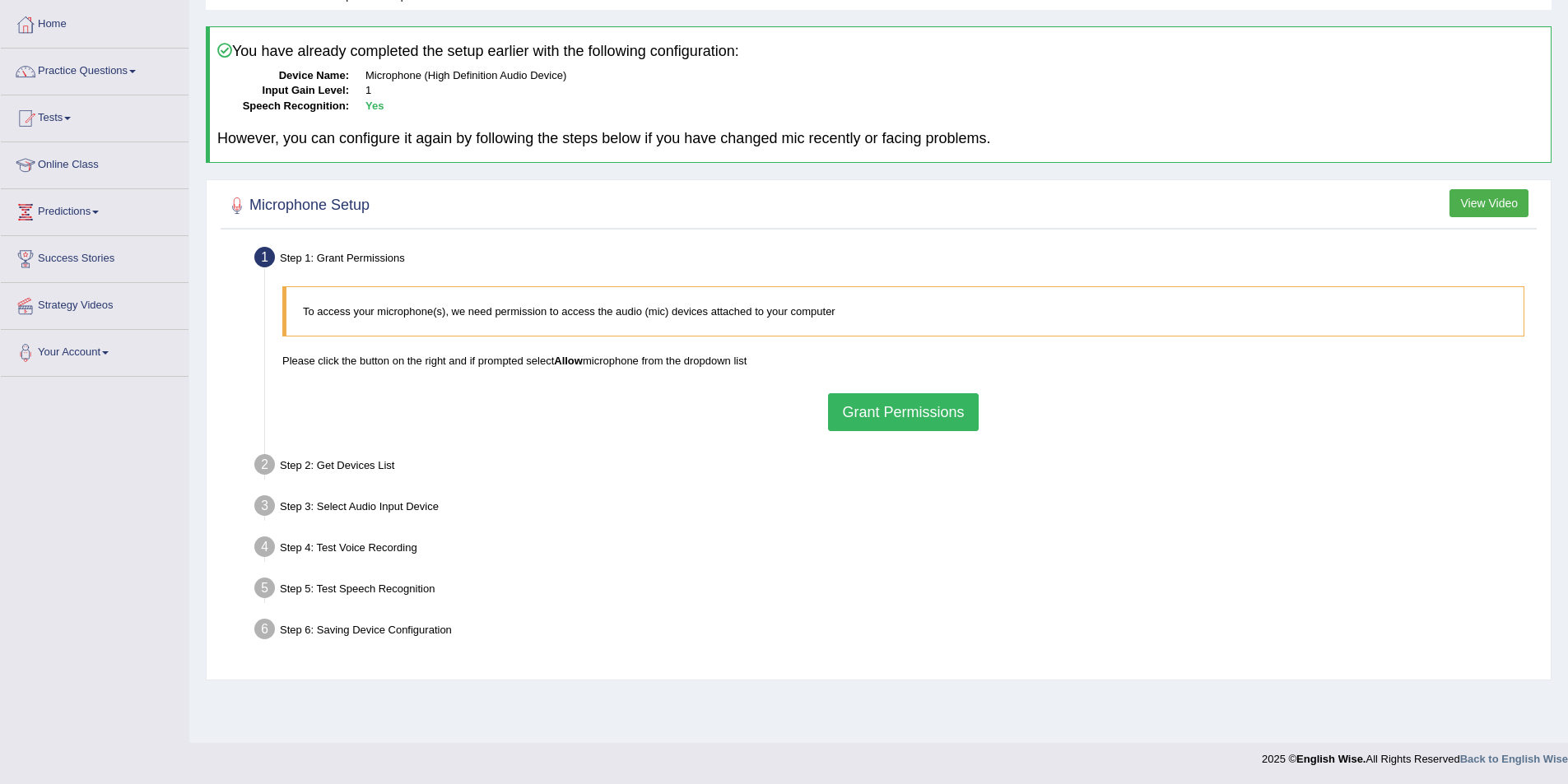
click at [1486, 206] on button "View Video" at bounding box center [1489, 203] width 79 height 28
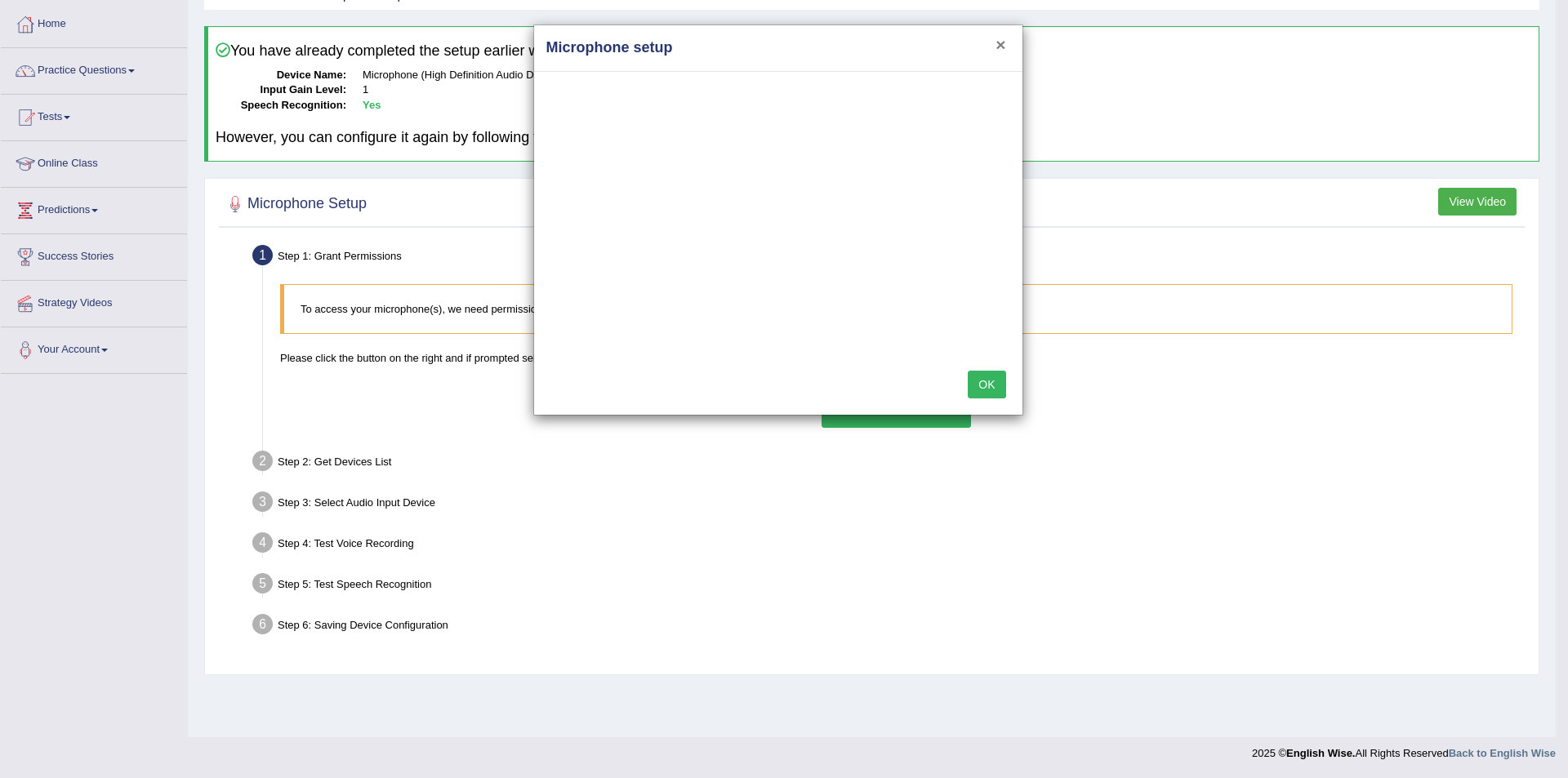
click at [1004, 50] on button "×" at bounding box center [1001, 44] width 10 height 18
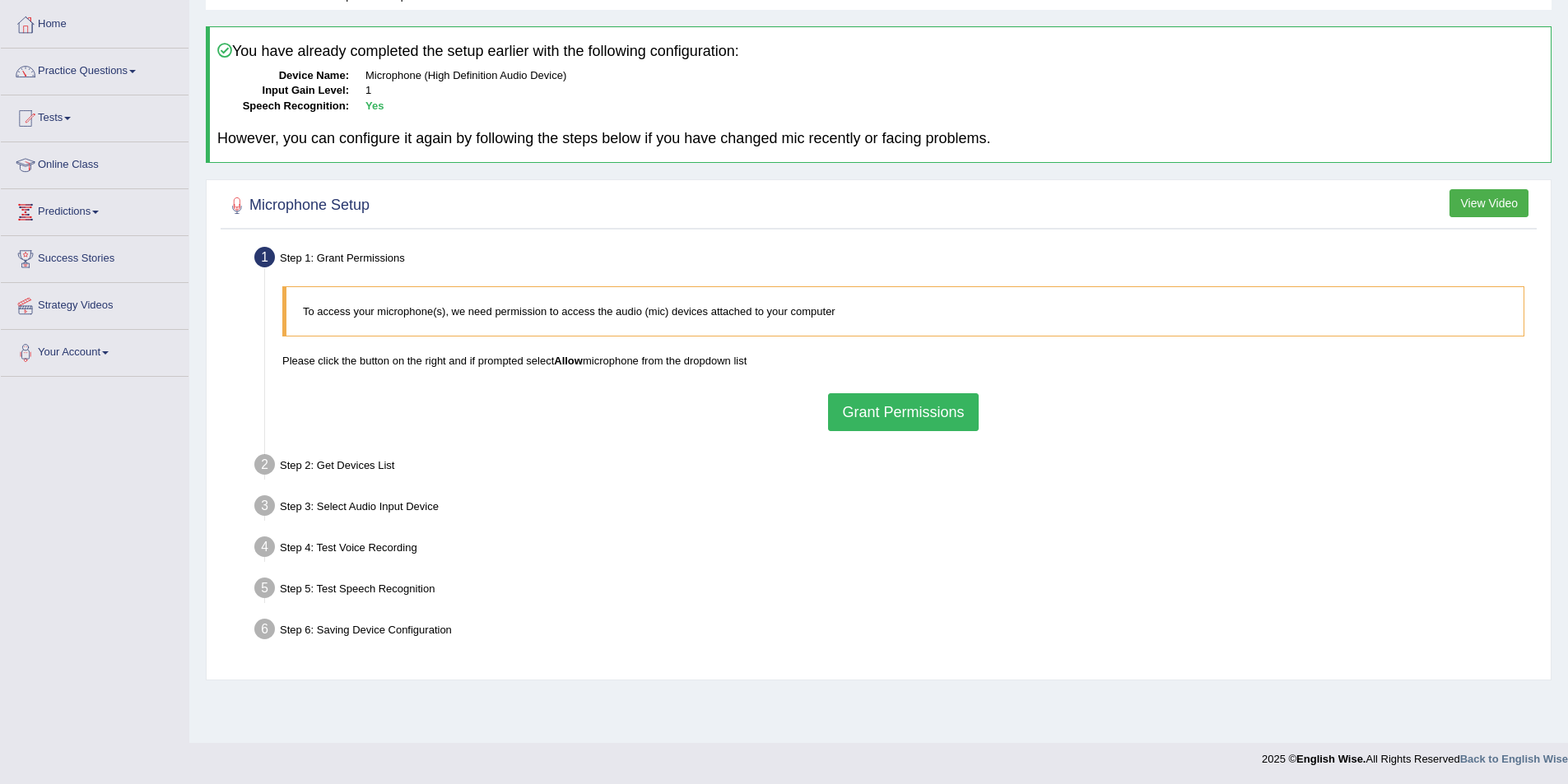
click at [939, 421] on button "Grant Permissions" at bounding box center [903, 412] width 150 height 38
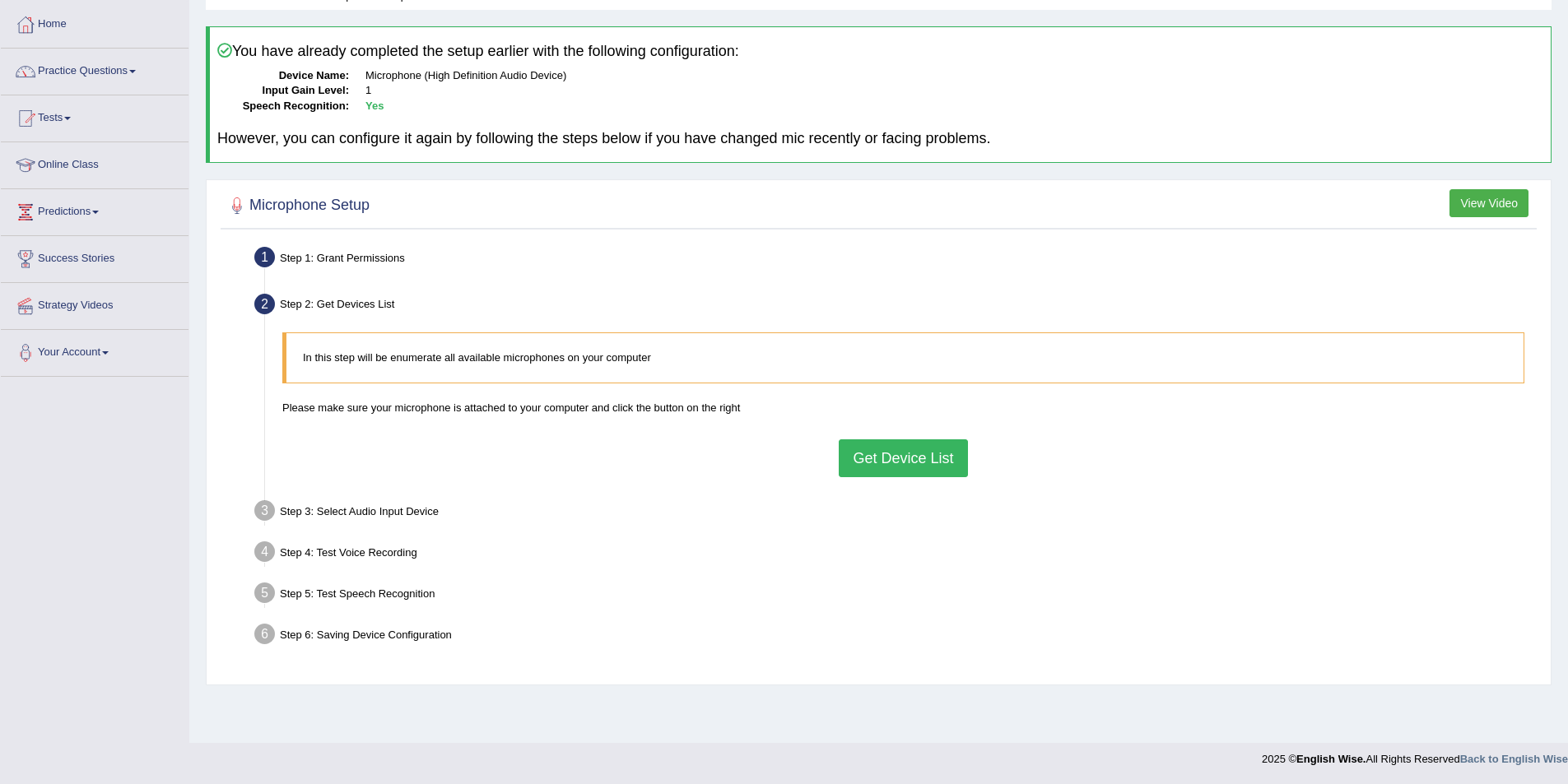
click at [889, 462] on button "Get Device List" at bounding box center [903, 458] width 129 height 38
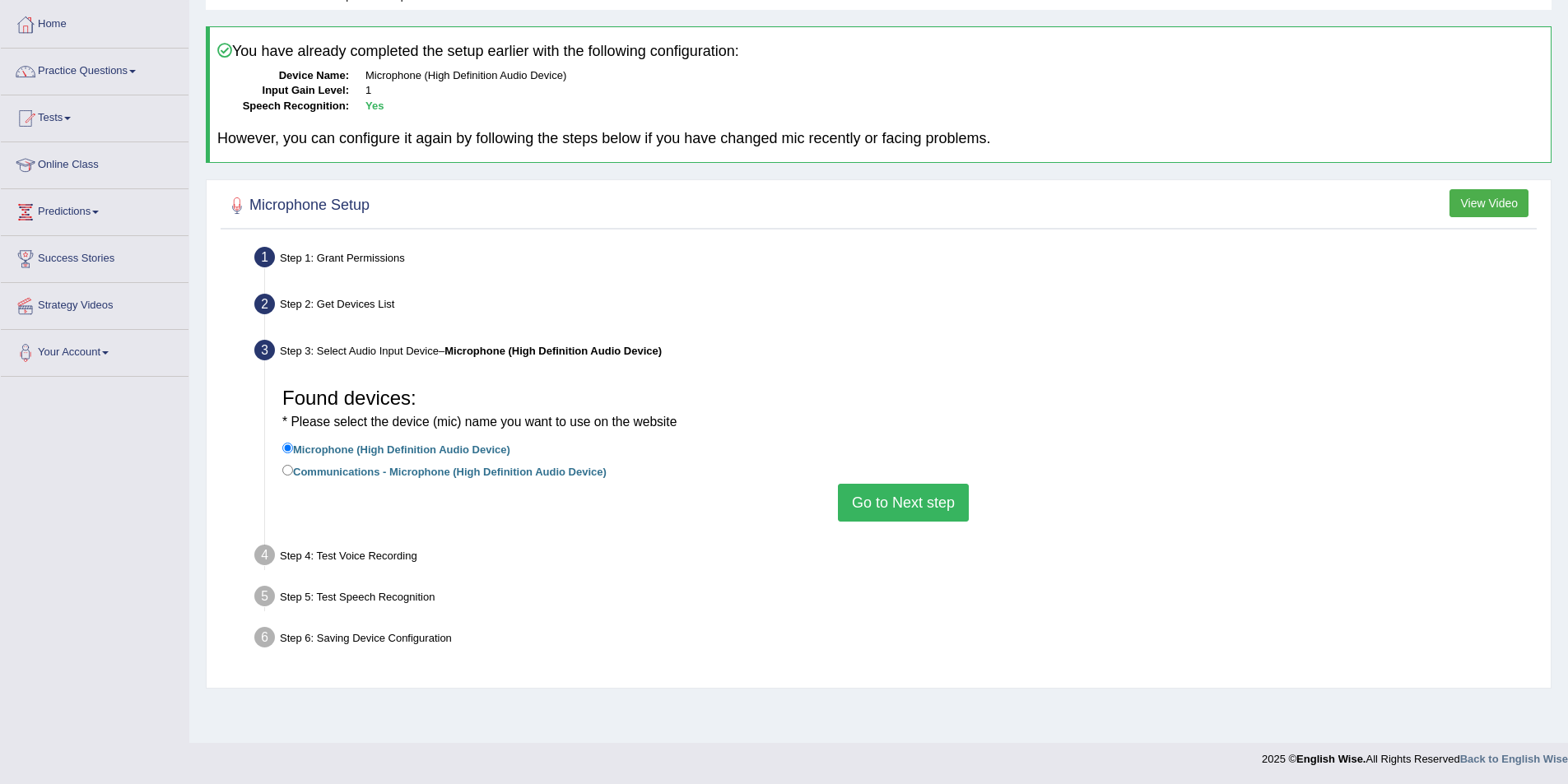
click at [877, 494] on button "Go to Next step" at bounding box center [903, 502] width 131 height 38
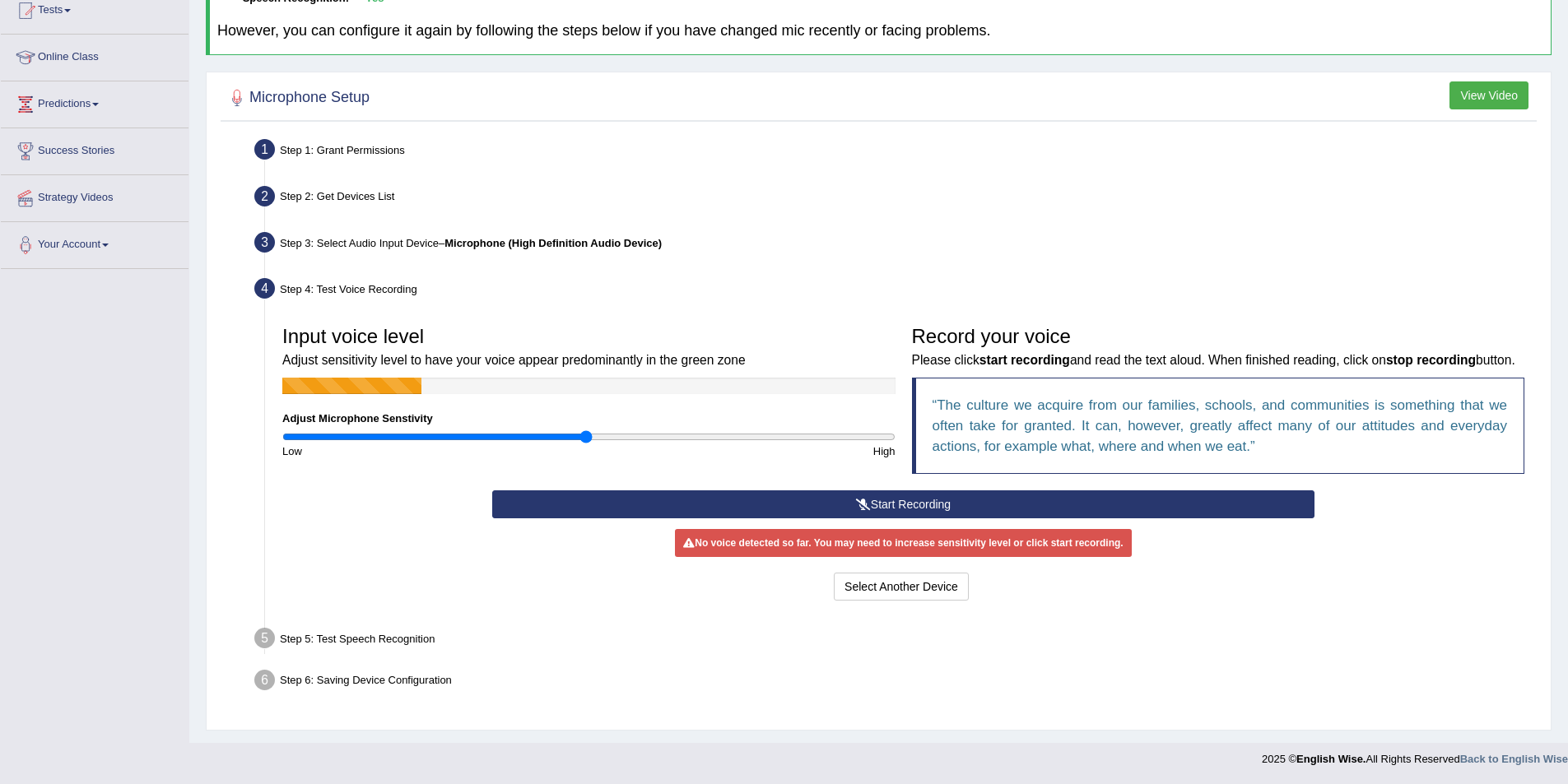
scroll to position [0, 0]
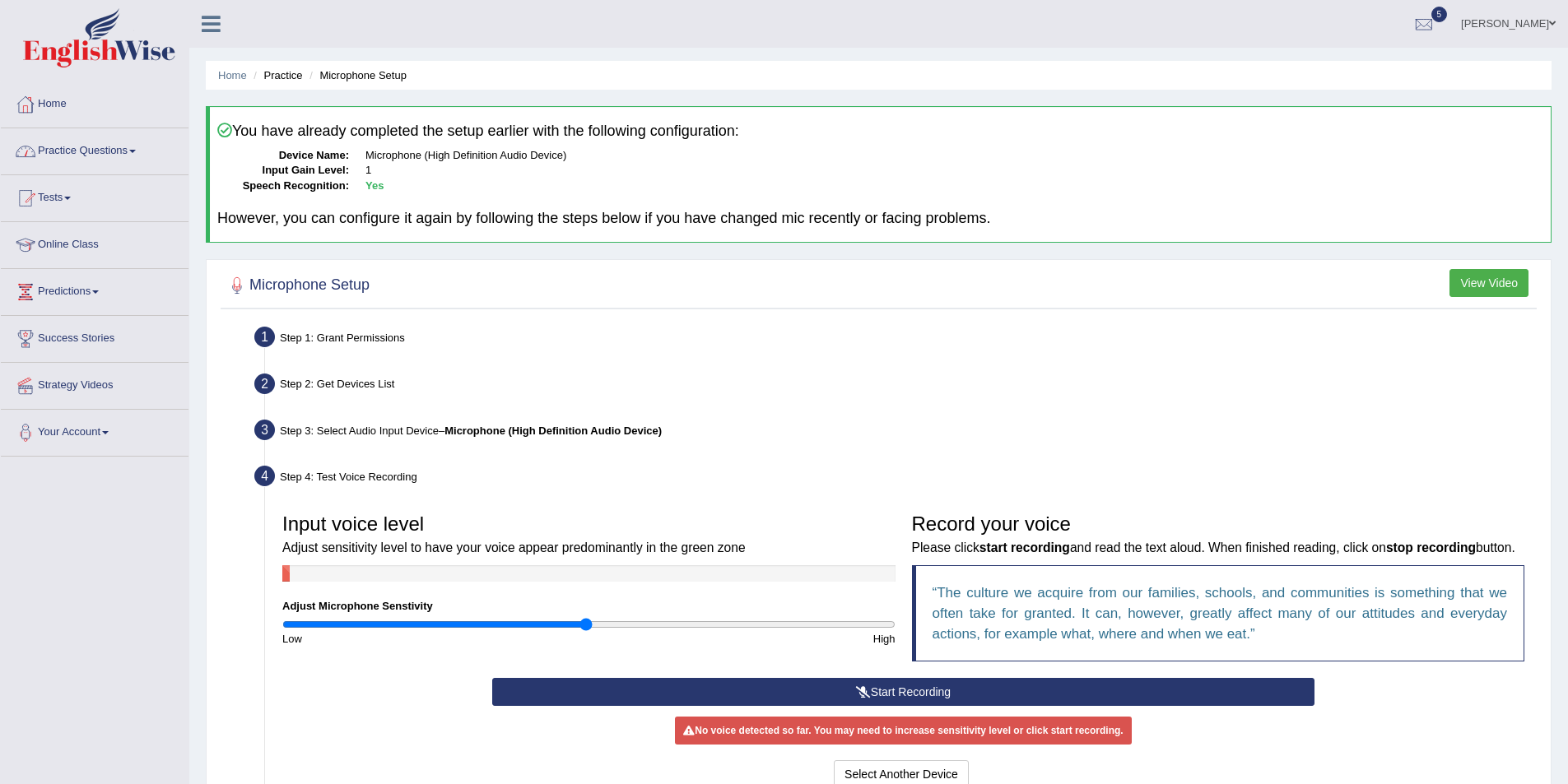
click at [95, 113] on link "Home" at bounding box center [94, 102] width 188 height 41
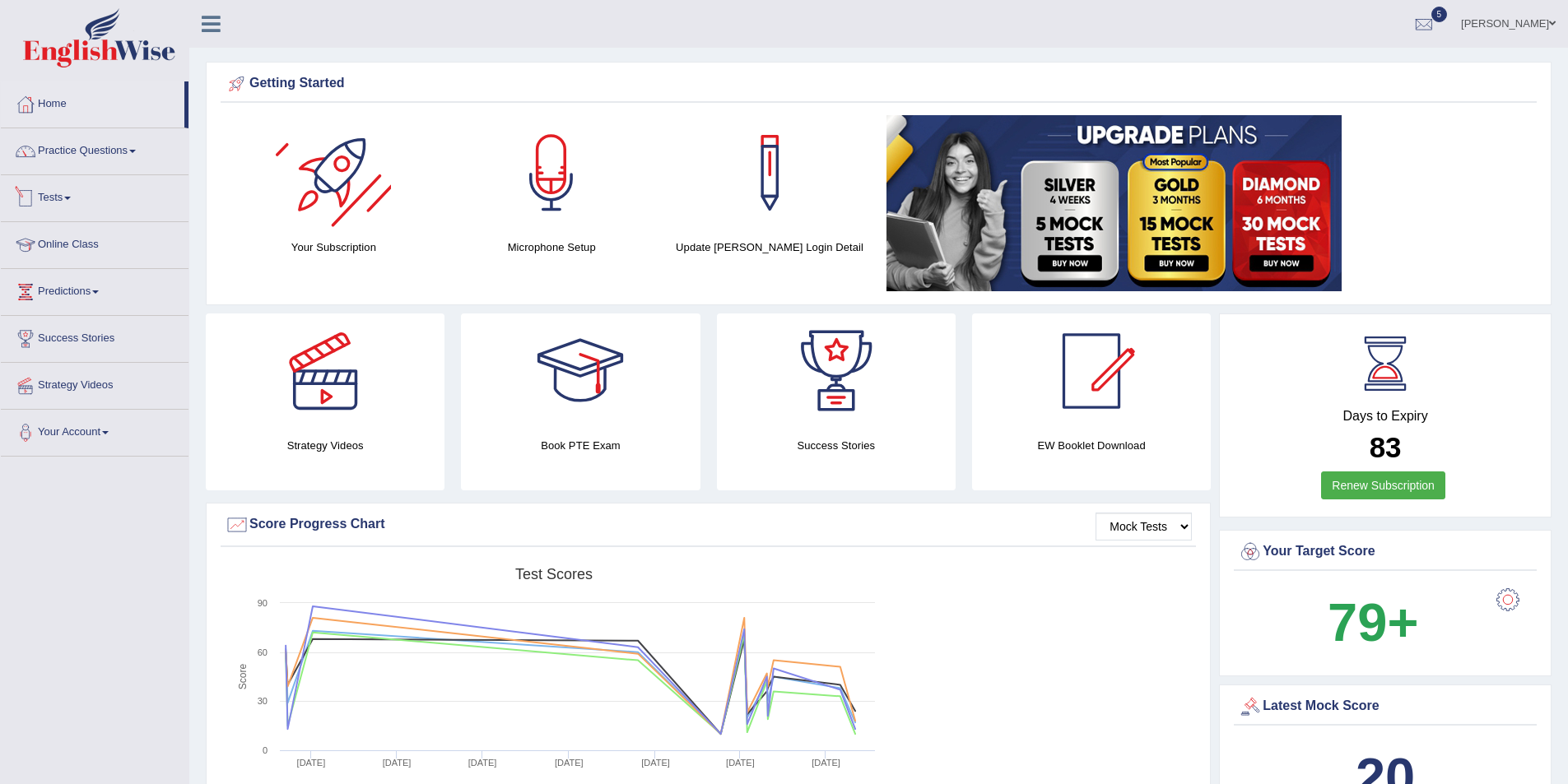
click at [121, 203] on link "Tests" at bounding box center [94, 195] width 188 height 41
click at [120, 203] on link "Tests" at bounding box center [93, 195] width 183 height 41
click at [121, 170] on li "Practice Questions Speaking Practice Read Aloud Repeat Sentence Describe Image …" at bounding box center [94, 152] width 188 height 47
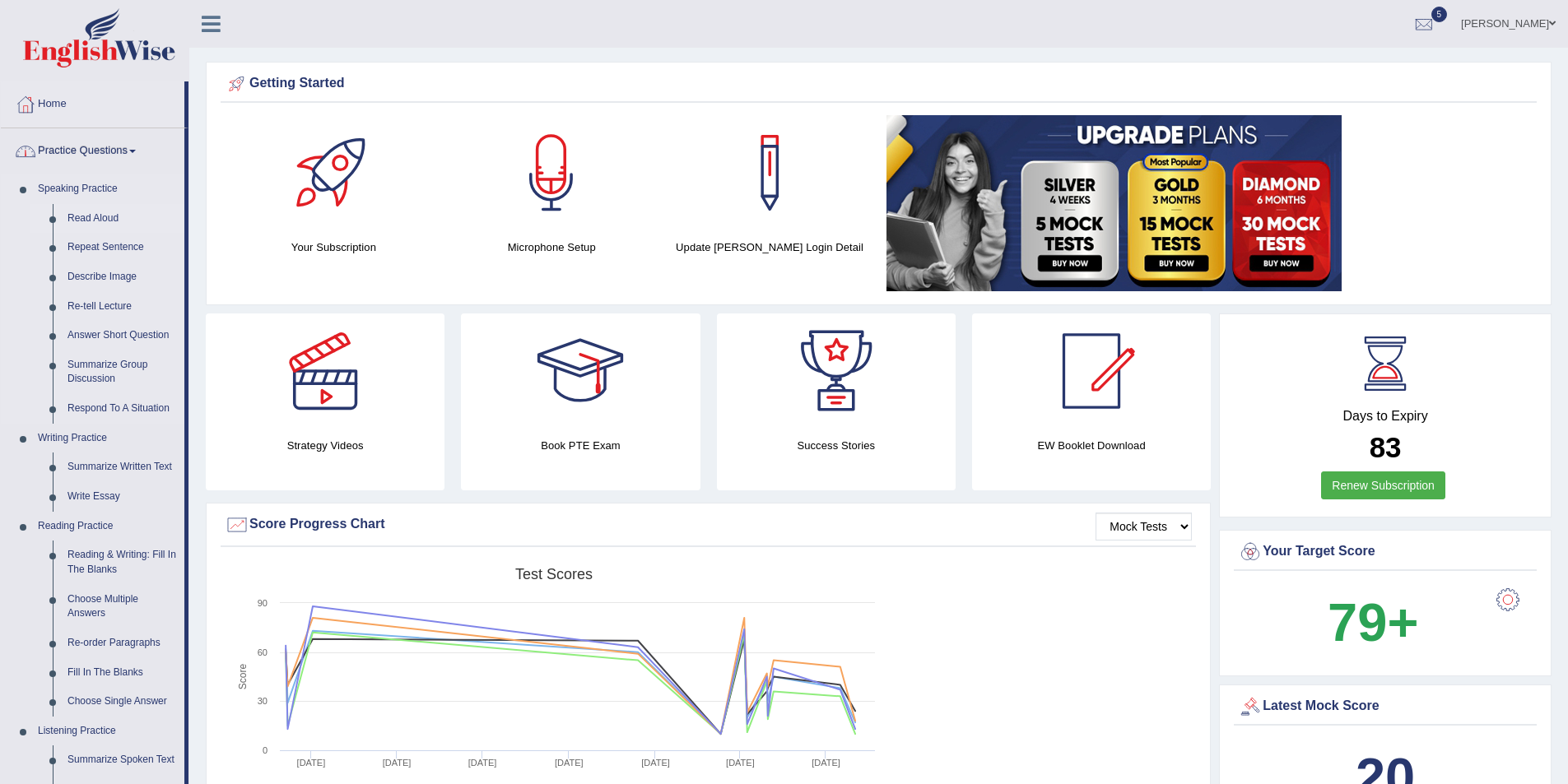
click at [96, 219] on link "Read Aloud" at bounding box center [122, 219] width 124 height 29
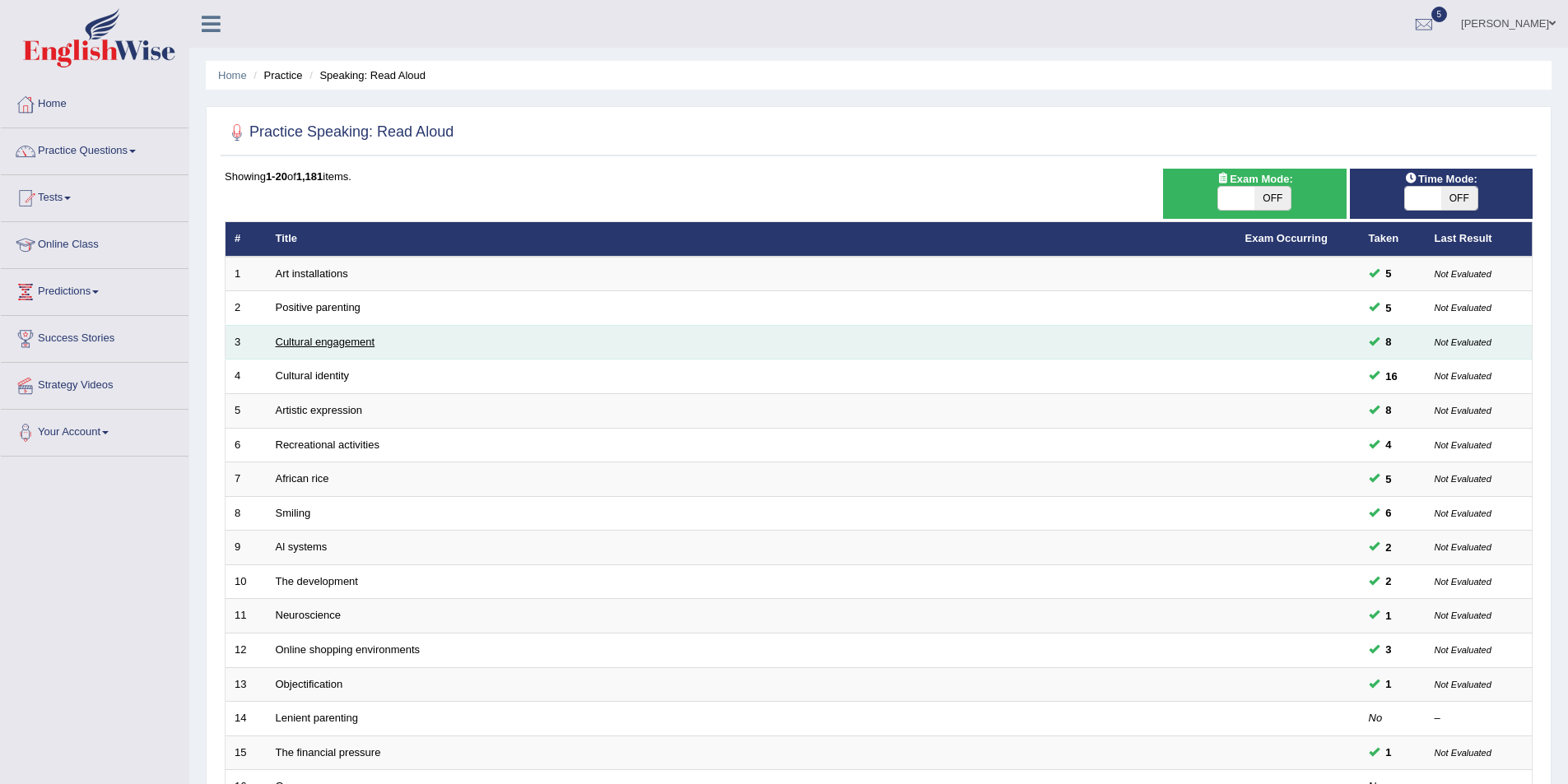
click at [341, 337] on link "Cultural engagement" at bounding box center [326, 342] width 99 height 13
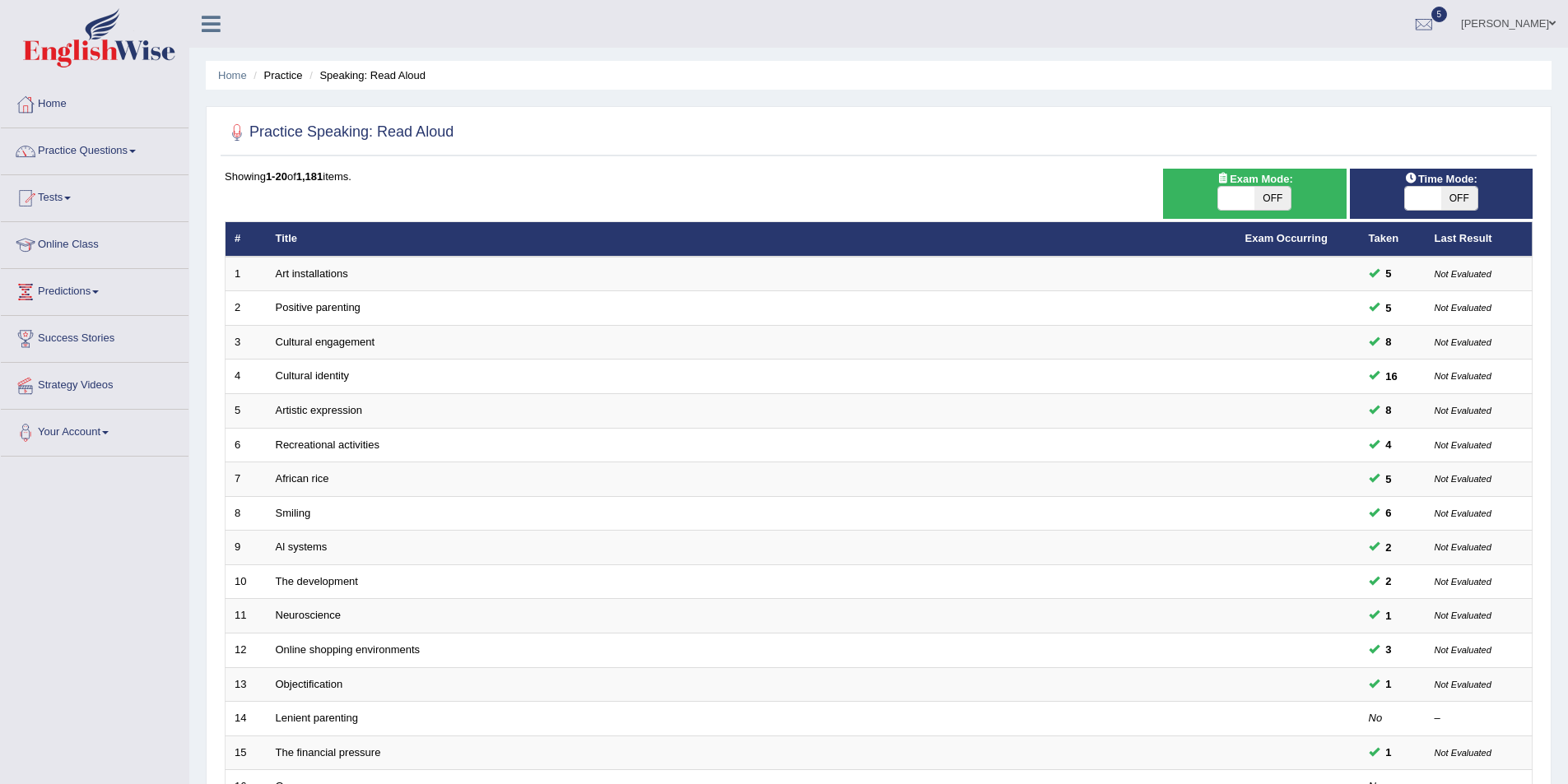
click at [1445, 199] on span "OFF" at bounding box center [1459, 198] width 36 height 23
checkbox input "true"
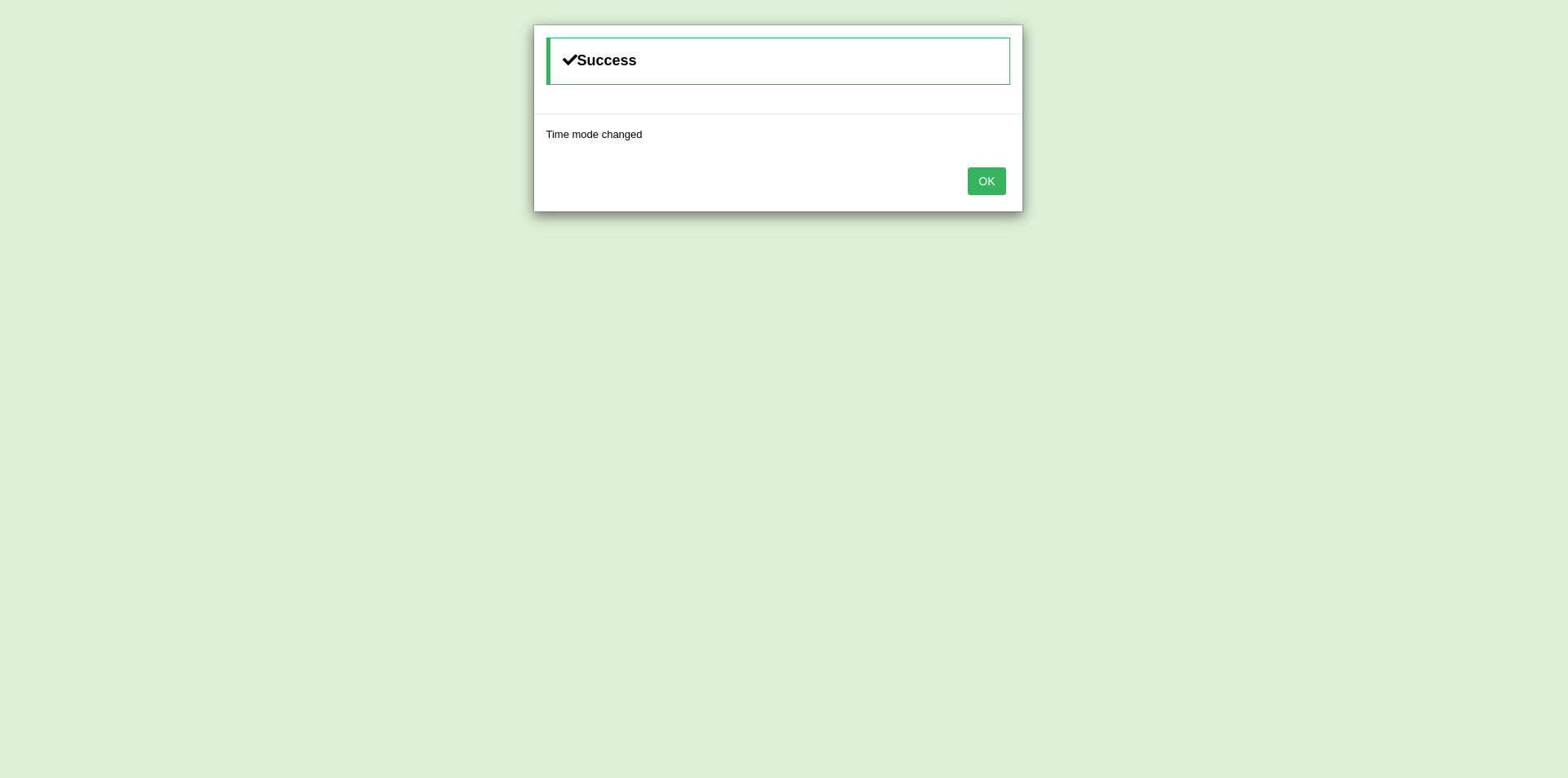
click at [1004, 181] on button "OK" at bounding box center [986, 181] width 38 height 28
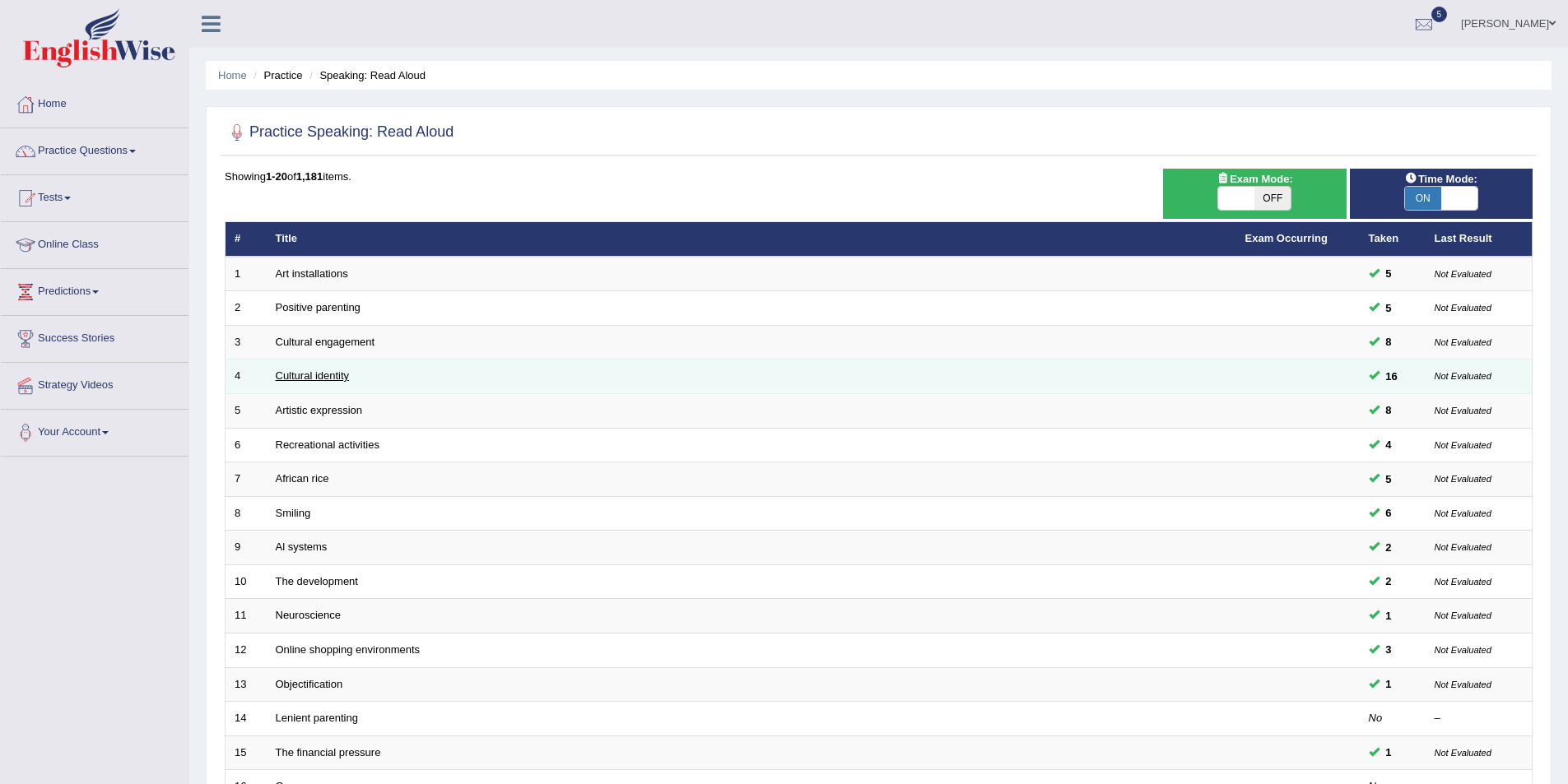
click at [324, 376] on link "Cultural identity" at bounding box center [313, 375] width 74 height 13
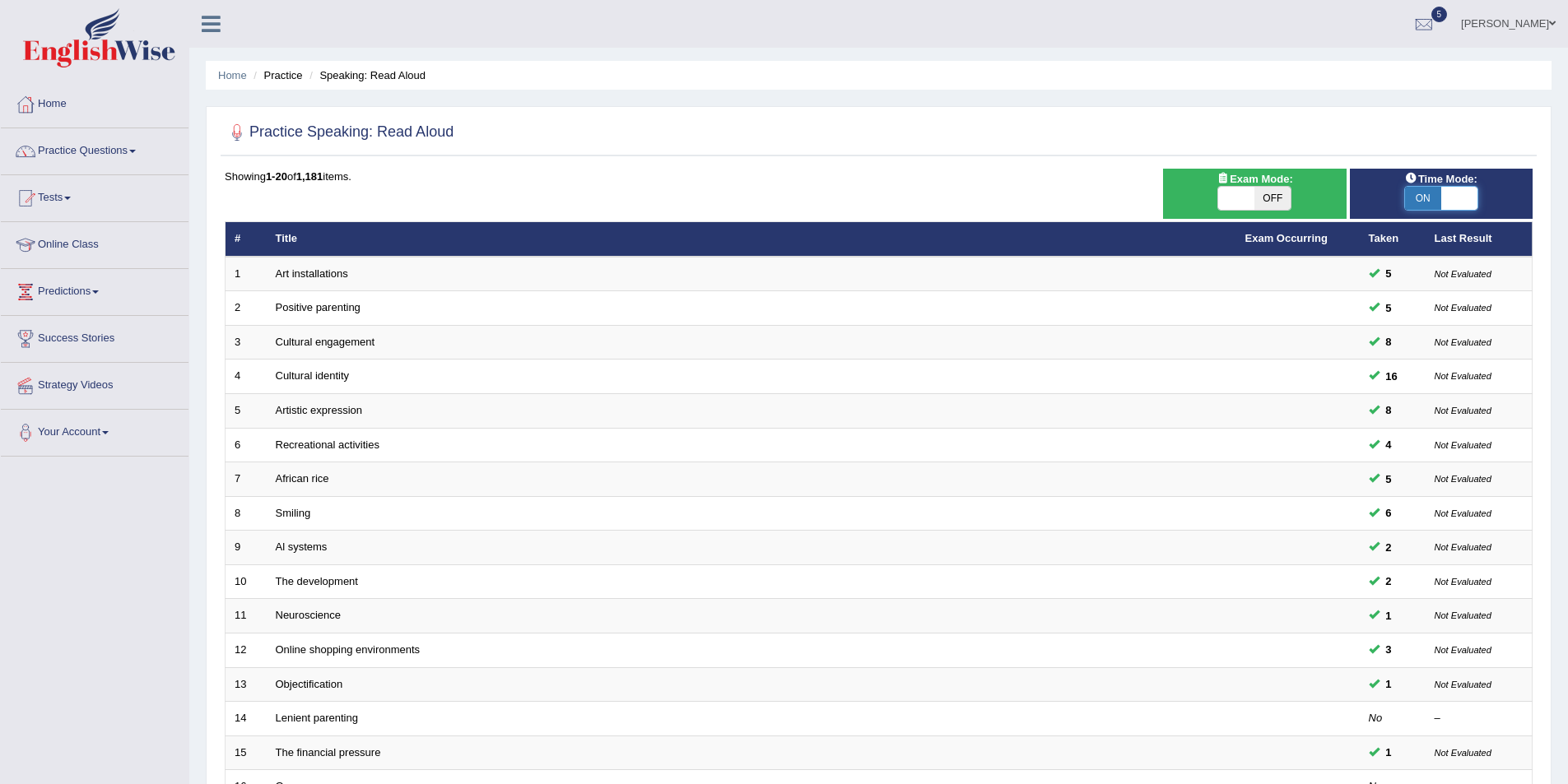
click at [1449, 195] on span at bounding box center [1459, 198] width 36 height 23
checkbox input "false"
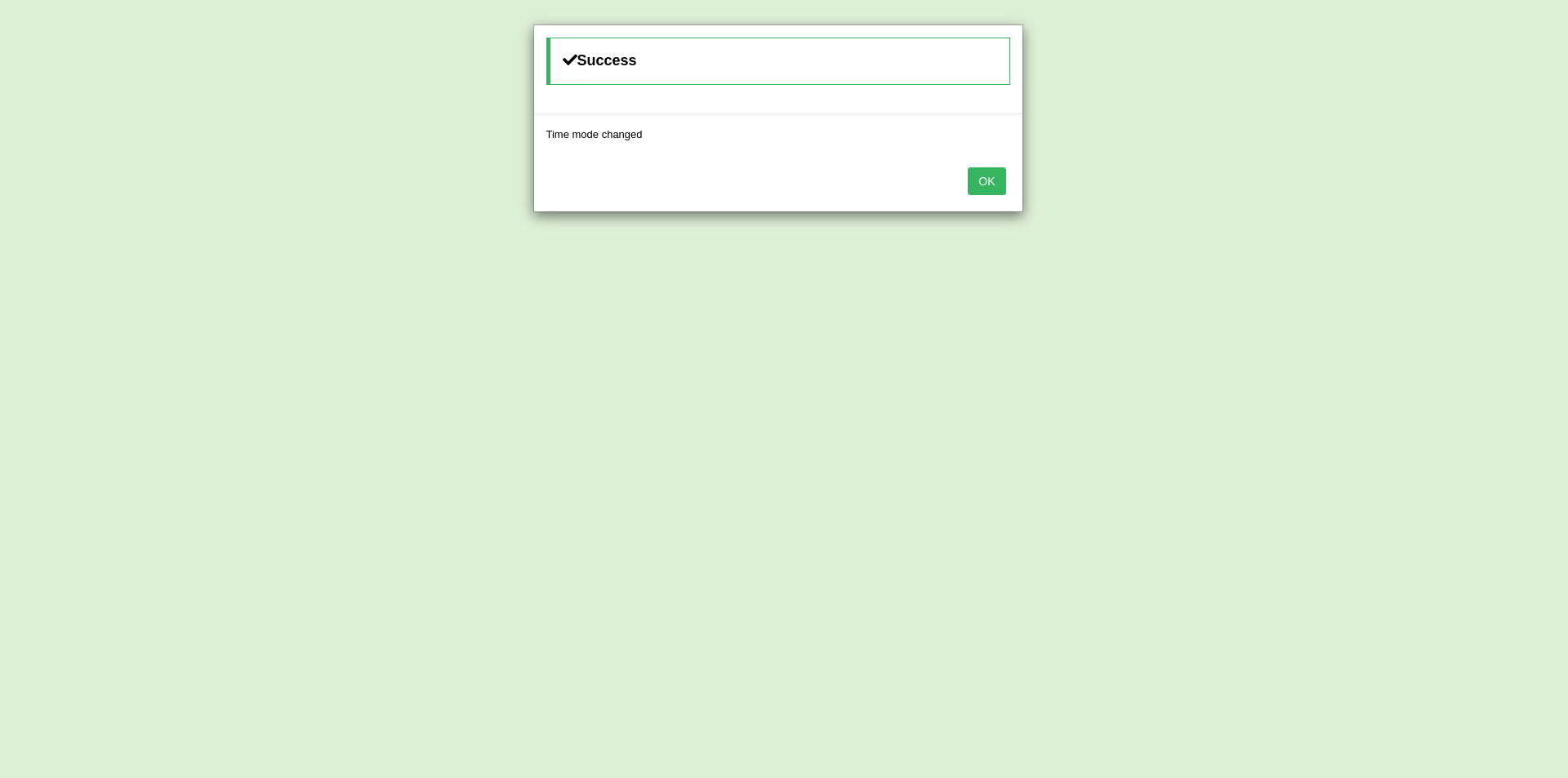
click at [1027, 181] on div "Success Time mode changed OK" at bounding box center [784, 389] width 1568 height 778
click at [1004, 180] on button "OK" at bounding box center [986, 181] width 38 height 28
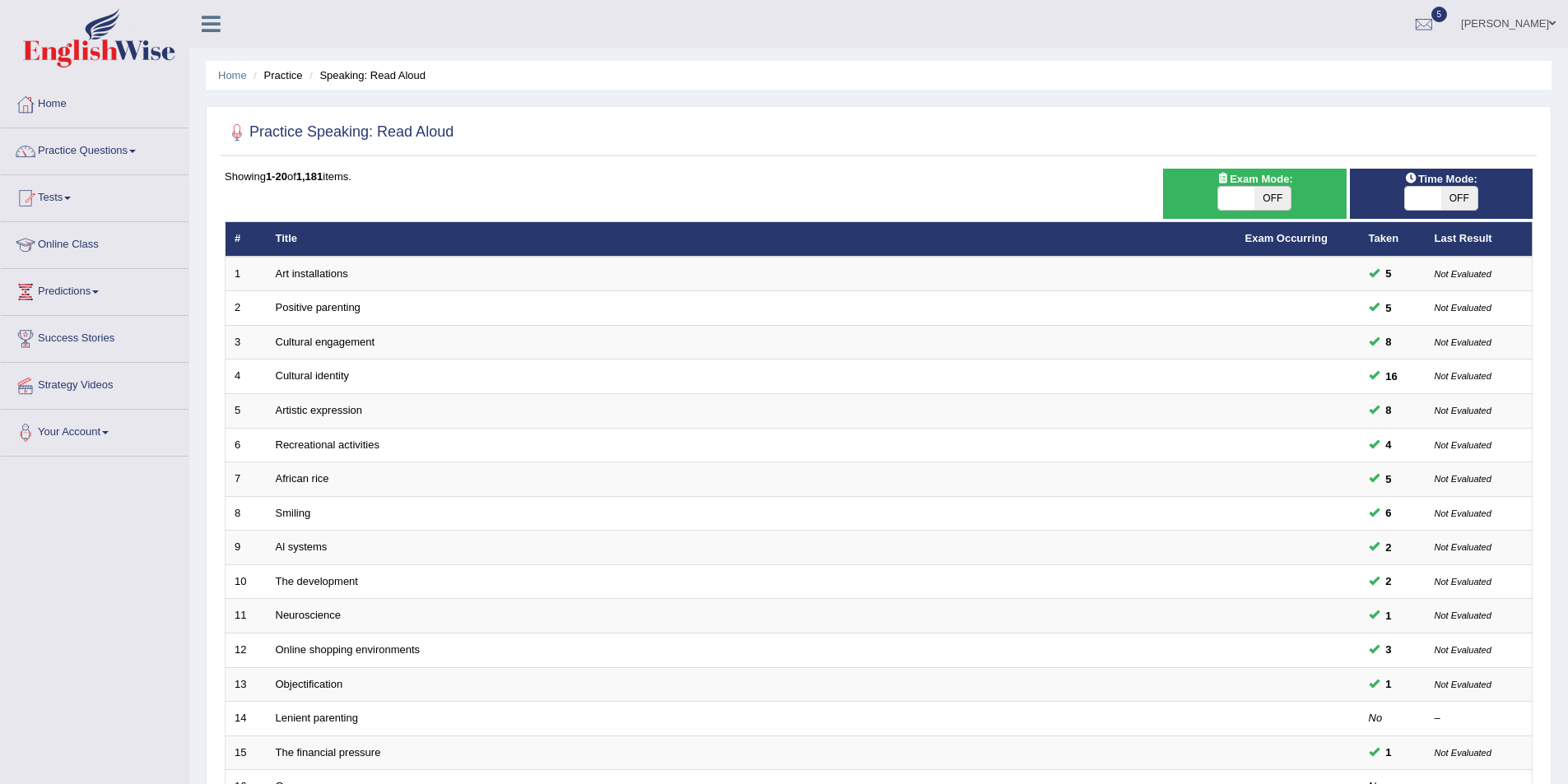
click at [1248, 205] on span at bounding box center [1236, 198] width 36 height 23
checkbox input "true"
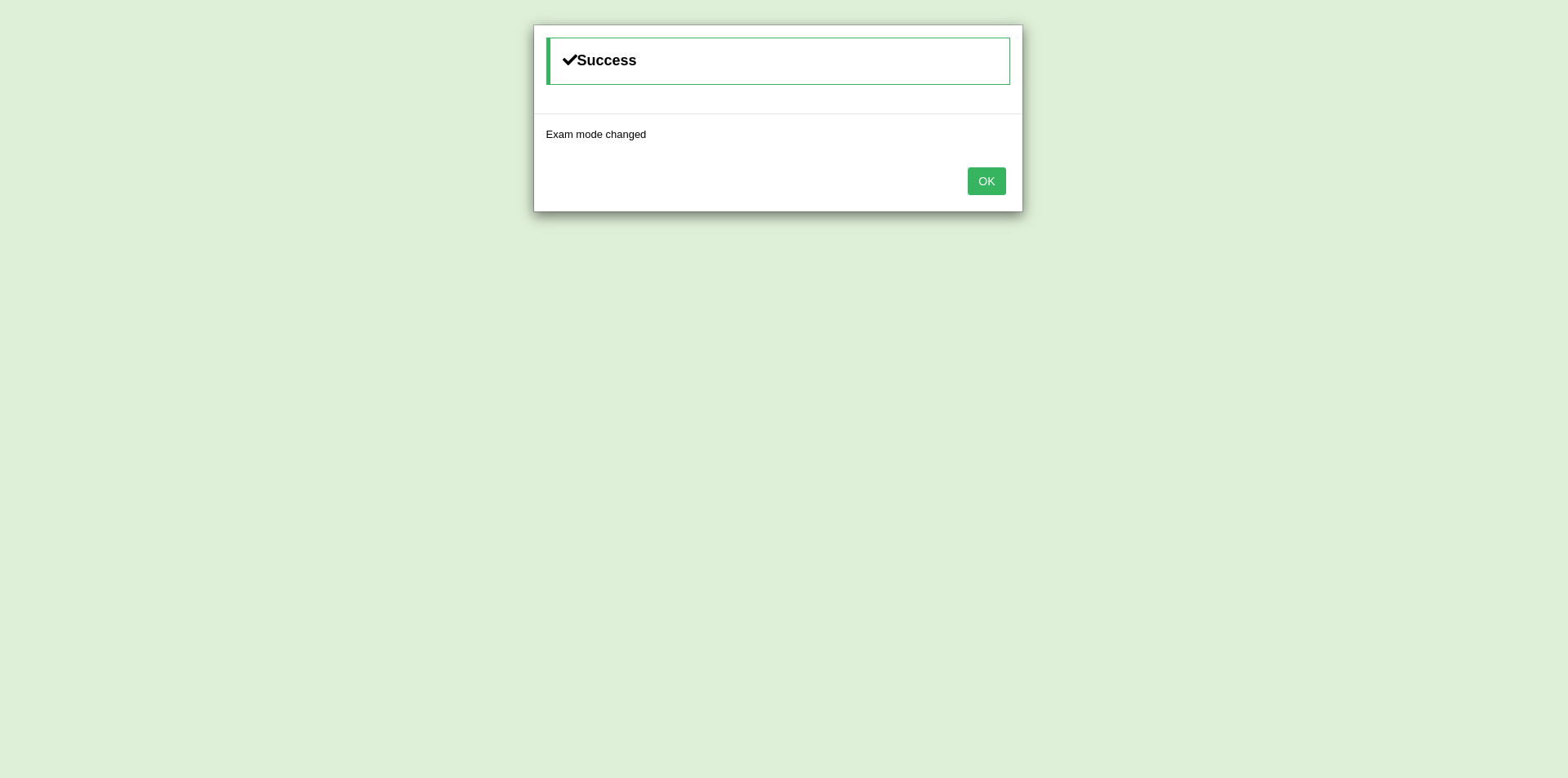
click at [971, 185] on button "OK" at bounding box center [986, 181] width 38 height 28
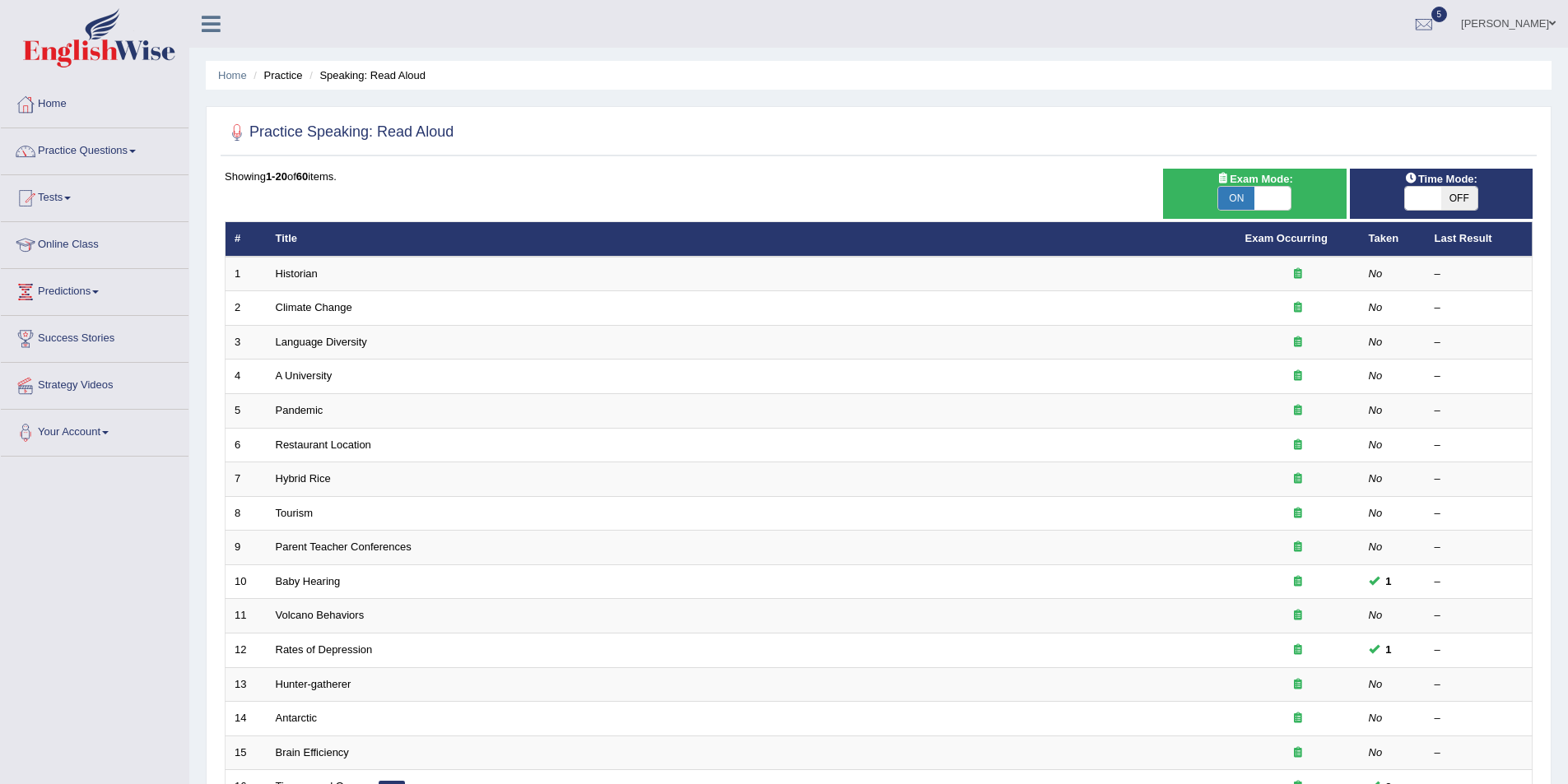
drag, startPoint x: 359, startPoint y: 177, endPoint x: 207, endPoint y: 183, distance: 152.1
click at [207, 183] on div "Practice Speaking: Read Aloud Time Mode: ON OFF Exam Mode: ON OFF Showing 1-20 …" at bounding box center [878, 570] width 1345 height 930
click at [888, 150] on div at bounding box center [878, 133] width 1307 height 34
drag, startPoint x: 1274, startPoint y: 196, endPoint x: 1234, endPoint y: 200, distance: 40.2
click at [1274, 197] on span at bounding box center [1272, 198] width 36 height 23
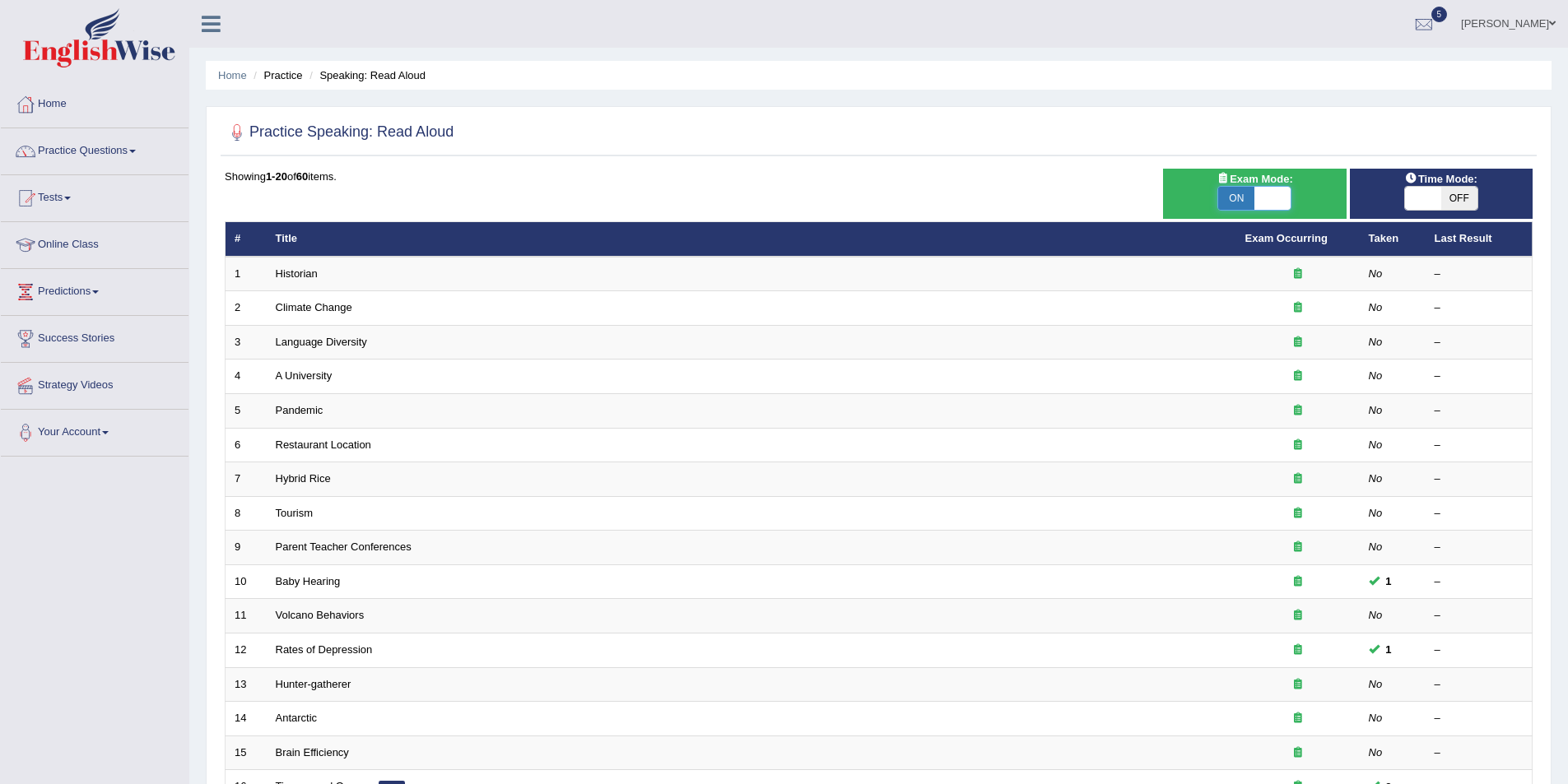
checkbox input "false"
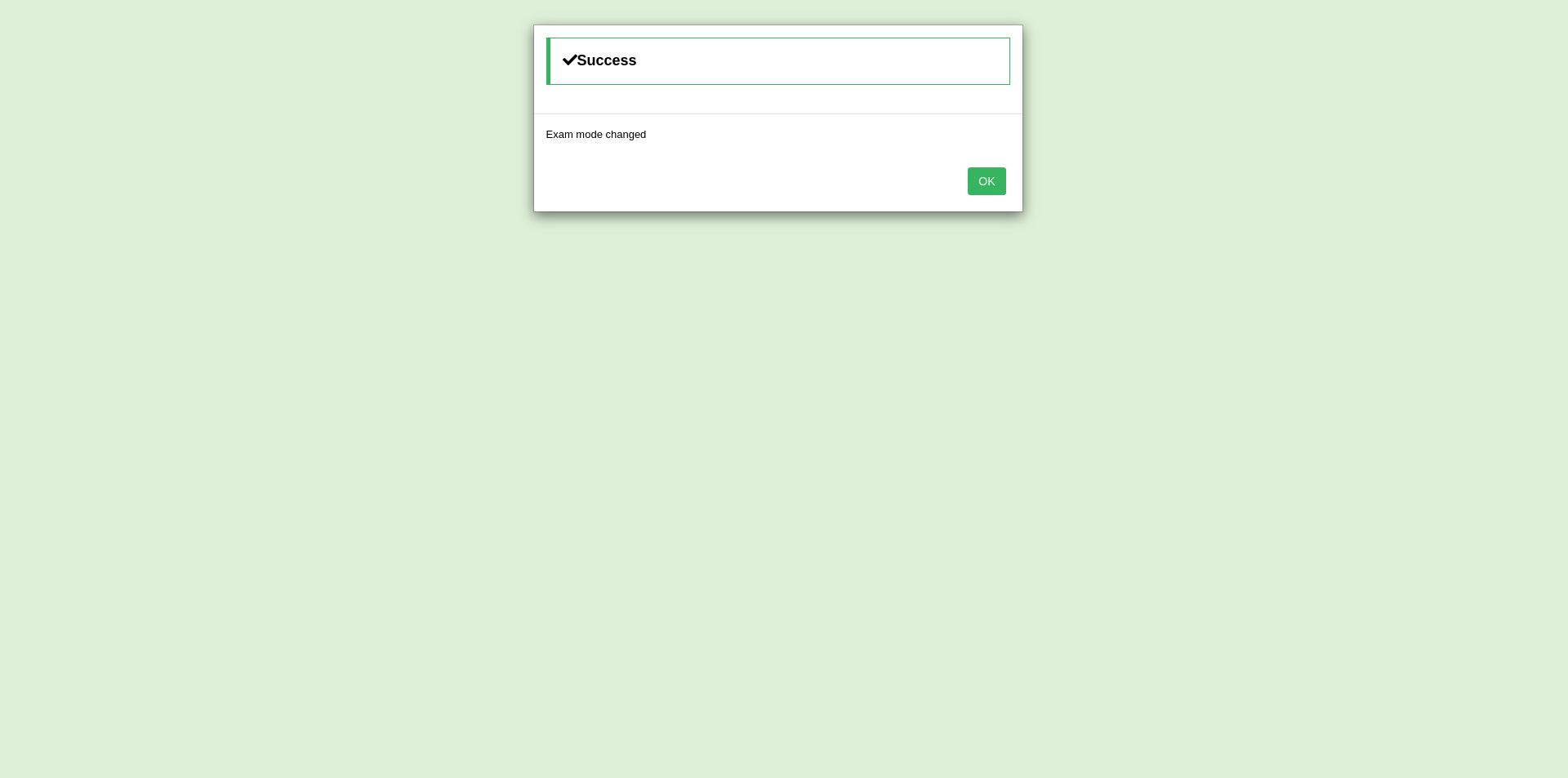
click at [977, 184] on button "OK" at bounding box center [986, 181] width 38 height 28
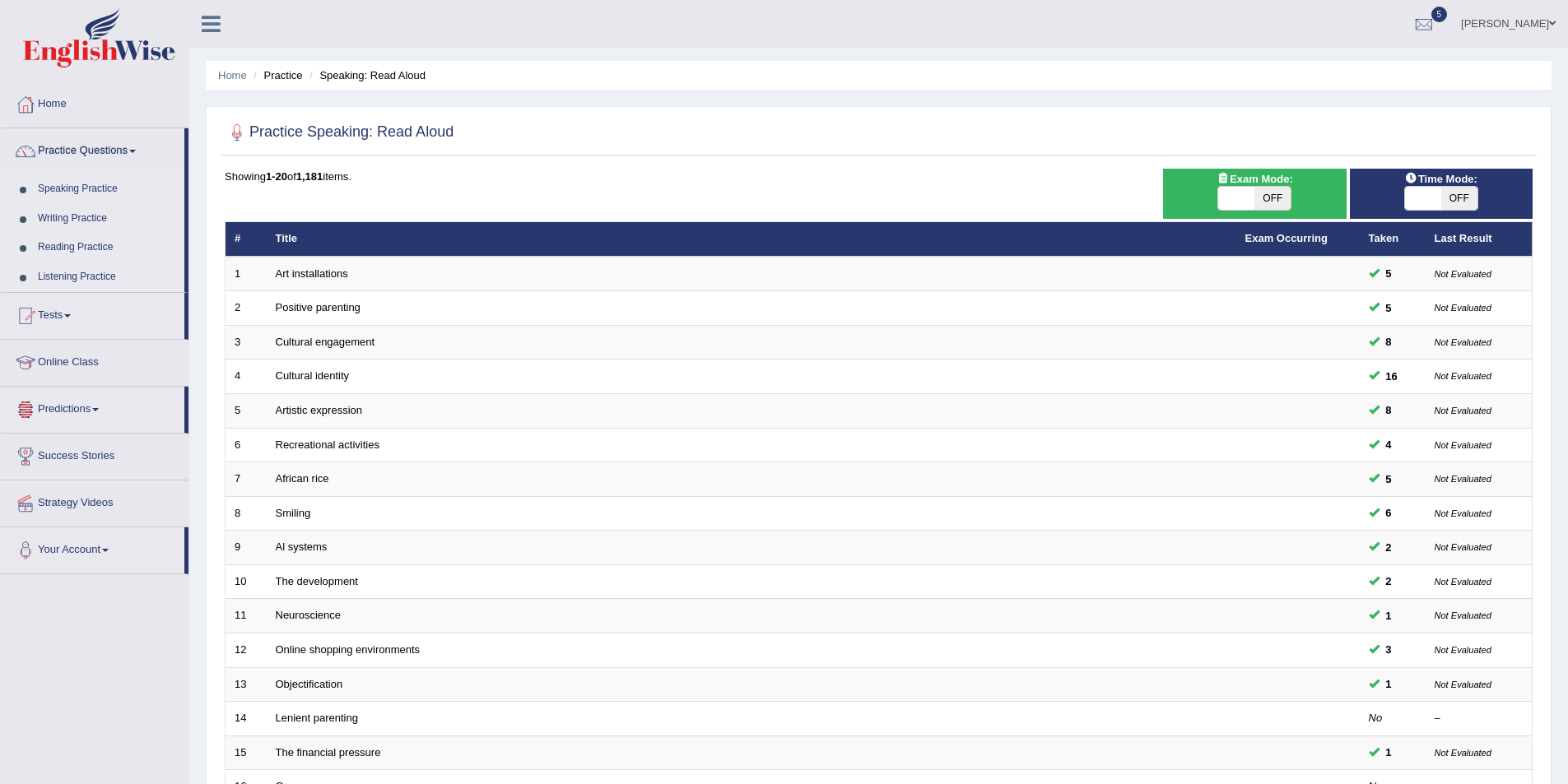
click at [94, 218] on link "Writing Practice" at bounding box center [107, 219] width 154 height 29
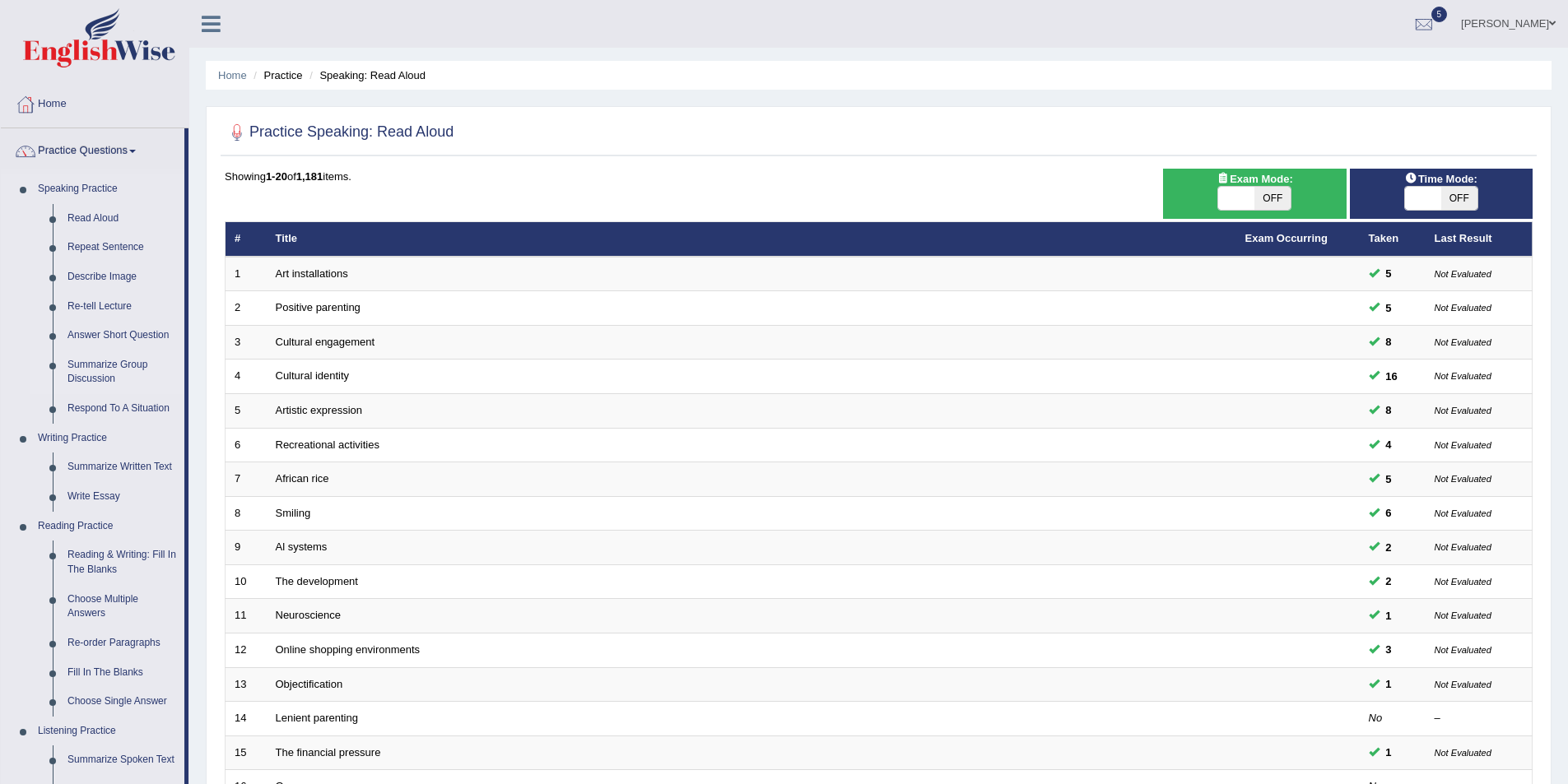
click at [109, 377] on link "Summarize Group Discussion" at bounding box center [122, 373] width 124 height 44
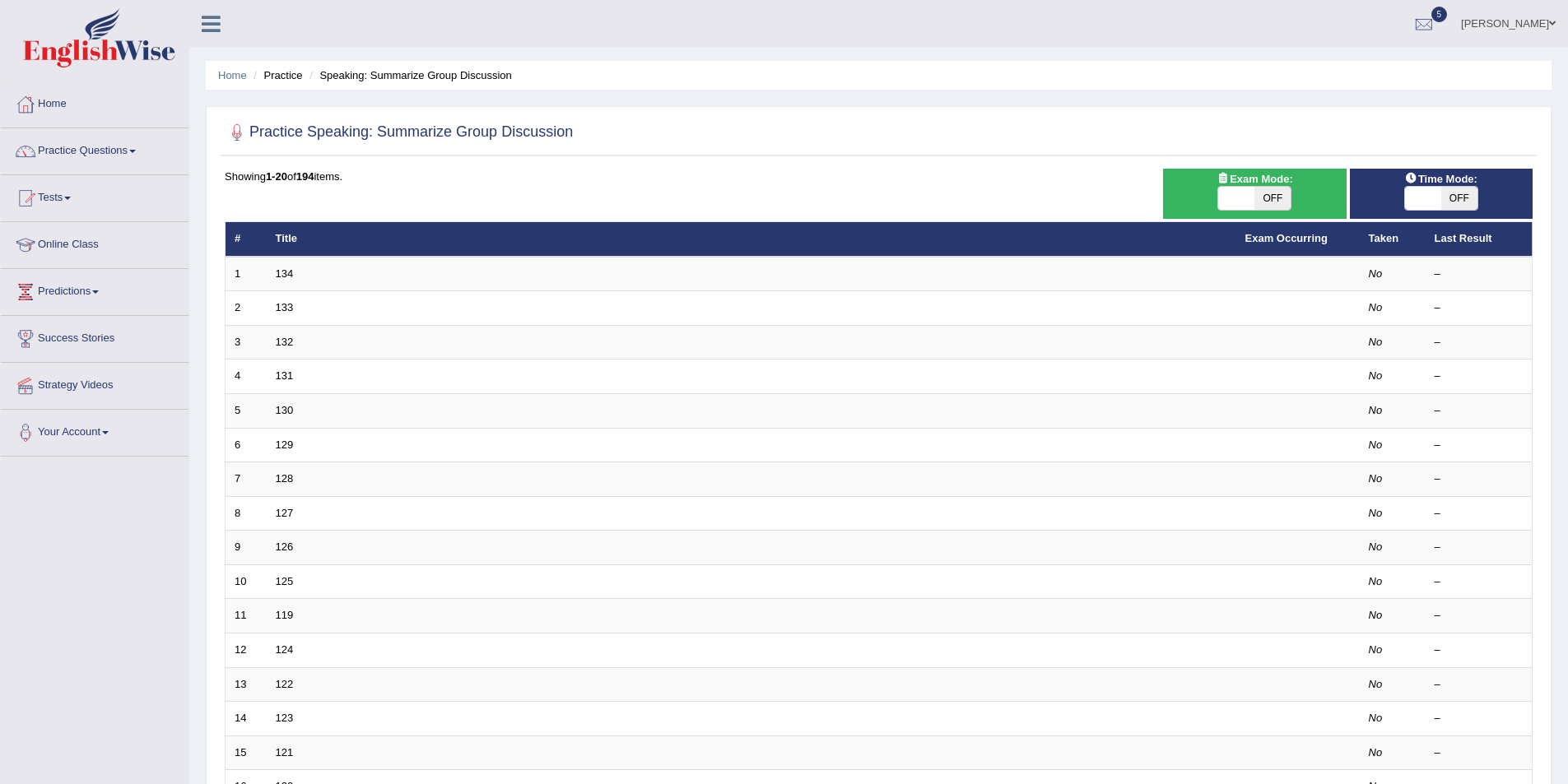
click at [1283, 201] on span "OFF" at bounding box center [1272, 198] width 36 height 23
checkbox input "true"
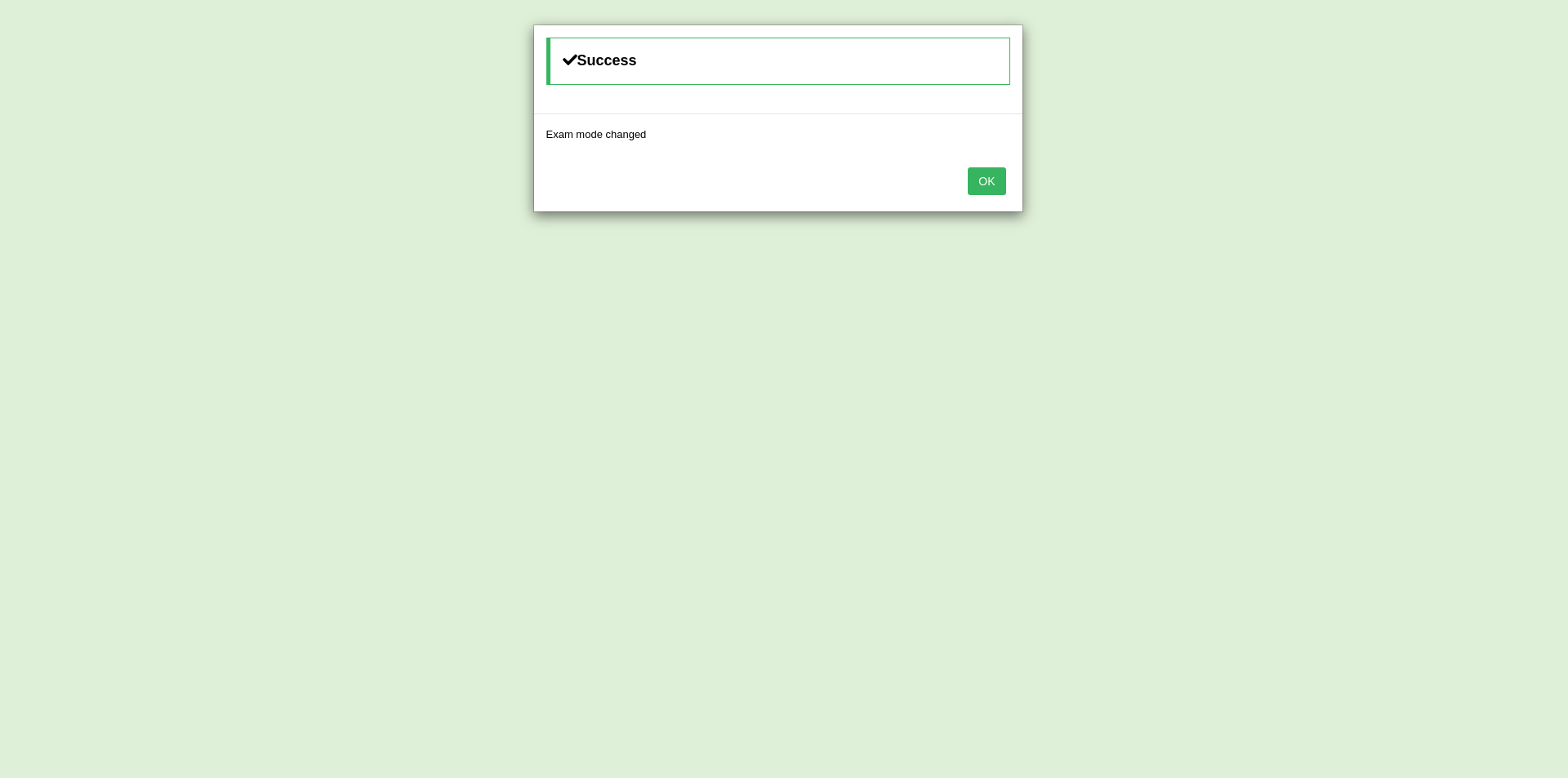
click at [966, 185] on div "OK" at bounding box center [778, 183] width 488 height 57
click at [982, 183] on button "OK" at bounding box center [986, 181] width 38 height 28
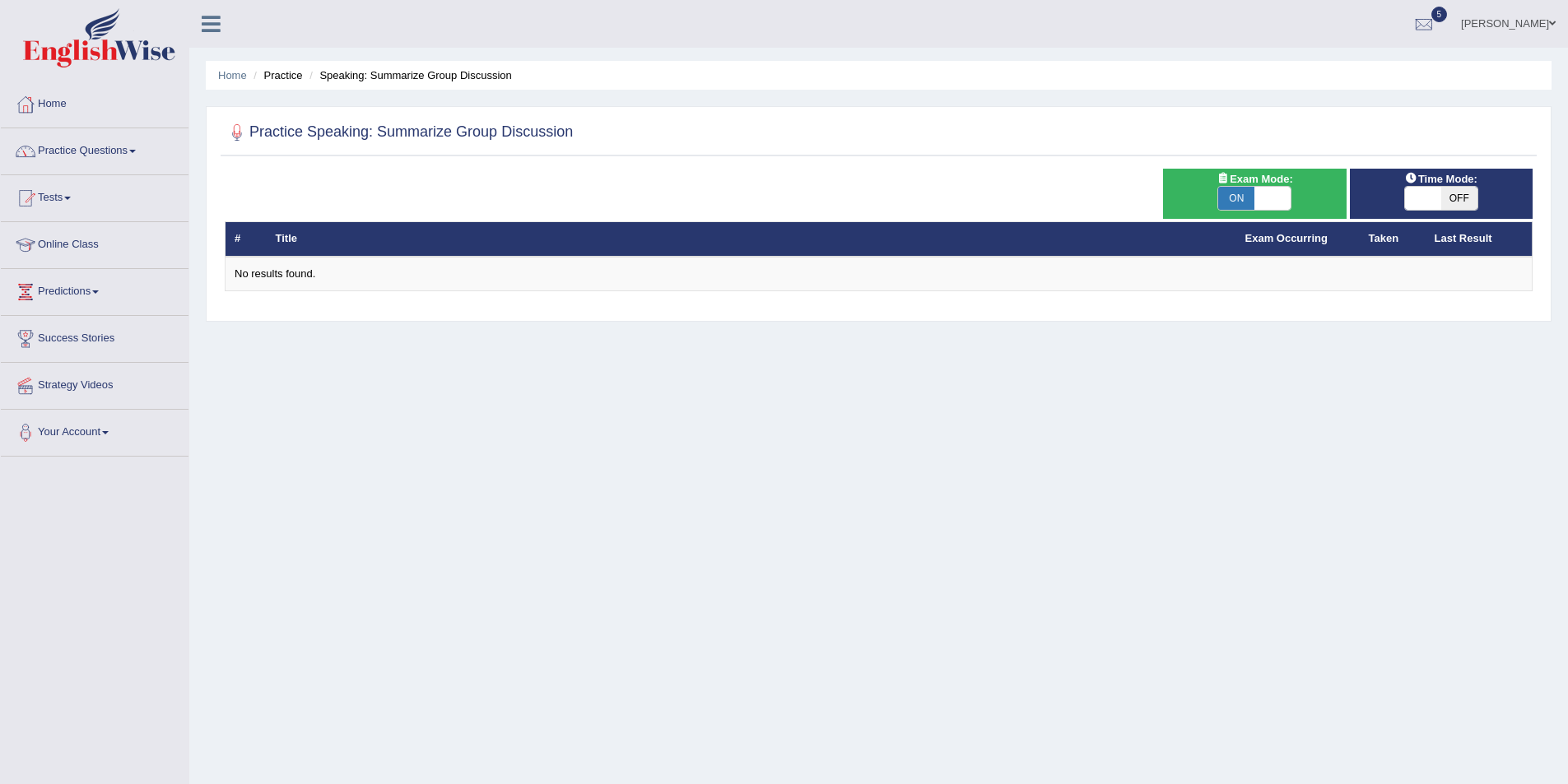
click at [149, 146] on link "Practice Questions" at bounding box center [94, 149] width 188 height 41
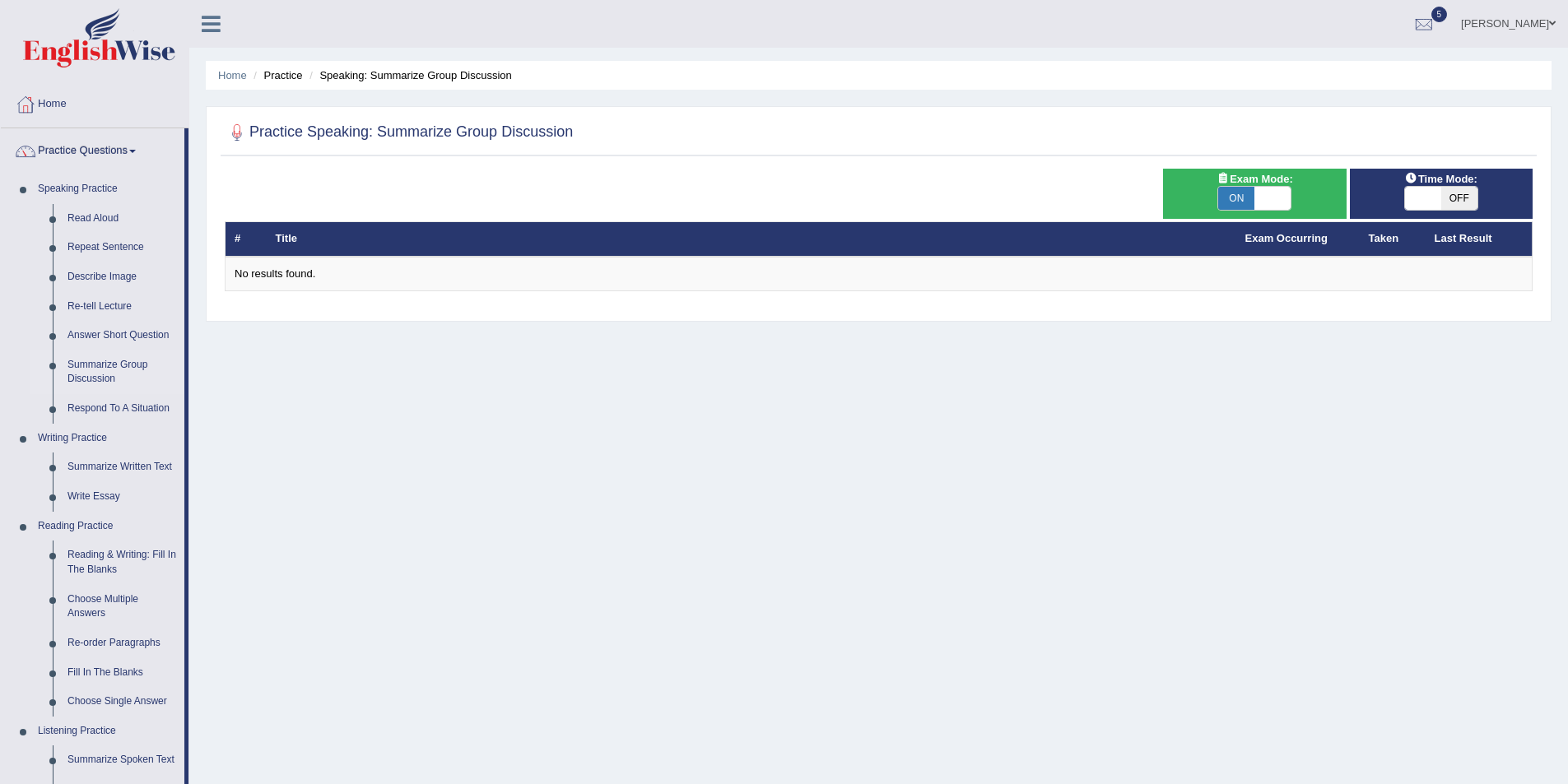
drag, startPoint x: 1229, startPoint y: 199, endPoint x: 1231, endPoint y: 191, distance: 8.2
click at [1230, 197] on span "ON" at bounding box center [1236, 198] width 36 height 23
checkbox input "false"
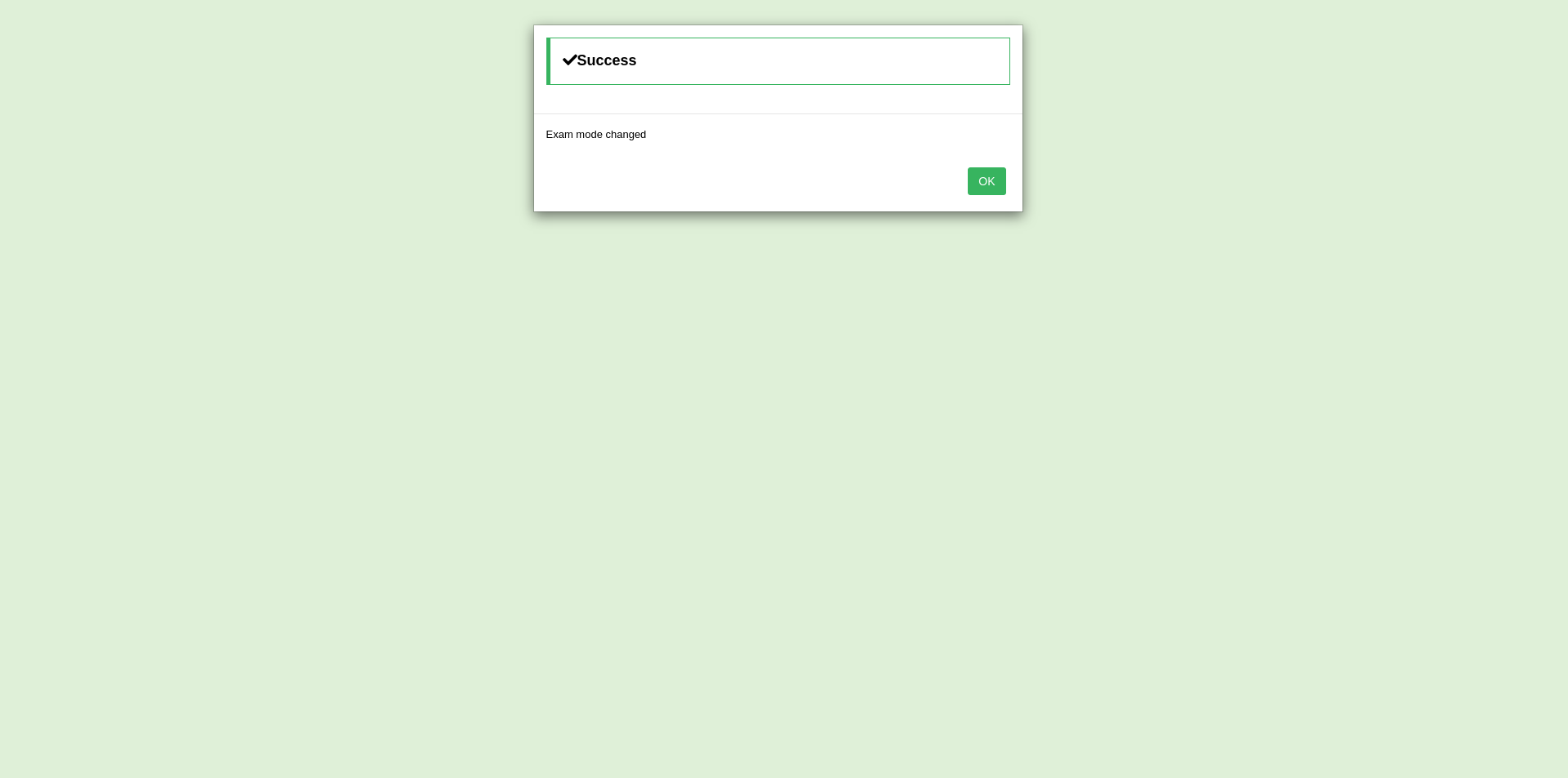
drag, startPoint x: 989, startPoint y: 179, endPoint x: 979, endPoint y: 193, distance: 17.2
click at [990, 179] on button "OK" at bounding box center [986, 181] width 38 height 28
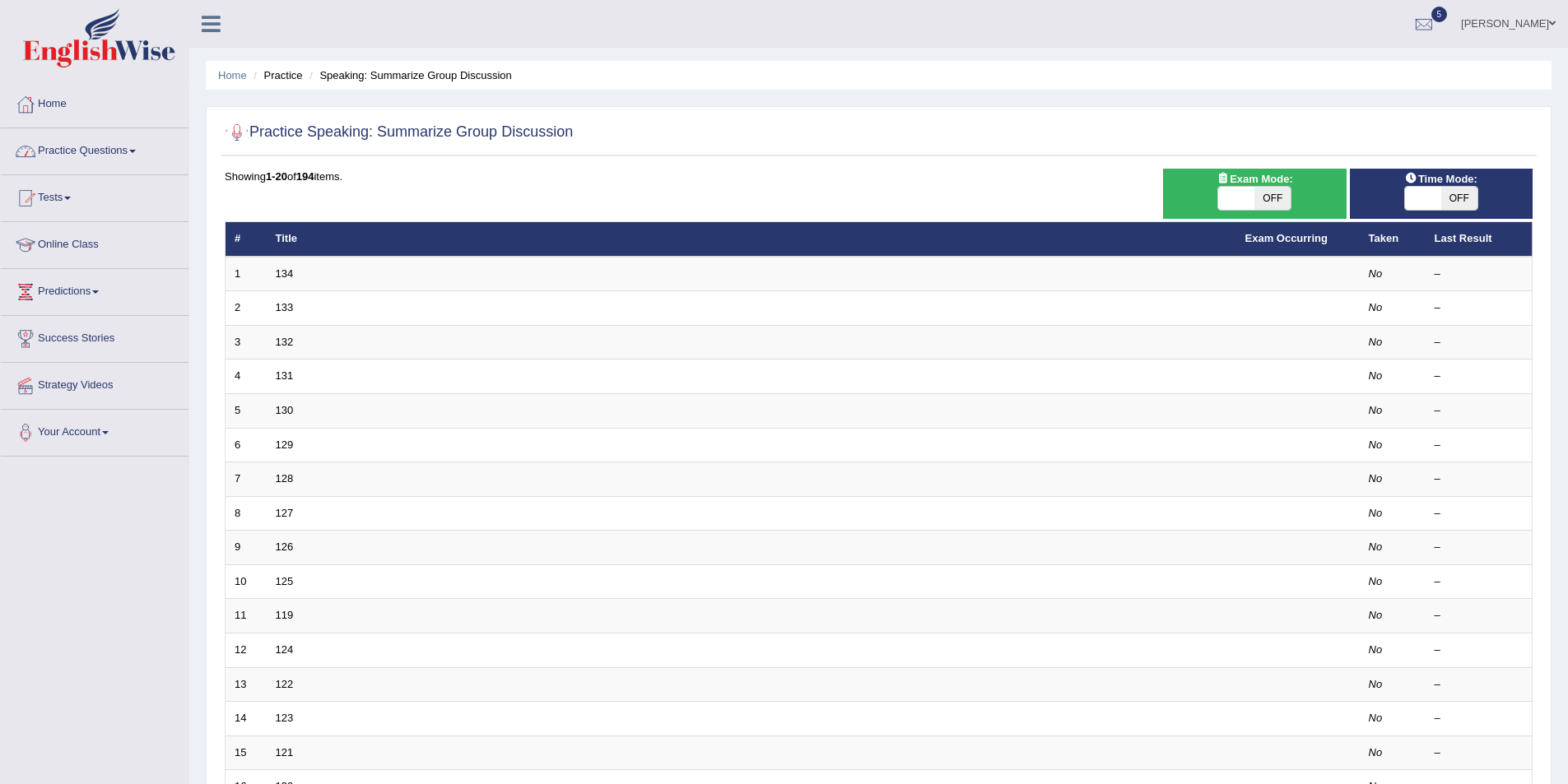
click at [150, 149] on link "Practice Questions" at bounding box center [94, 149] width 188 height 41
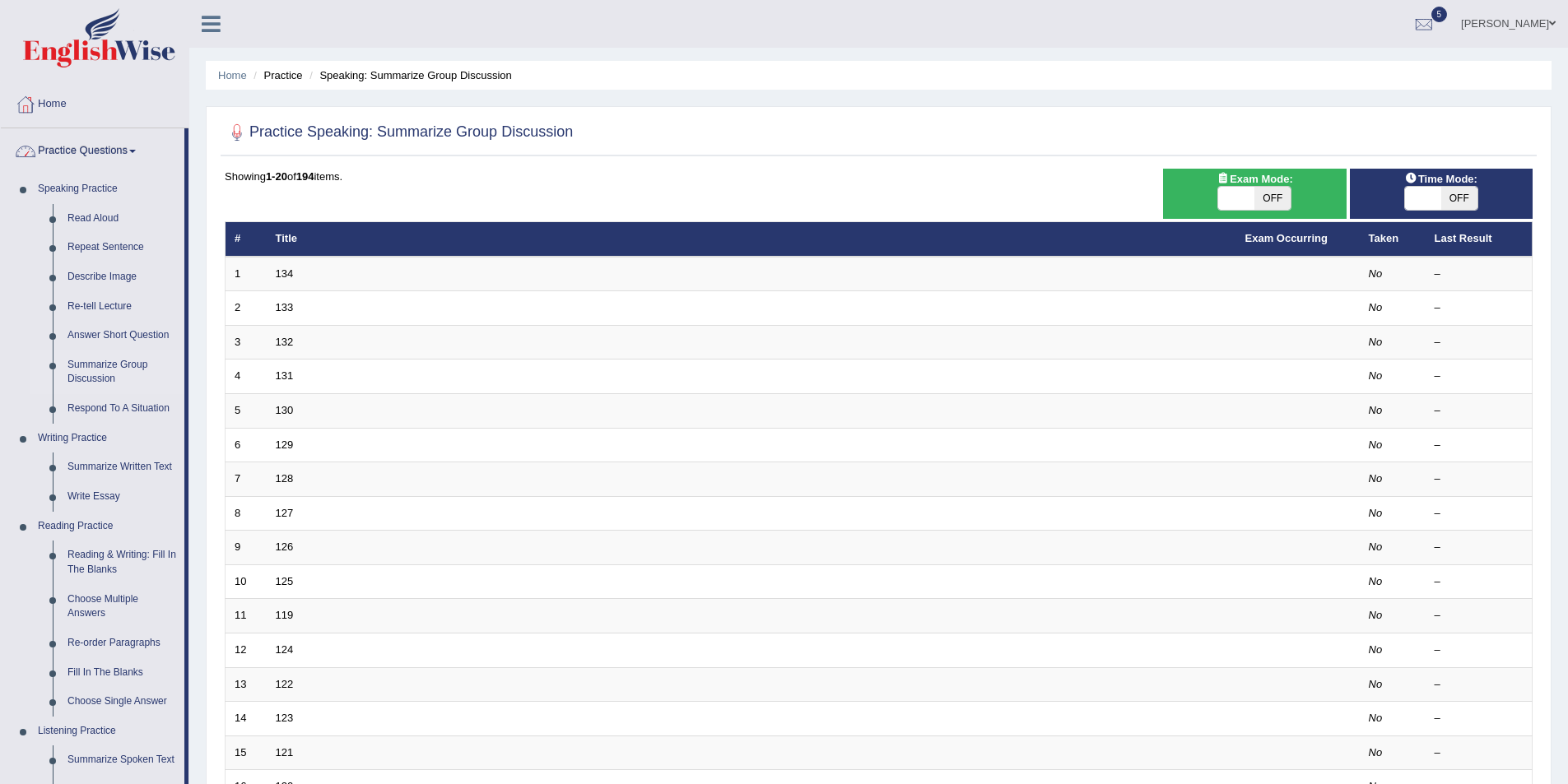
click at [134, 147] on link "Practice Questions" at bounding box center [93, 149] width 183 height 41
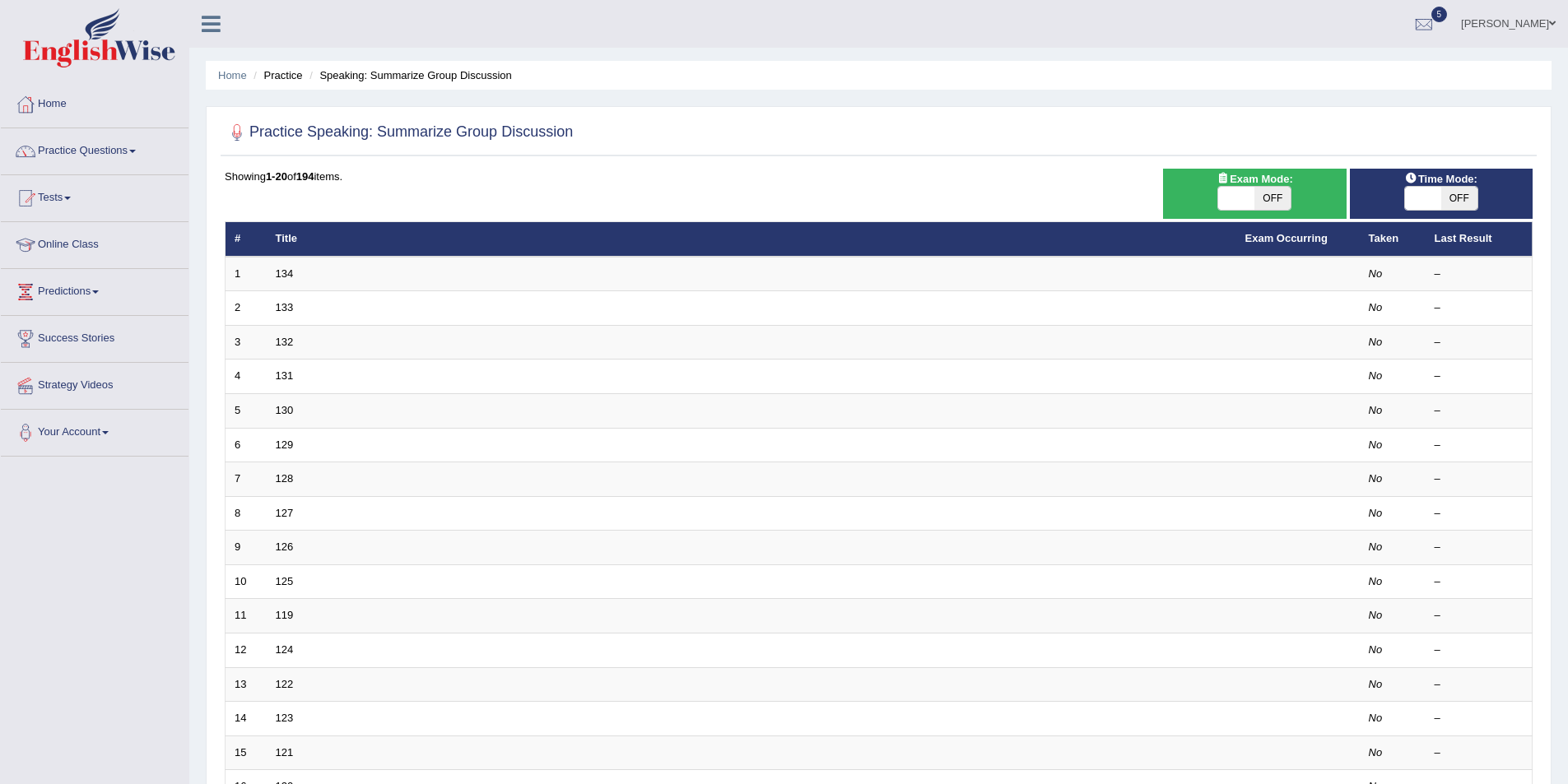
click at [86, 341] on link "Success Stories" at bounding box center [94, 336] width 188 height 41
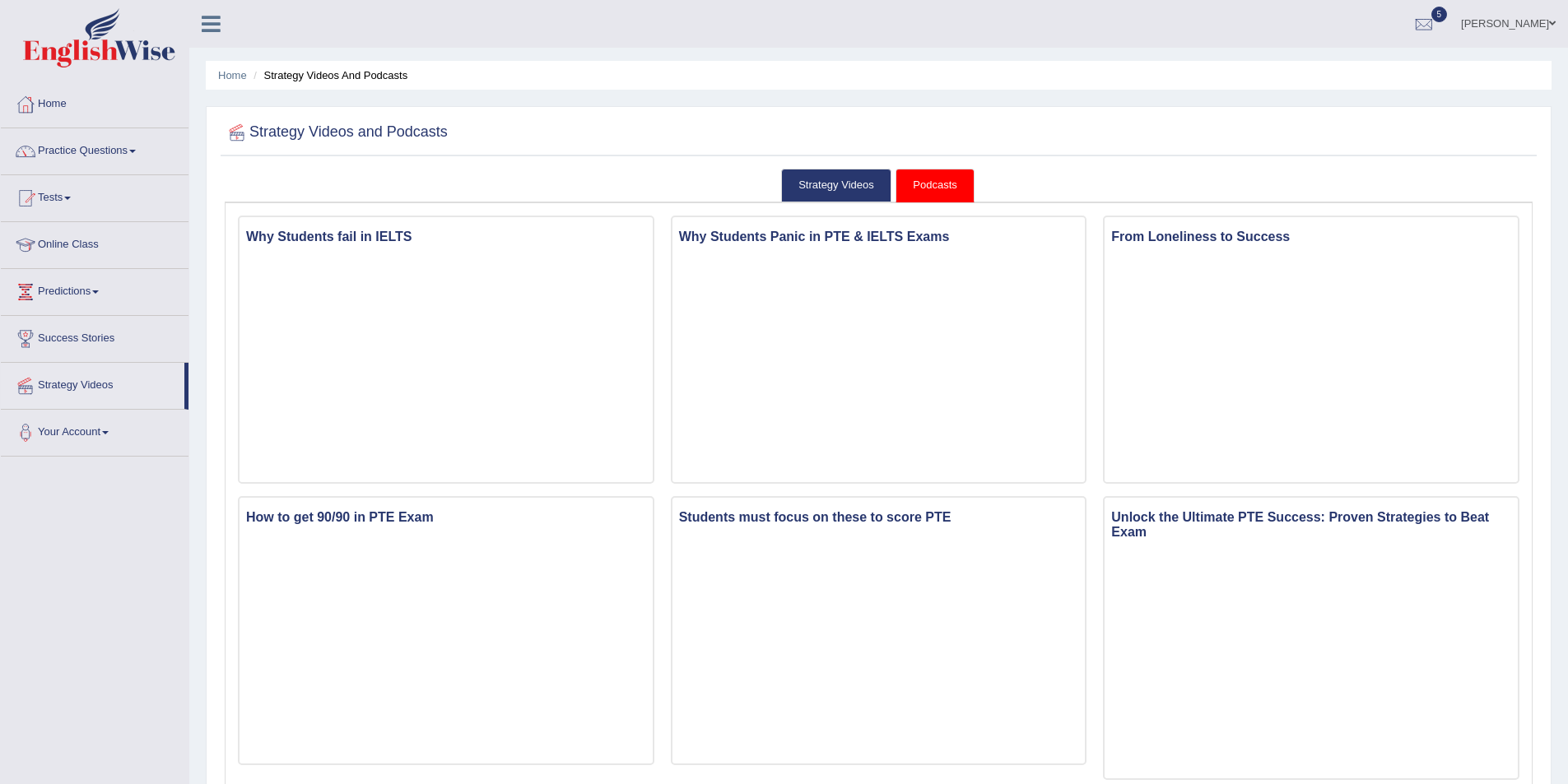
click at [71, 105] on link "Home" at bounding box center [94, 102] width 188 height 41
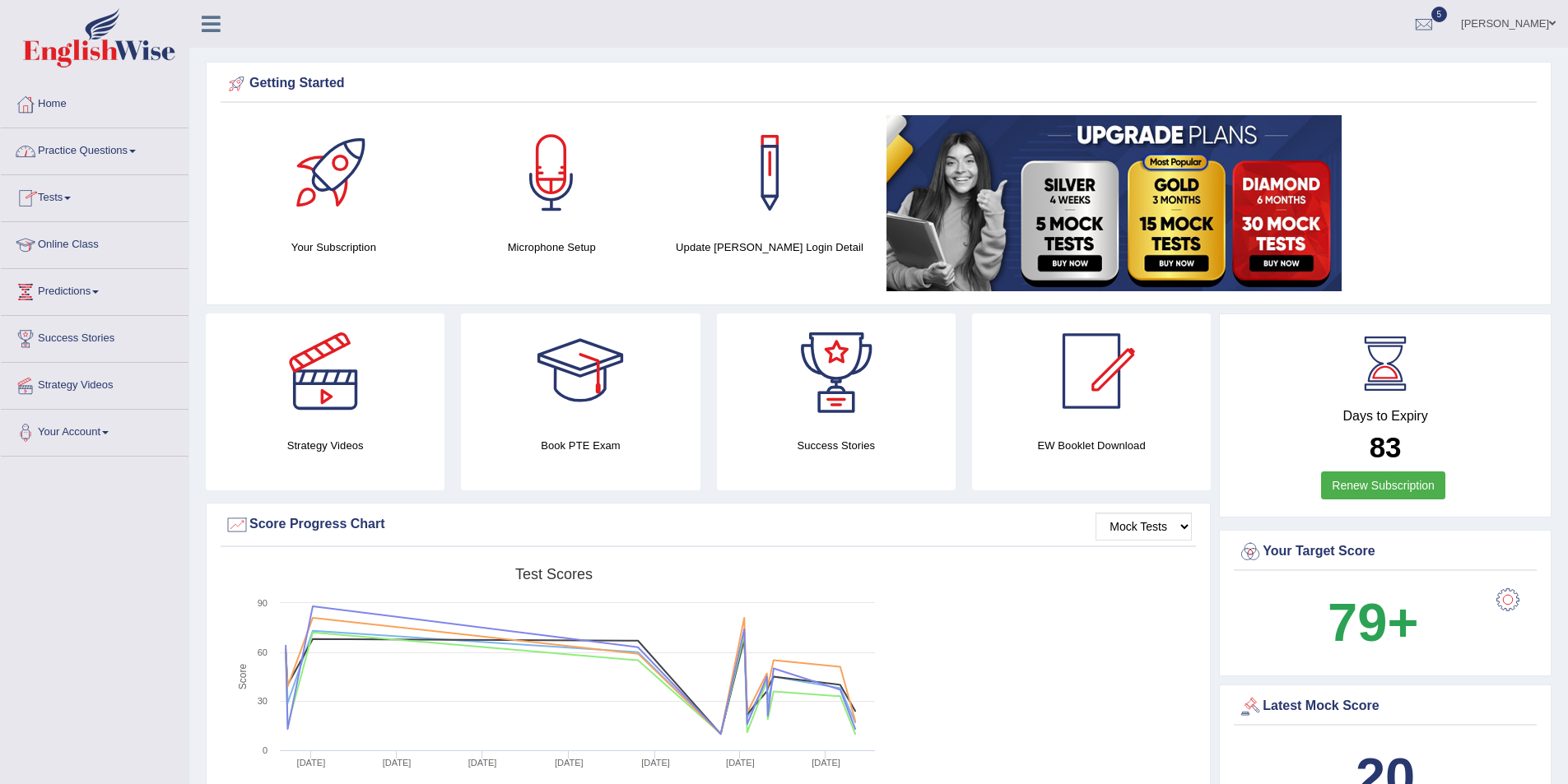
click at [119, 153] on link "Practice Questions" at bounding box center [94, 149] width 188 height 41
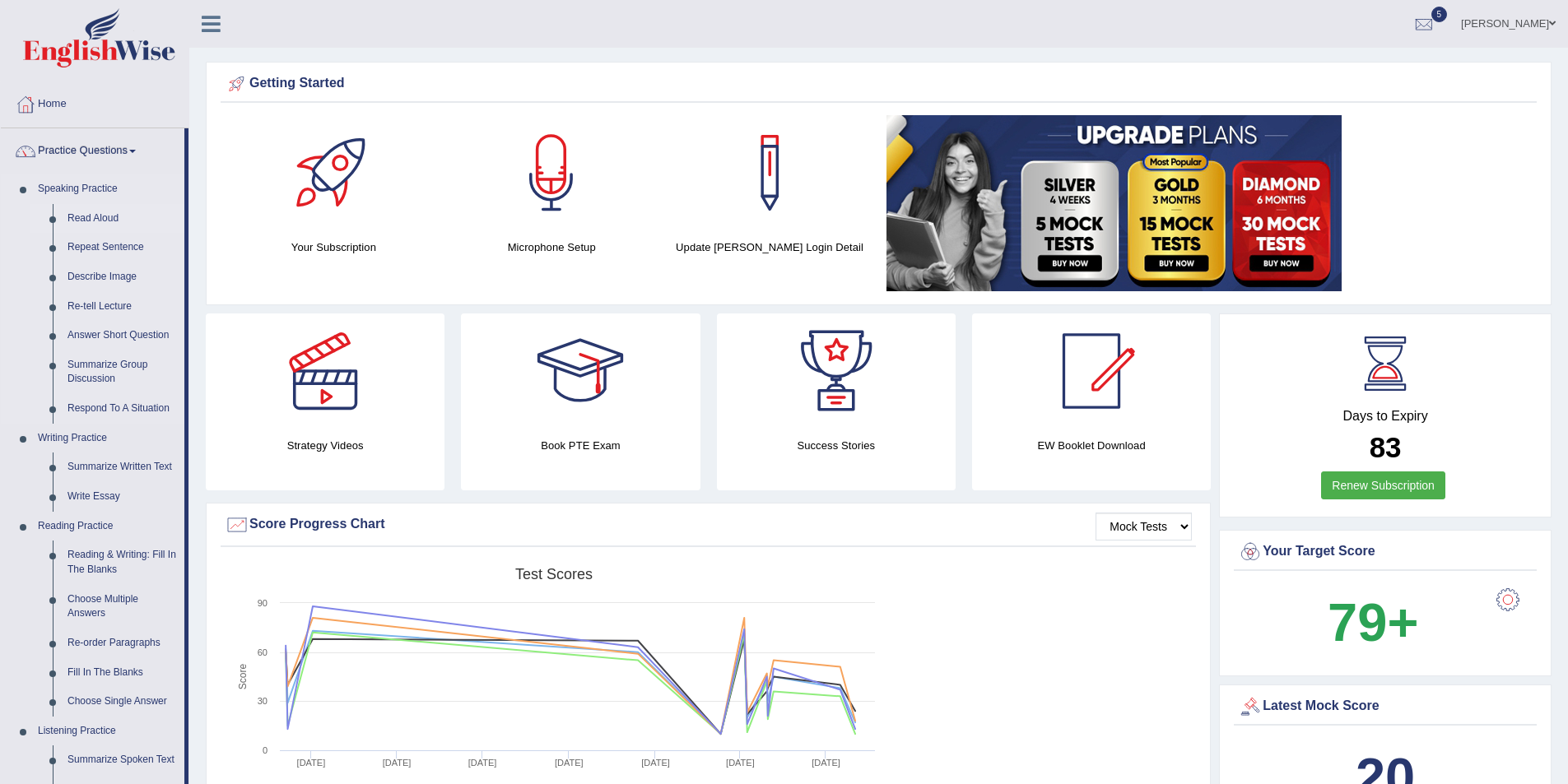
click at [107, 220] on link "Read Aloud" at bounding box center [122, 219] width 124 height 29
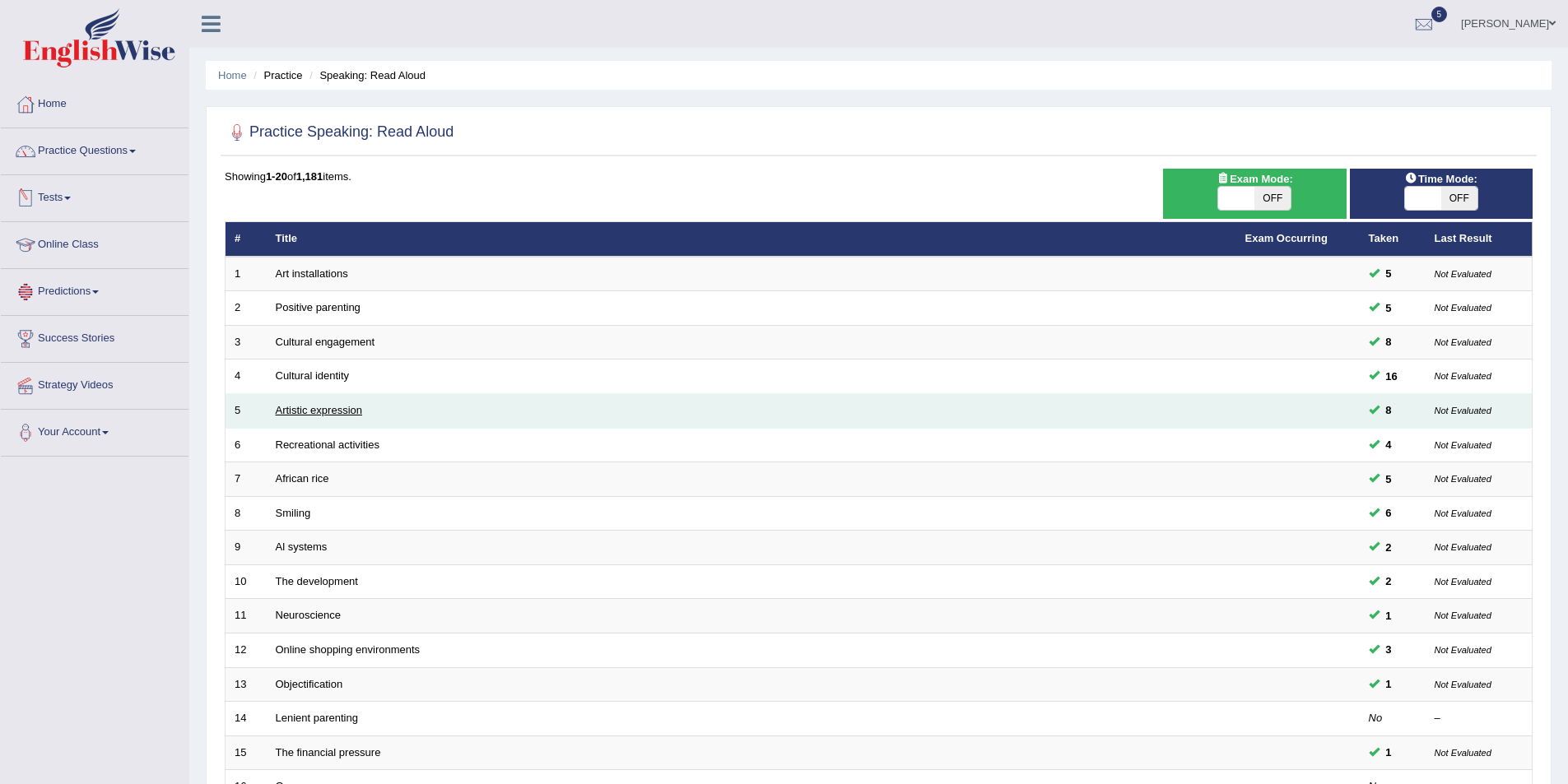
click at [337, 405] on link "Artistic expression" at bounding box center [319, 410] width 87 height 13
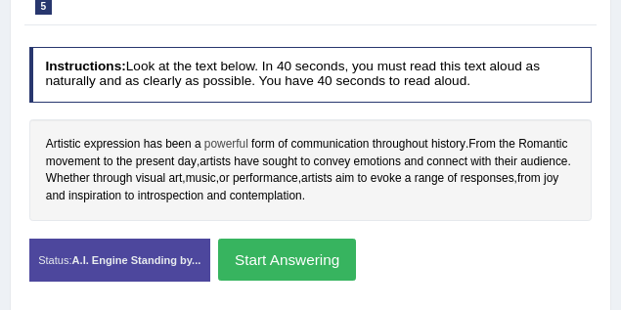
scroll to position [399, 0]
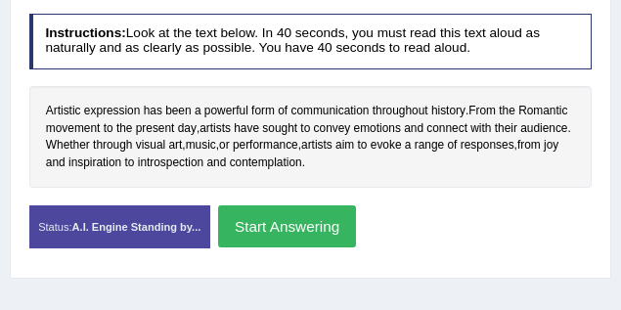
click at [293, 228] on button "Start Answering" at bounding box center [287, 226] width 138 height 42
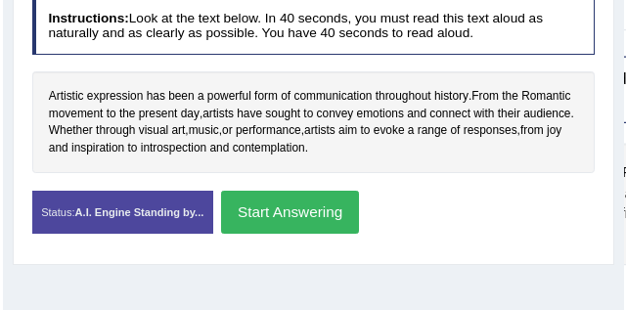
scroll to position [384, 0]
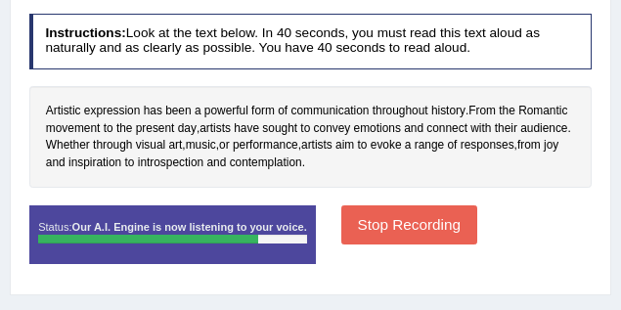
click at [401, 214] on button "Stop Recording" at bounding box center [409, 224] width 136 height 38
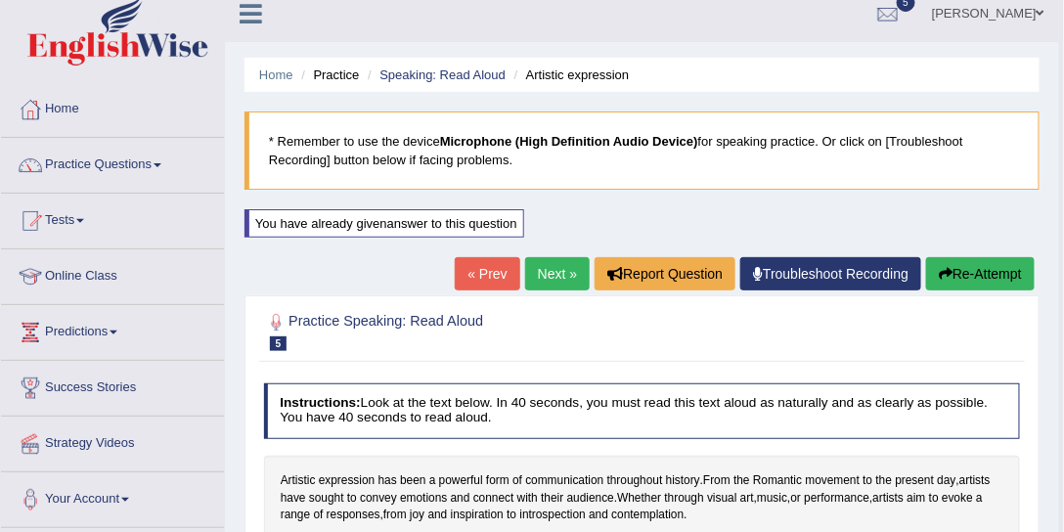
scroll to position [14, 0]
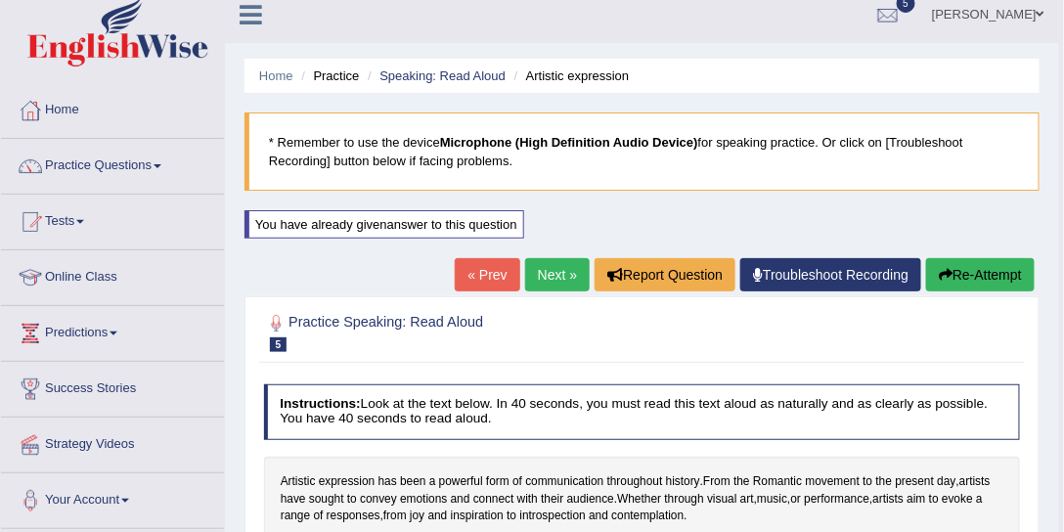
drag, startPoint x: 958, startPoint y: 277, endPoint x: 875, endPoint y: 313, distance: 90.7
click at [959, 276] on button "Re-Attempt" at bounding box center [980, 274] width 109 height 33
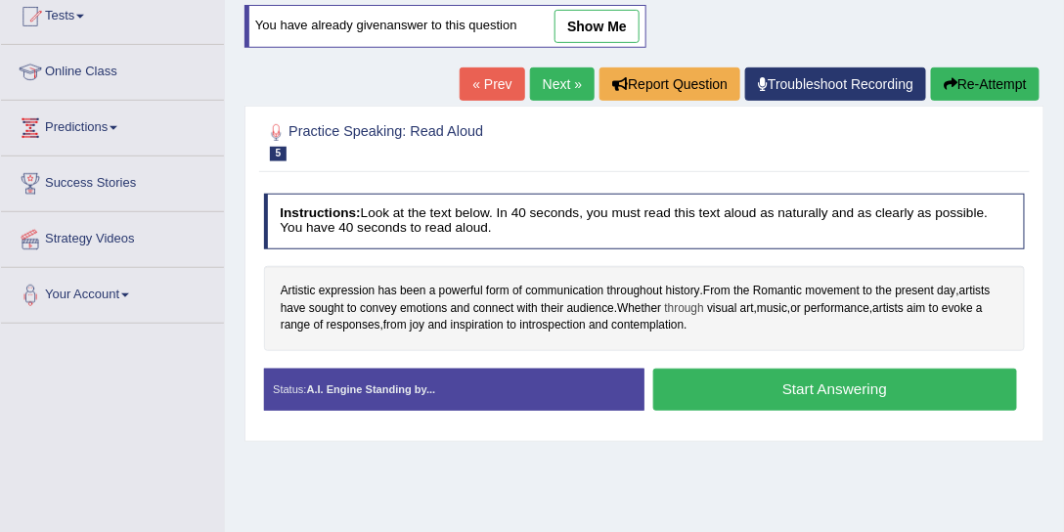
scroll to position [293, 0]
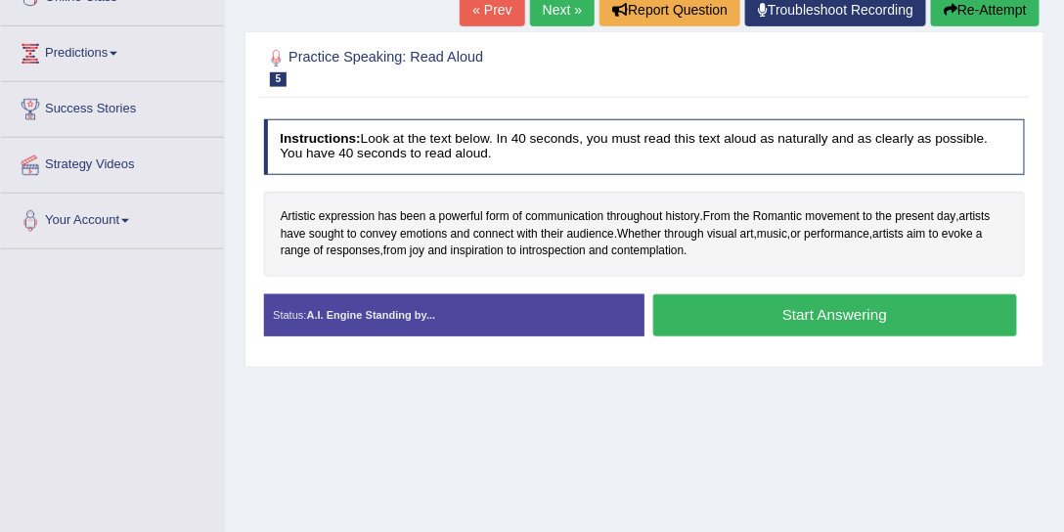
click at [777, 307] on button "Start Answering" at bounding box center [835, 315] width 364 height 42
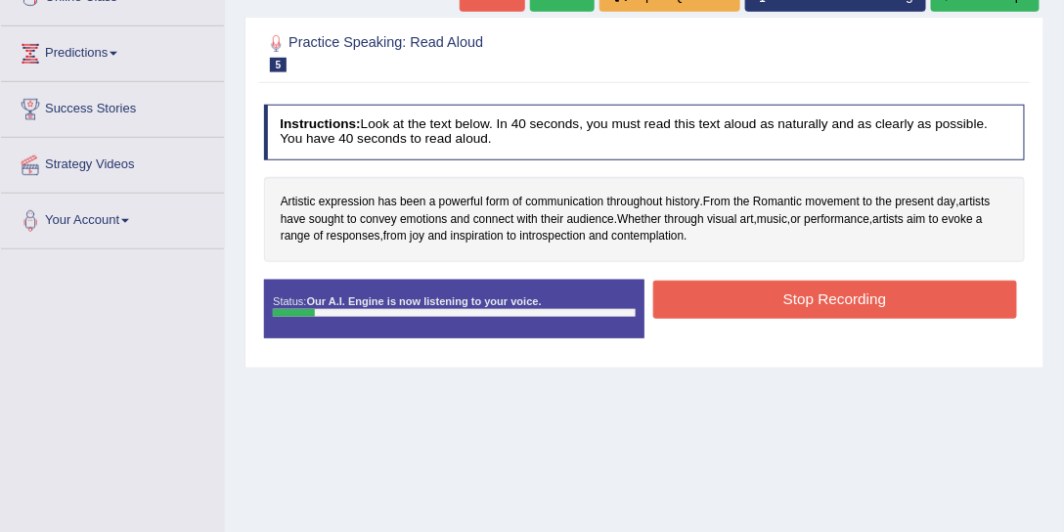
click at [769, 302] on button "Stop Recording" at bounding box center [835, 300] width 364 height 38
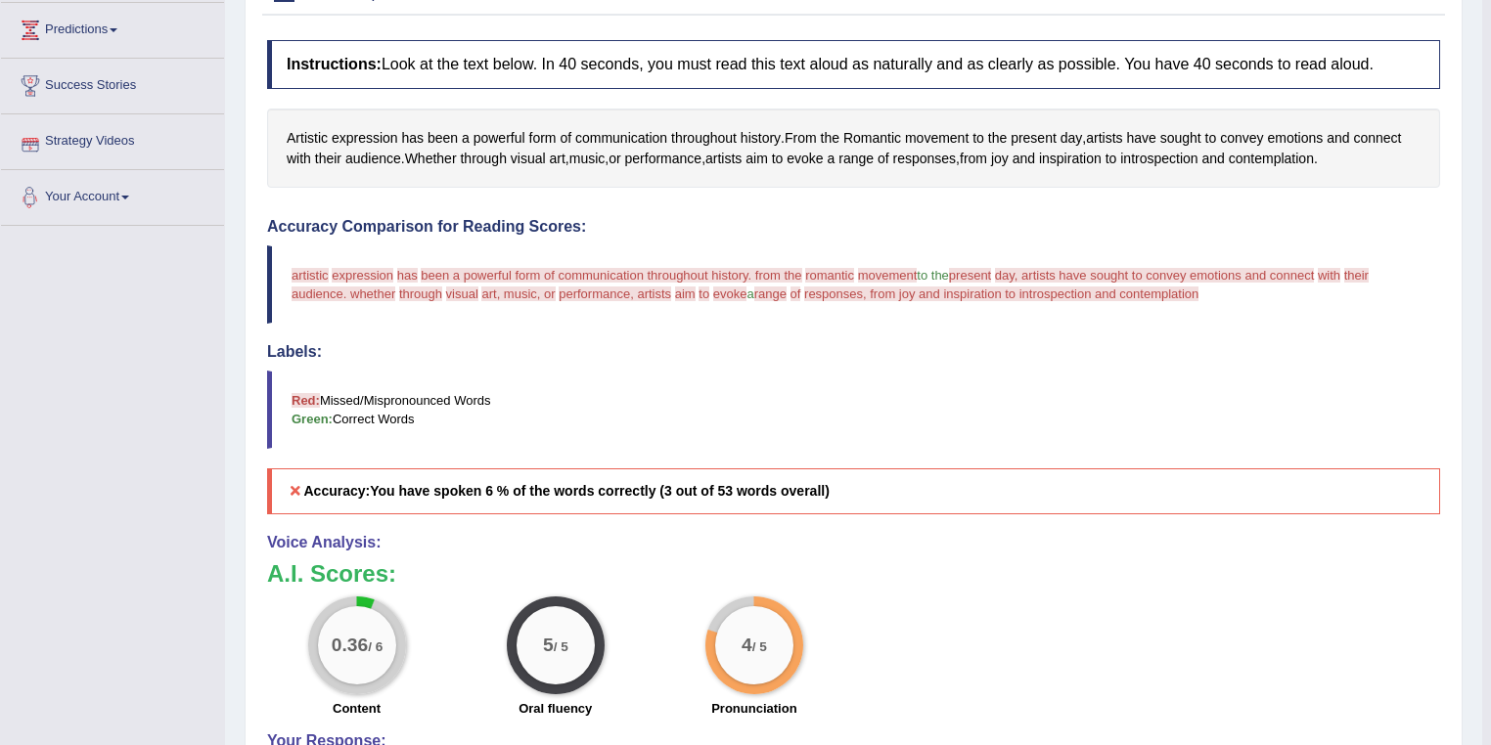
scroll to position [0, 0]
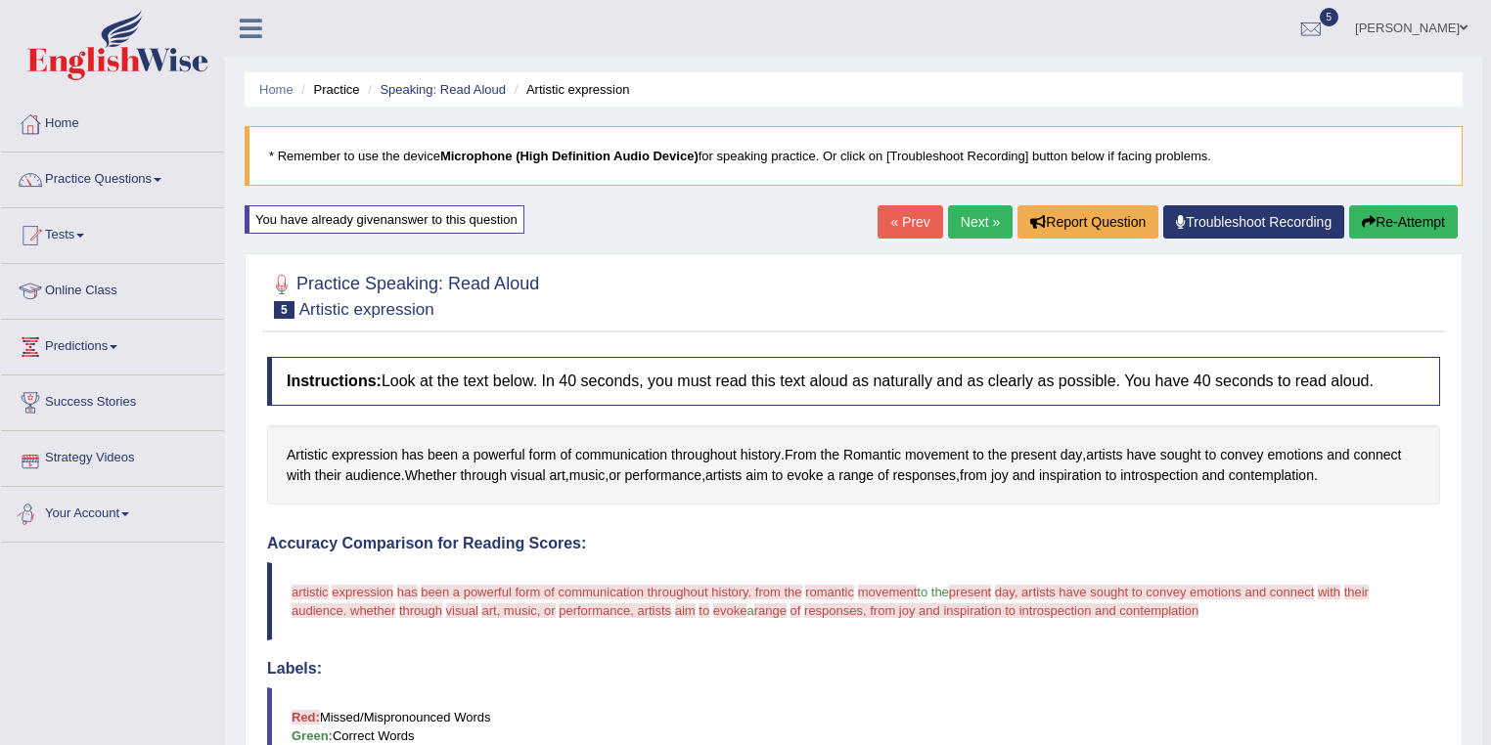
click at [191, 188] on link "Practice Questions" at bounding box center [112, 177] width 223 height 49
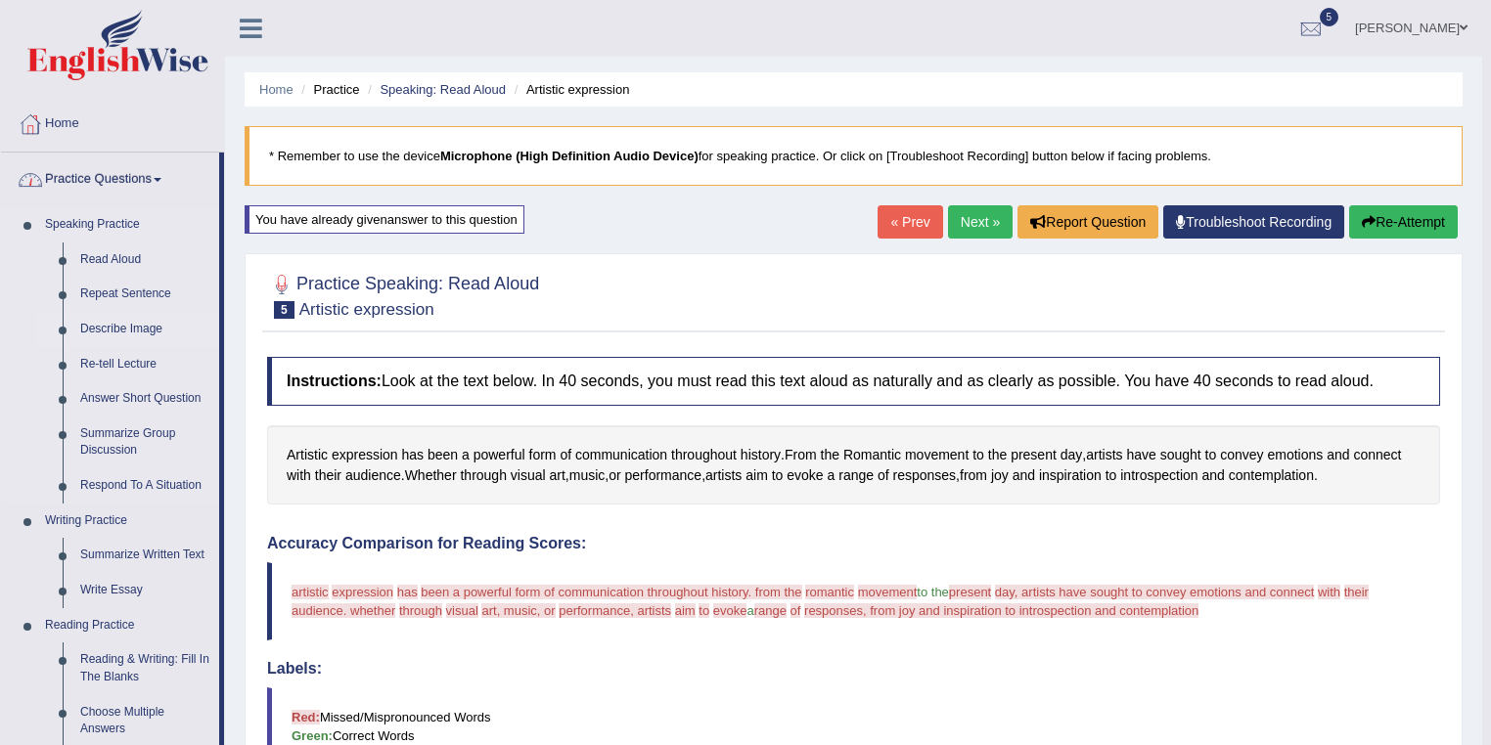
click at [135, 328] on link "Describe Image" at bounding box center [145, 329] width 148 height 35
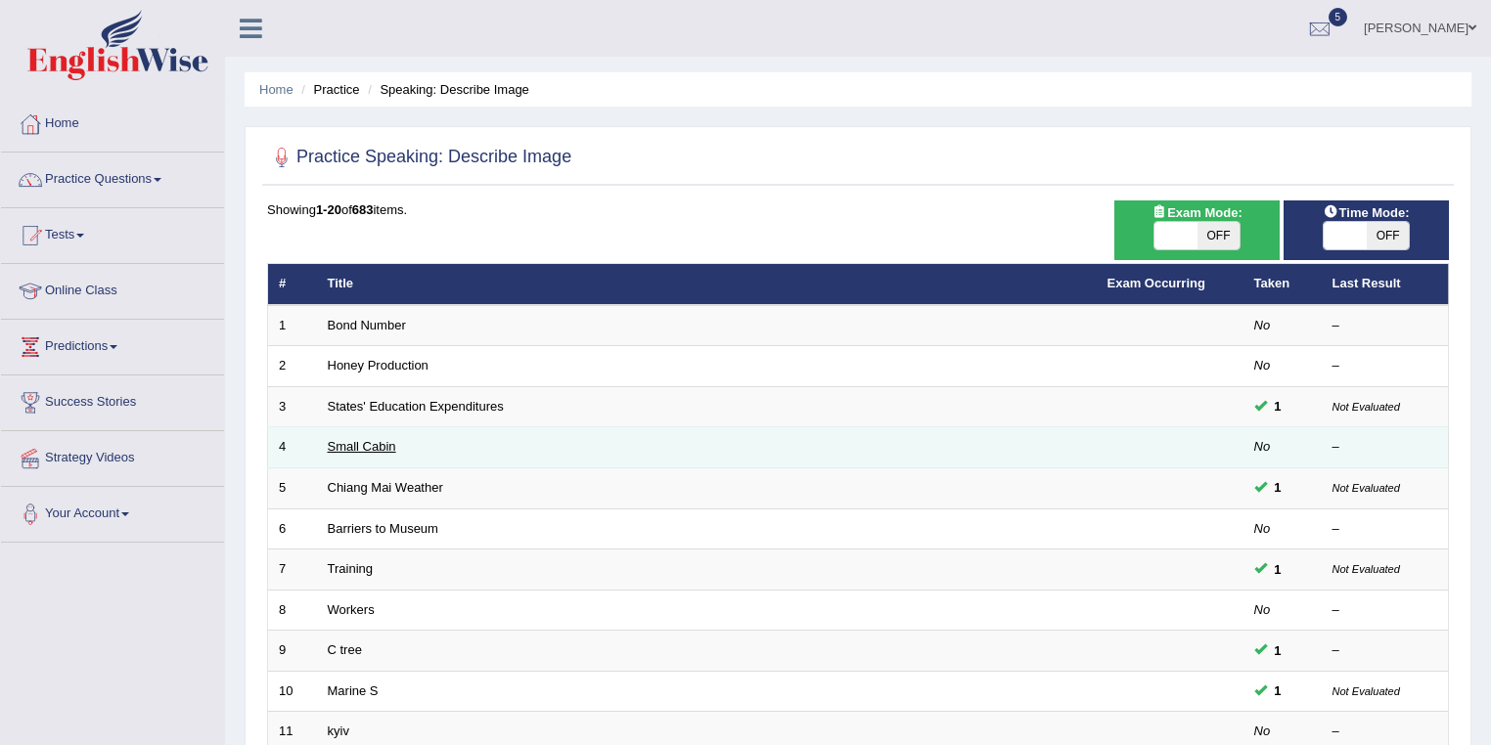
click at [377, 441] on link "Small Cabin" at bounding box center [362, 446] width 68 height 15
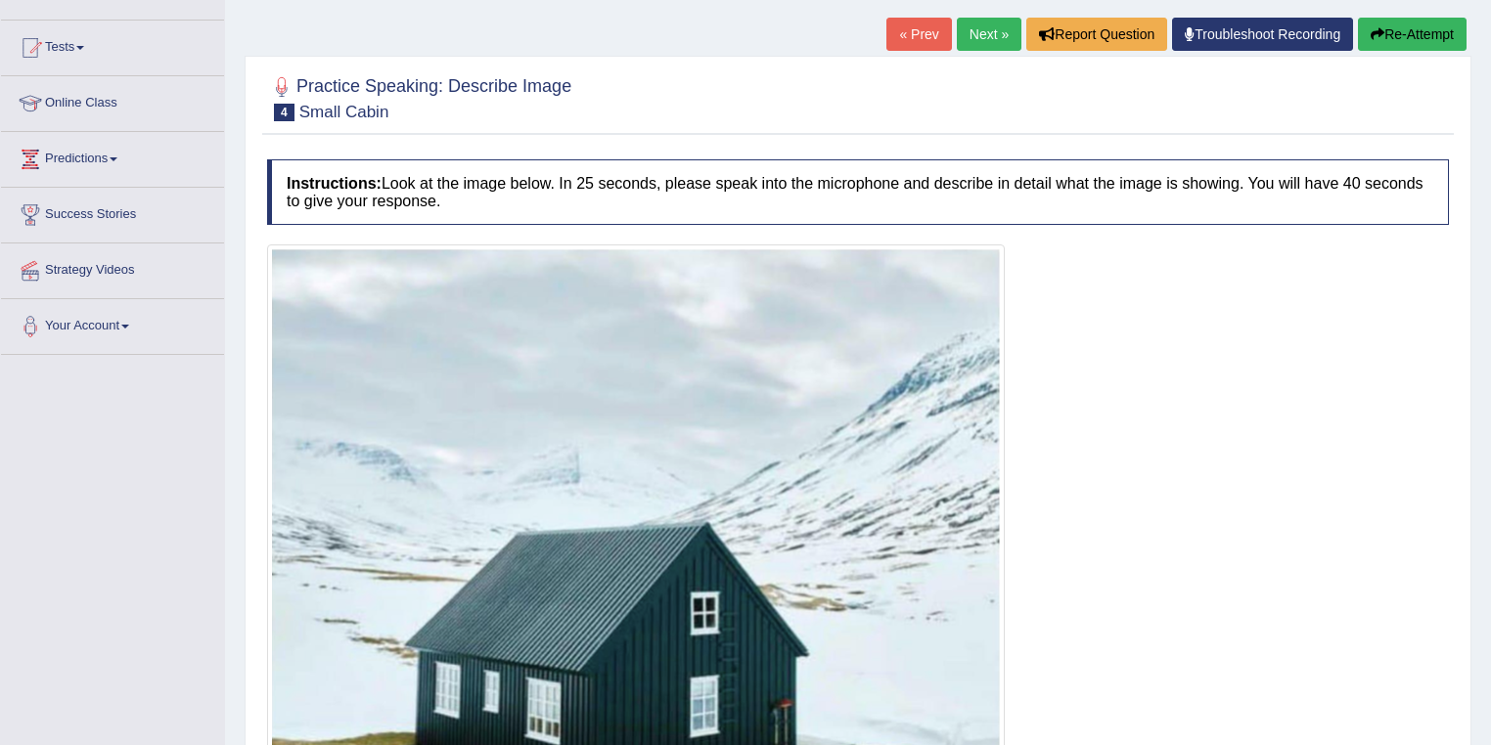
scroll to position [78, 0]
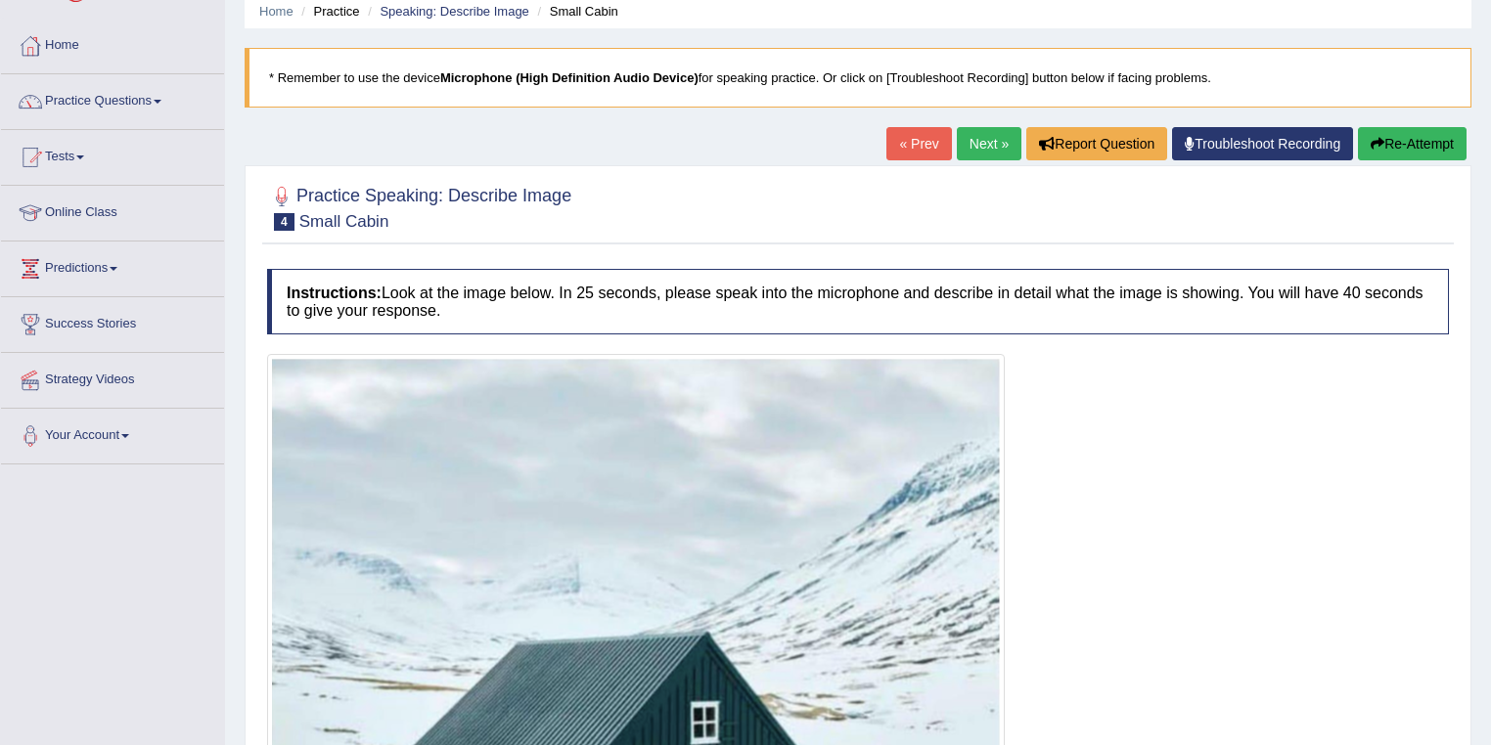
click at [996, 145] on link "Next »" at bounding box center [989, 143] width 65 height 33
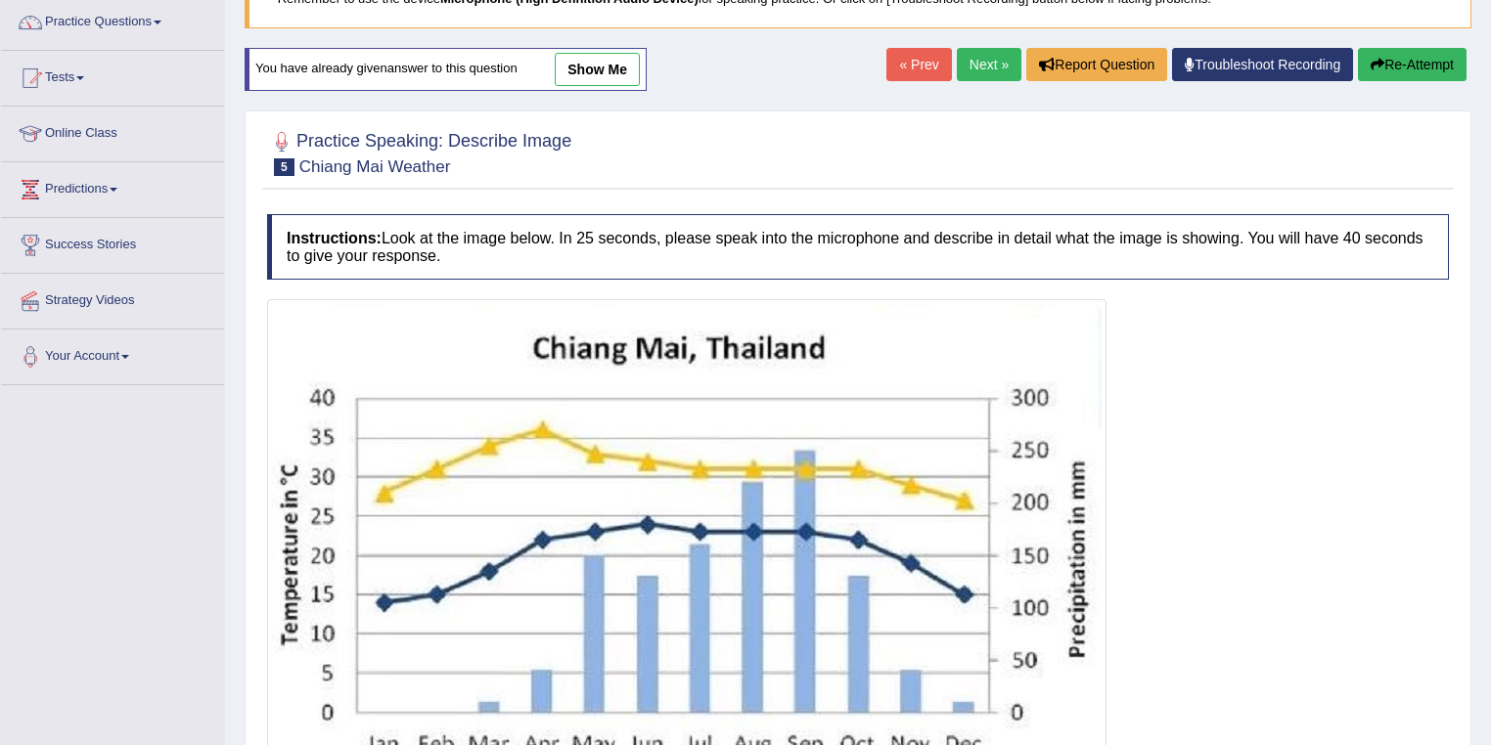
scroll to position [157, 0]
drag, startPoint x: 603, startPoint y: 149, endPoint x: 456, endPoint y: 145, distance: 146.8
click at [456, 145] on div "Practice Speaking: Describe Image 5 Chiang Mai Weather" at bounding box center [858, 156] width 1192 height 68
drag, startPoint x: 453, startPoint y: 145, endPoint x: 555, endPoint y: 144, distance: 101.7
click at [555, 144] on h2 "Practice Speaking: Describe Image 5 Chiang Mai Weather" at bounding box center [419, 152] width 304 height 49
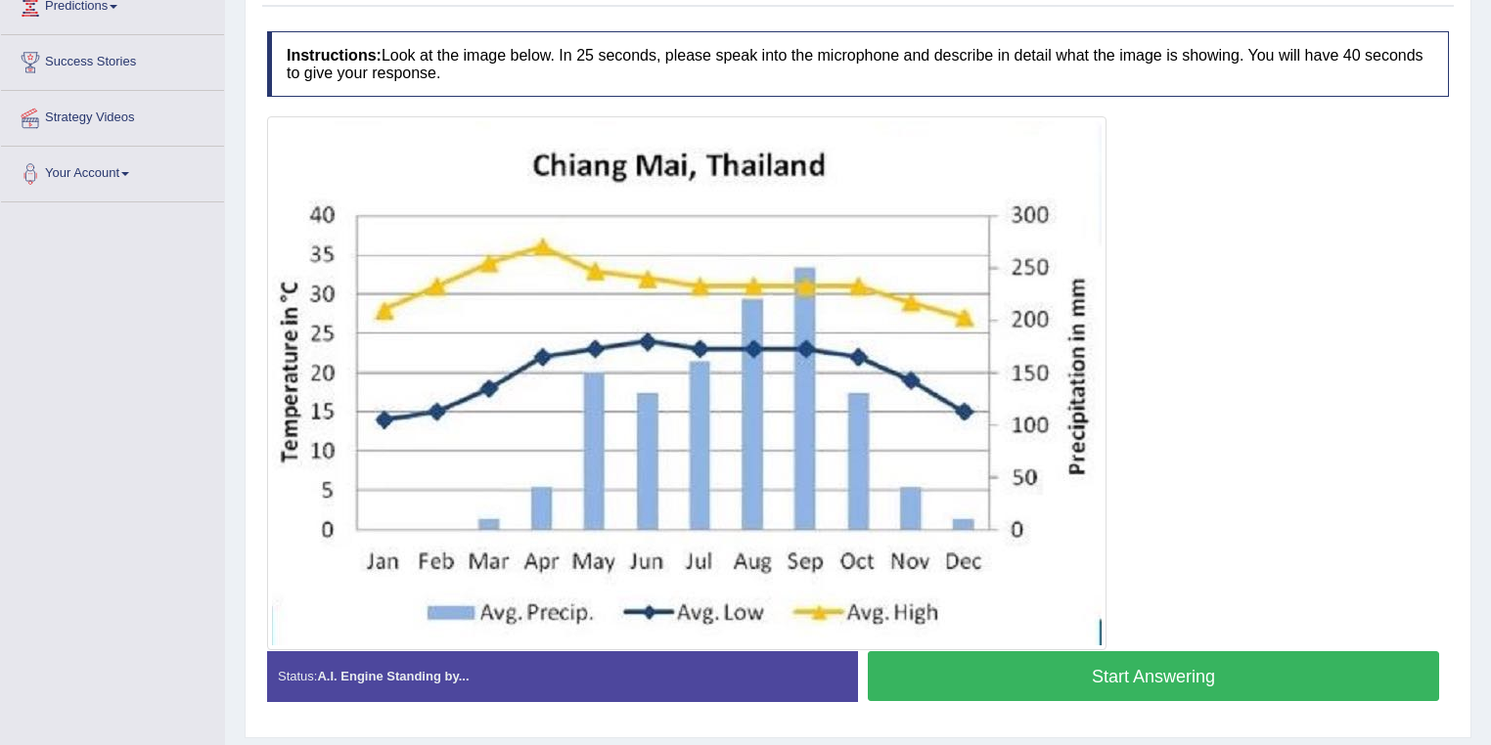
scroll to position [313, 0]
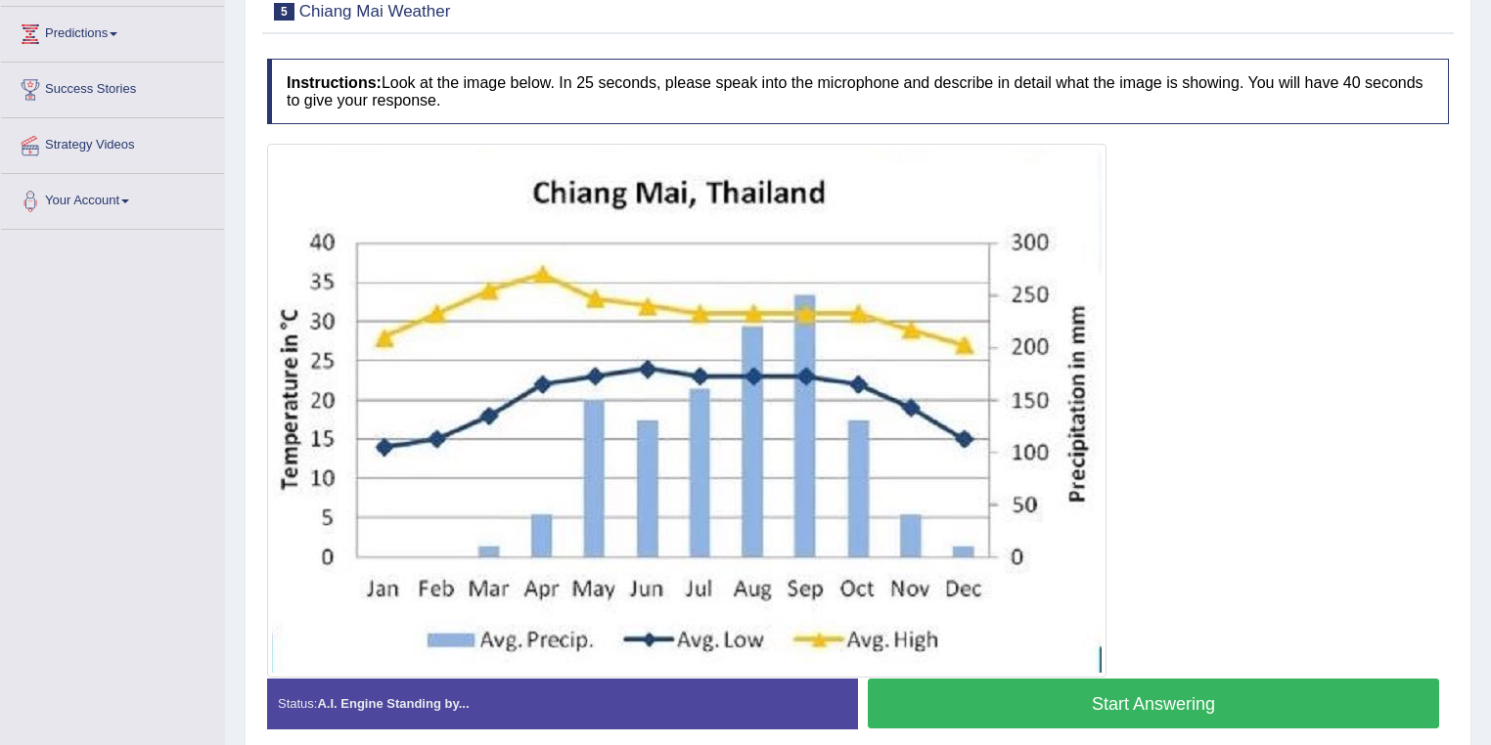
click at [1080, 698] on button "Start Answering" at bounding box center [1153, 704] width 571 height 50
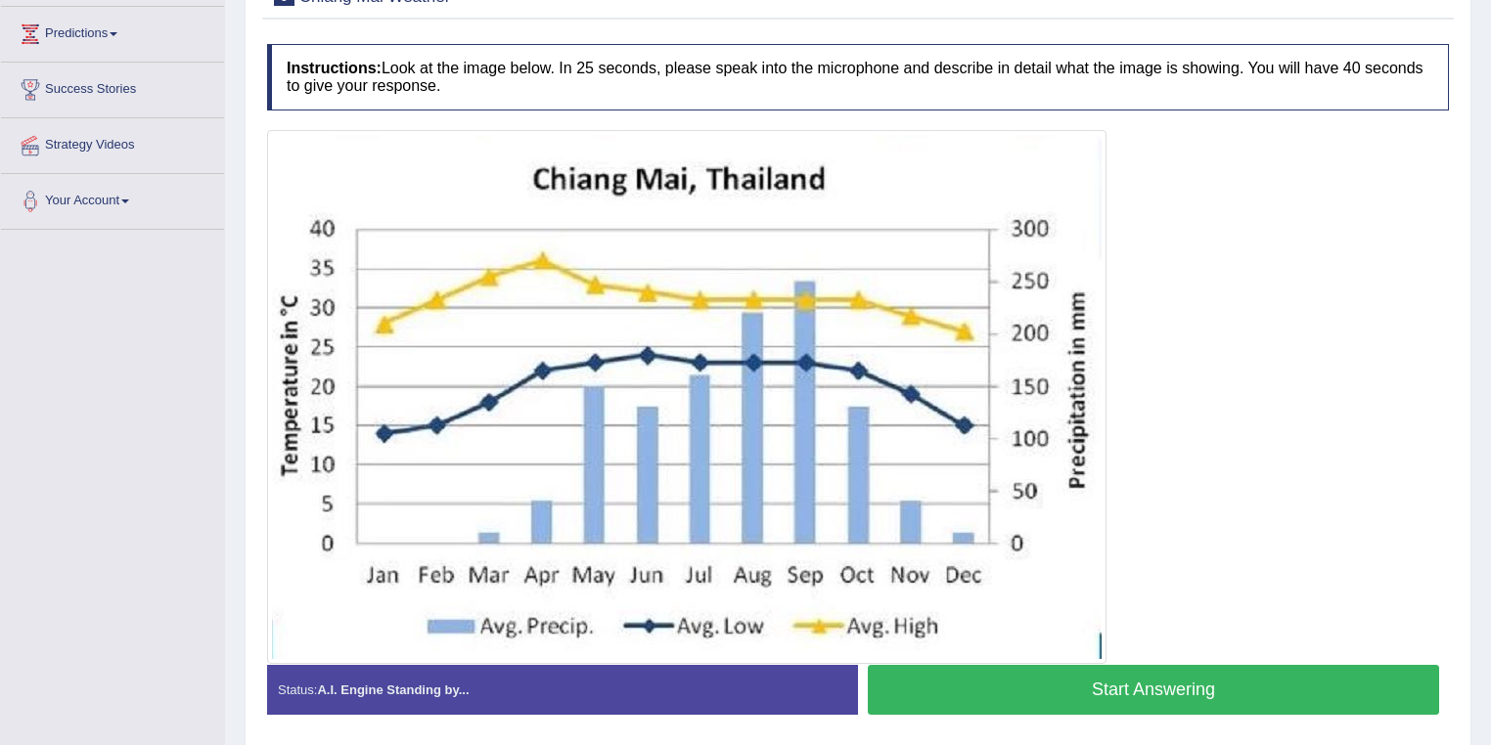
click at [1080, 698] on button "Start Answering" at bounding box center [1153, 690] width 571 height 50
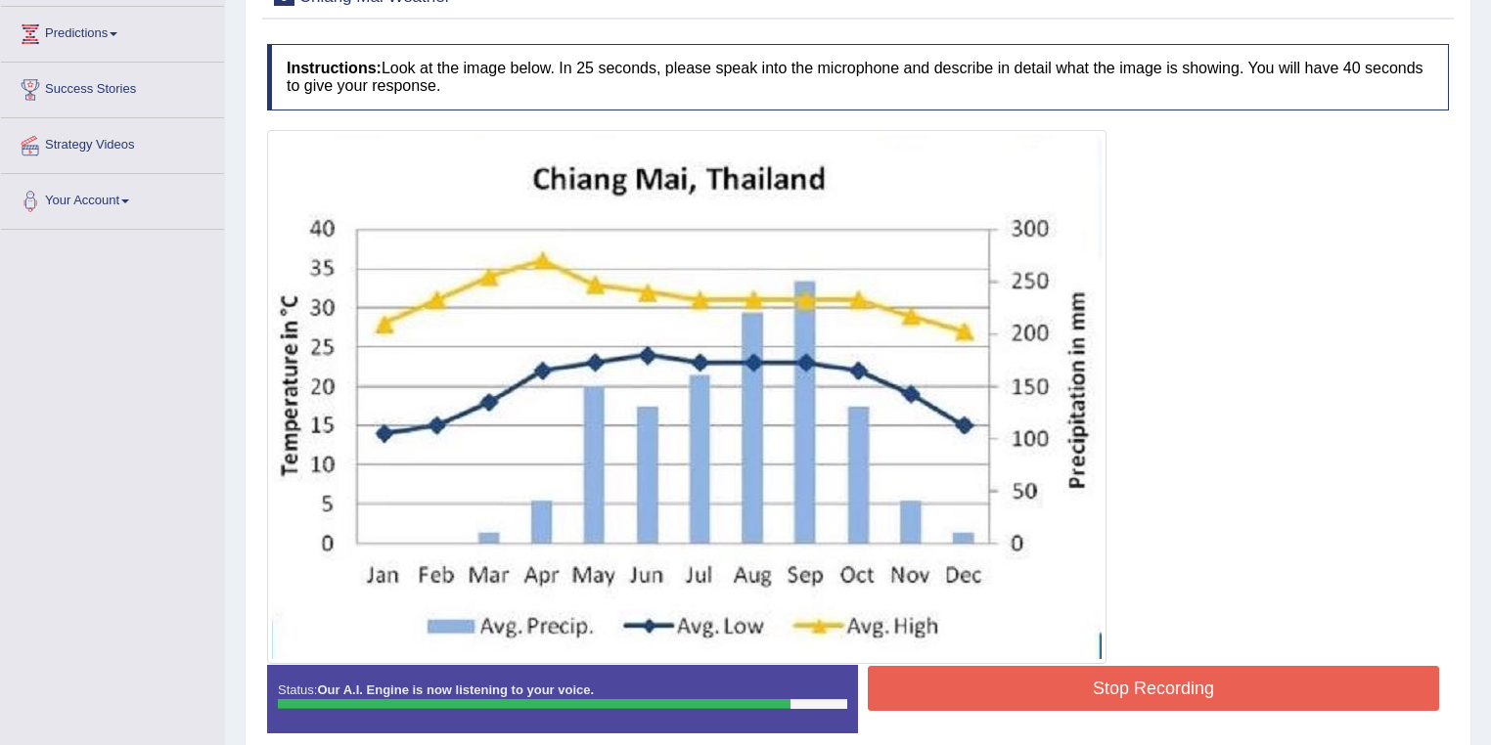
click at [1259, 680] on button "Stop Recording" at bounding box center [1153, 688] width 571 height 45
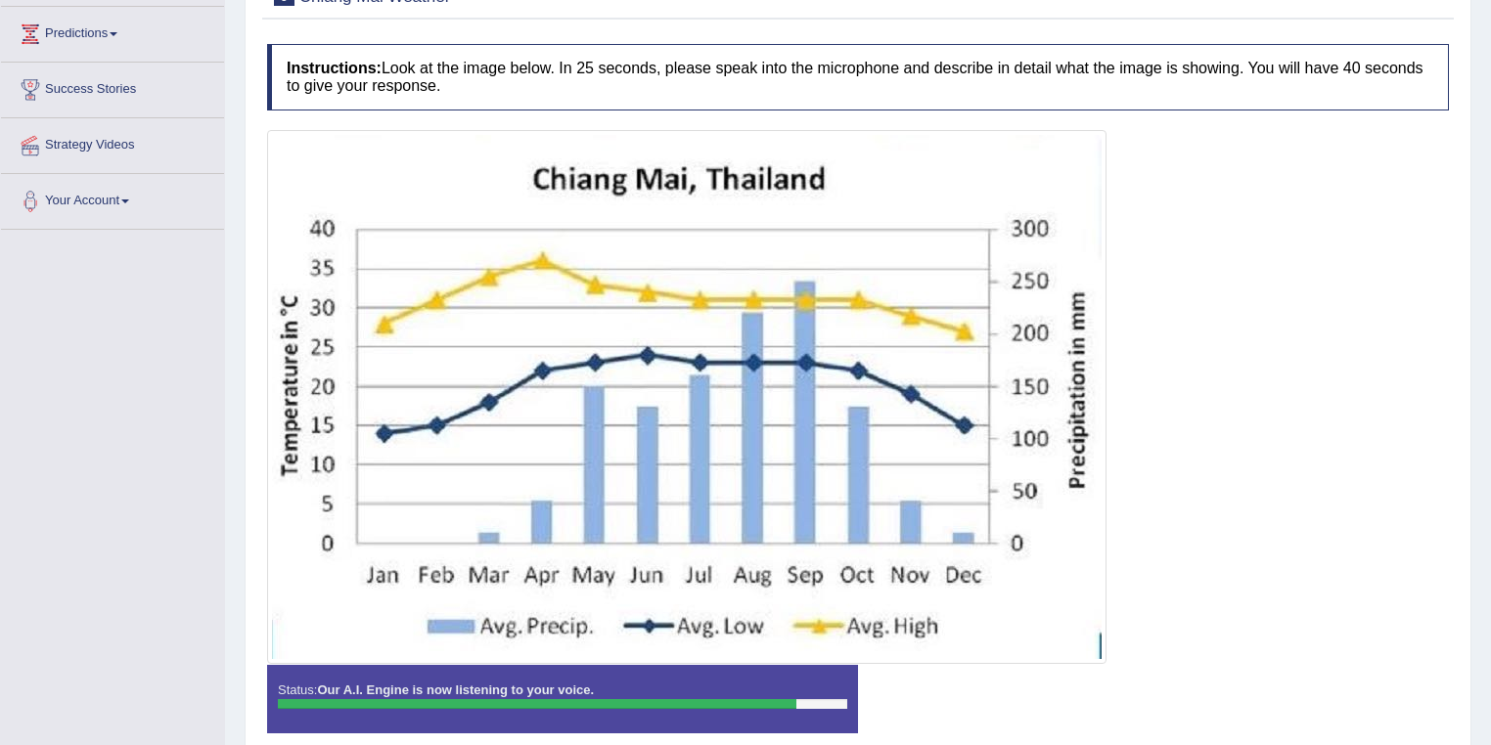
click at [1259, 667] on div "Instructions: Look at the image below. In 25 seconds, please speak into the mic…" at bounding box center [858, 396] width 1192 height 724
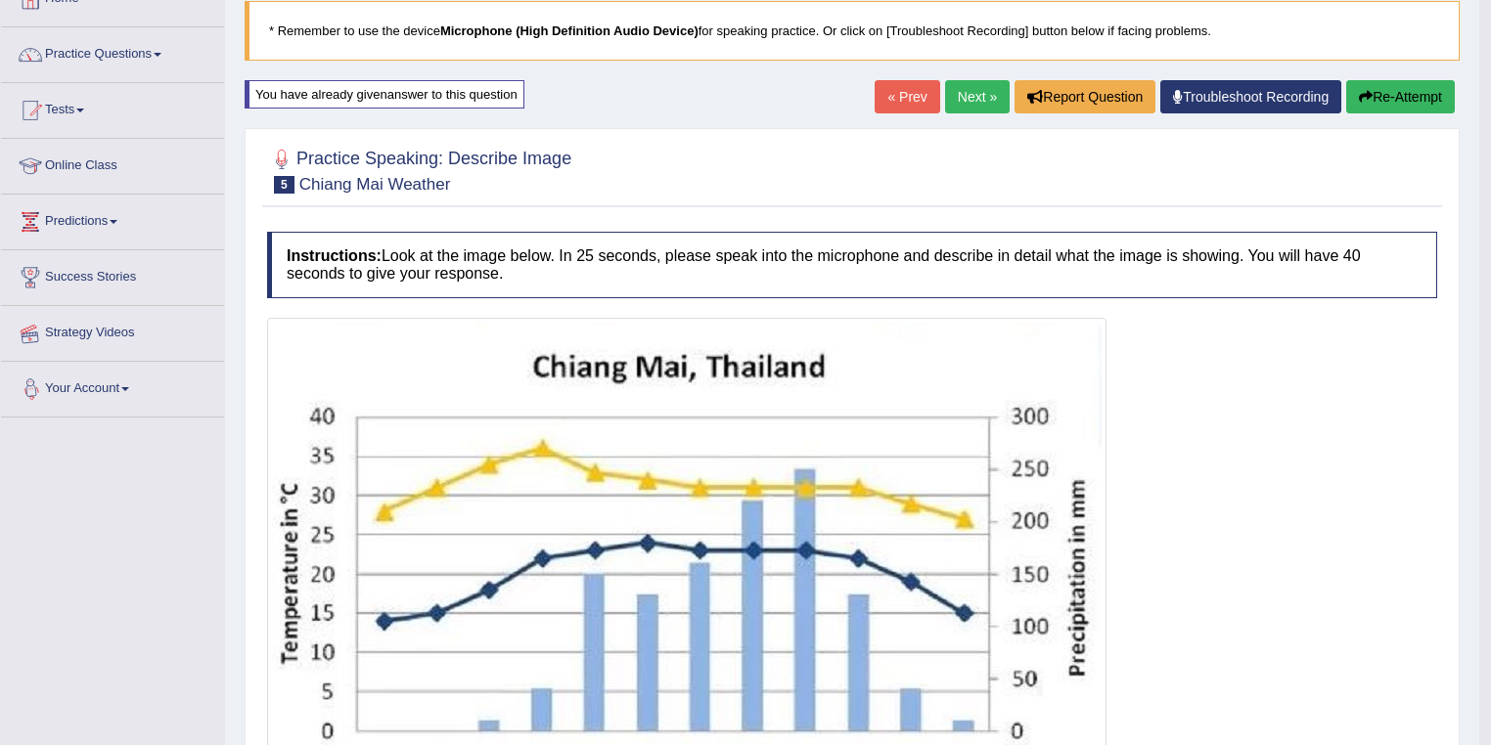
scroll to position [0, 0]
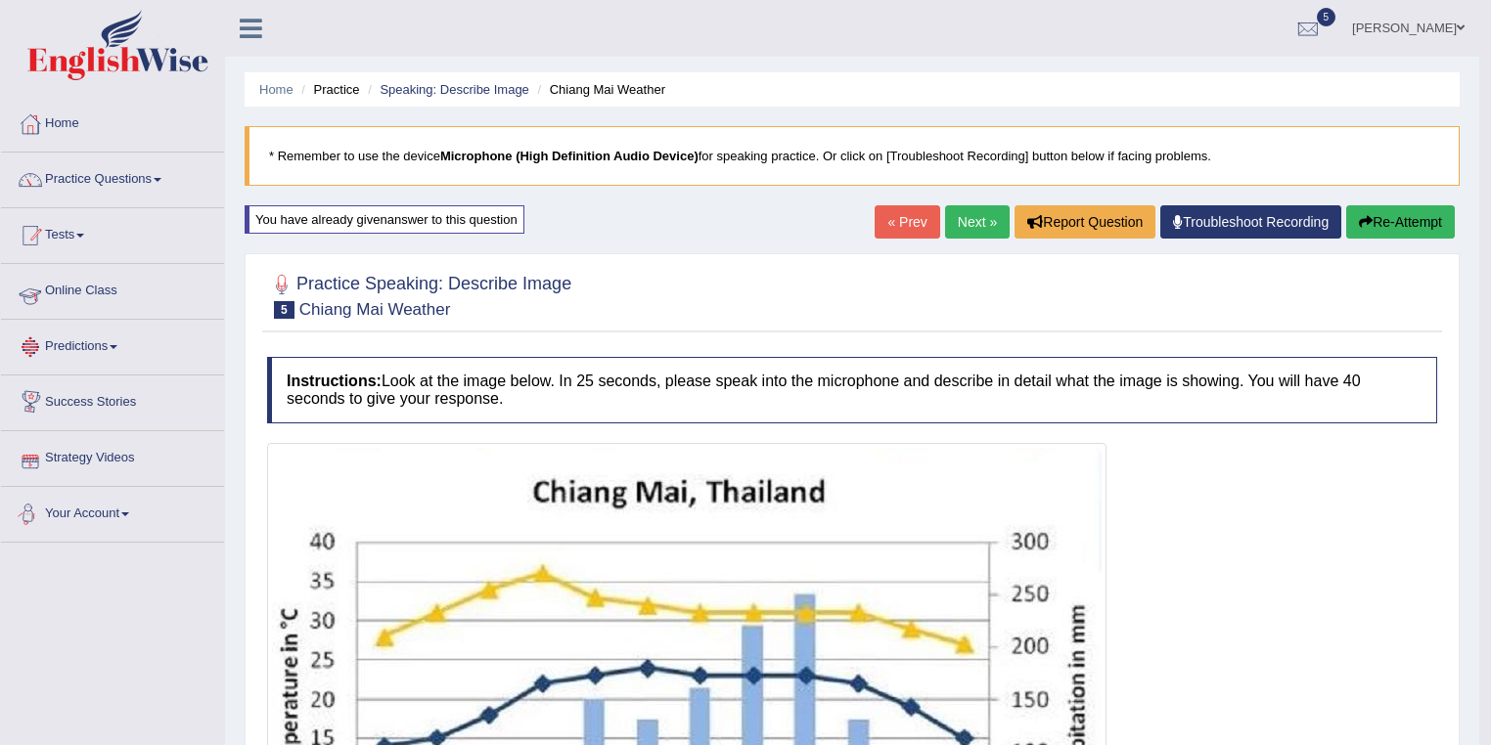
click at [187, 203] on li "Practice Questions Speaking Practice Read Aloud Repeat Sentence Describe Image …" at bounding box center [112, 181] width 223 height 56
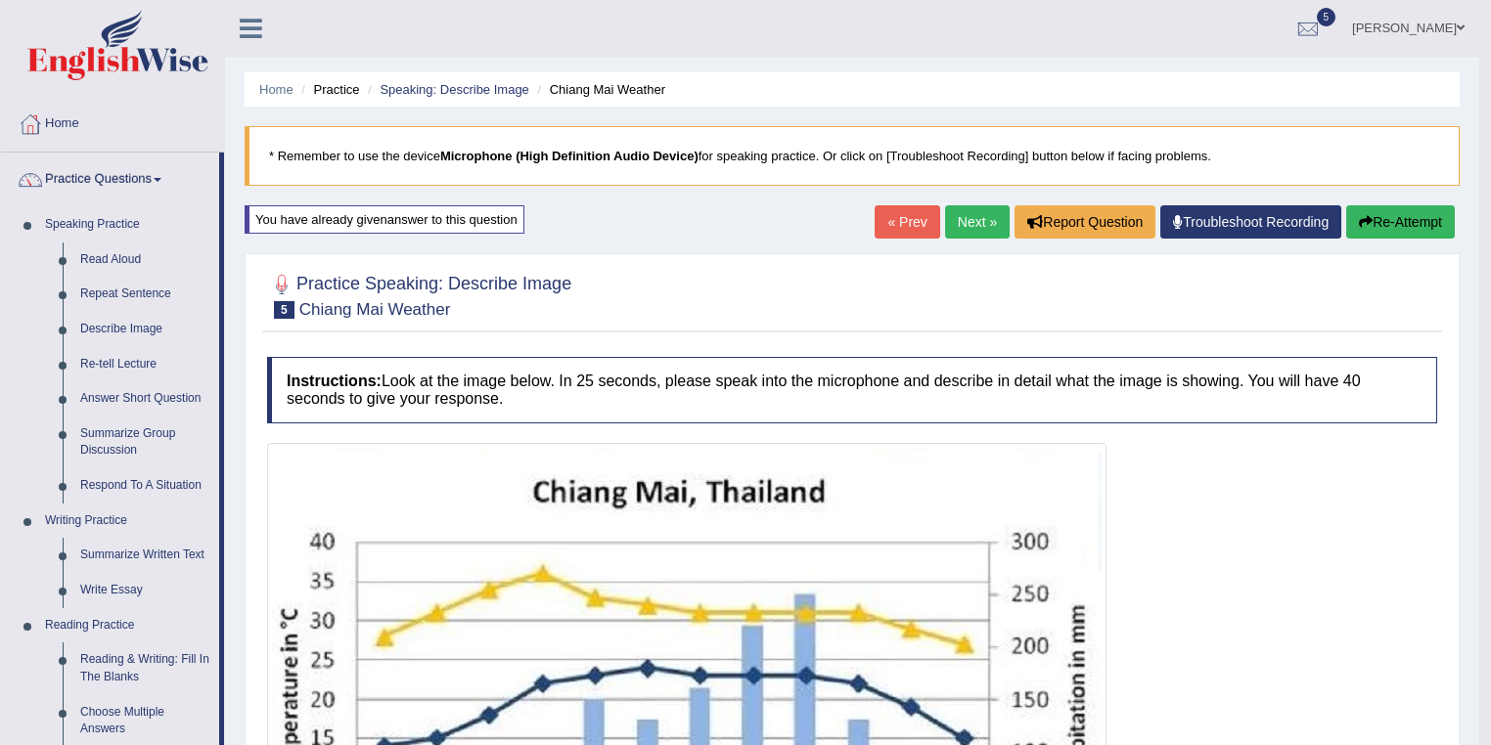
click at [172, 196] on link "Practice Questions" at bounding box center [110, 177] width 218 height 49
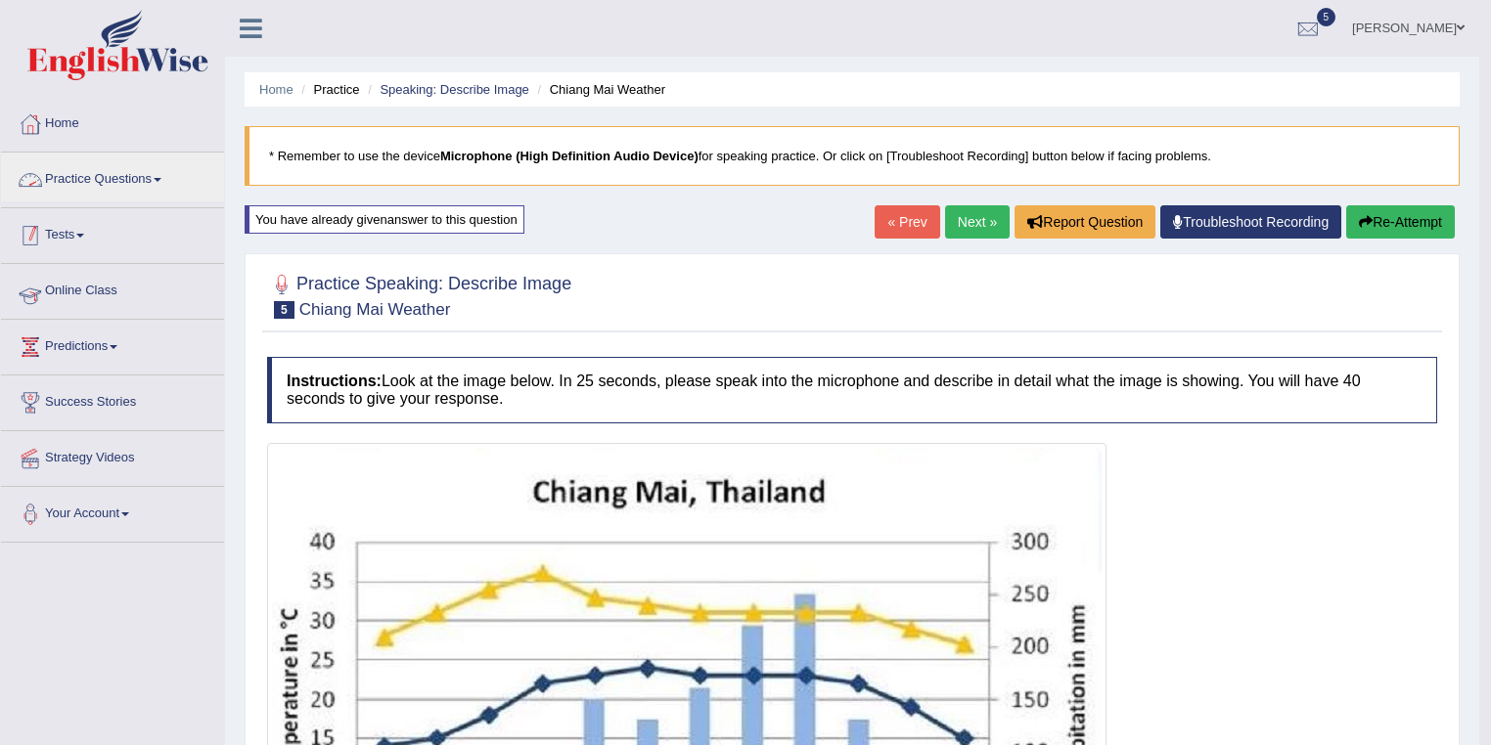
click at [116, 235] on link "Tests" at bounding box center [112, 232] width 223 height 49
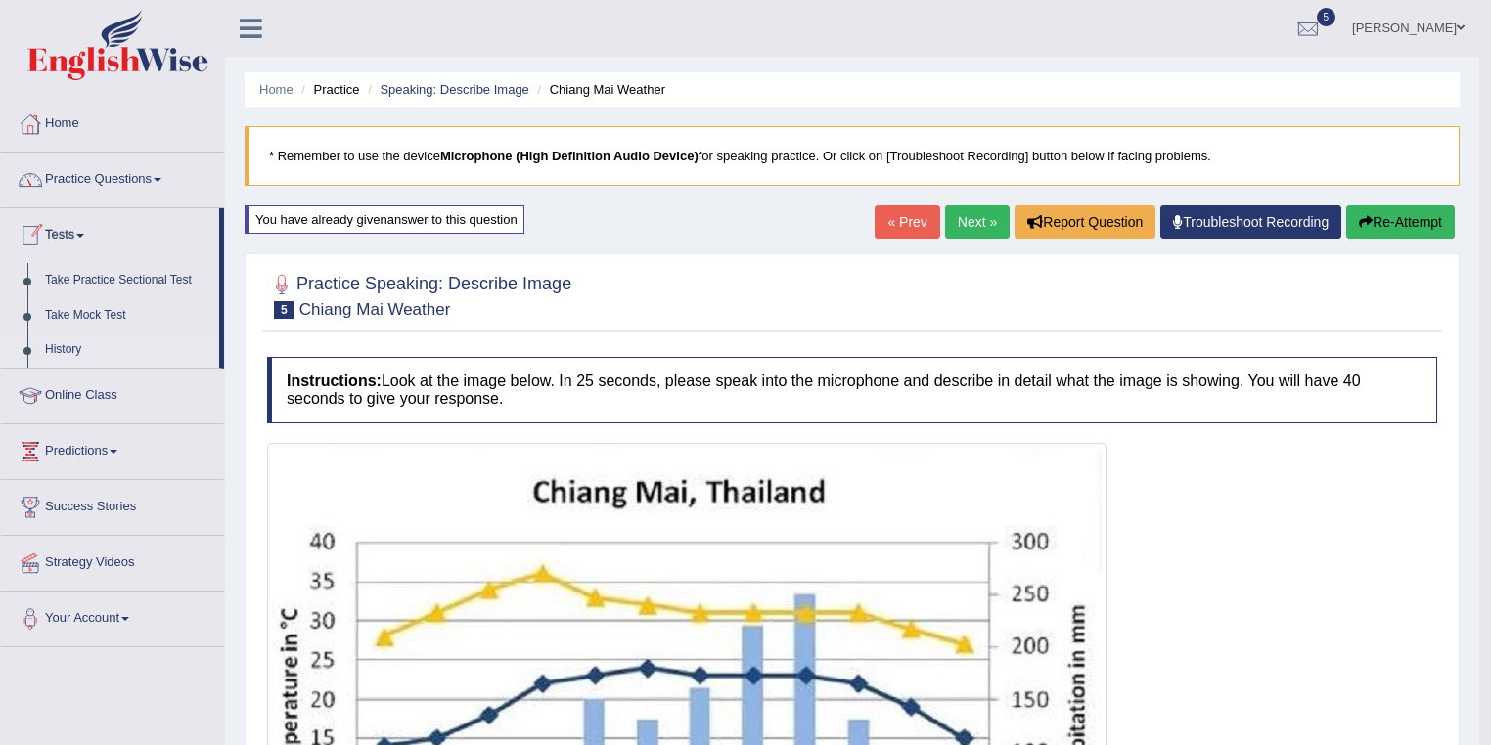
click at [72, 342] on link "History" at bounding box center [127, 350] width 183 height 35
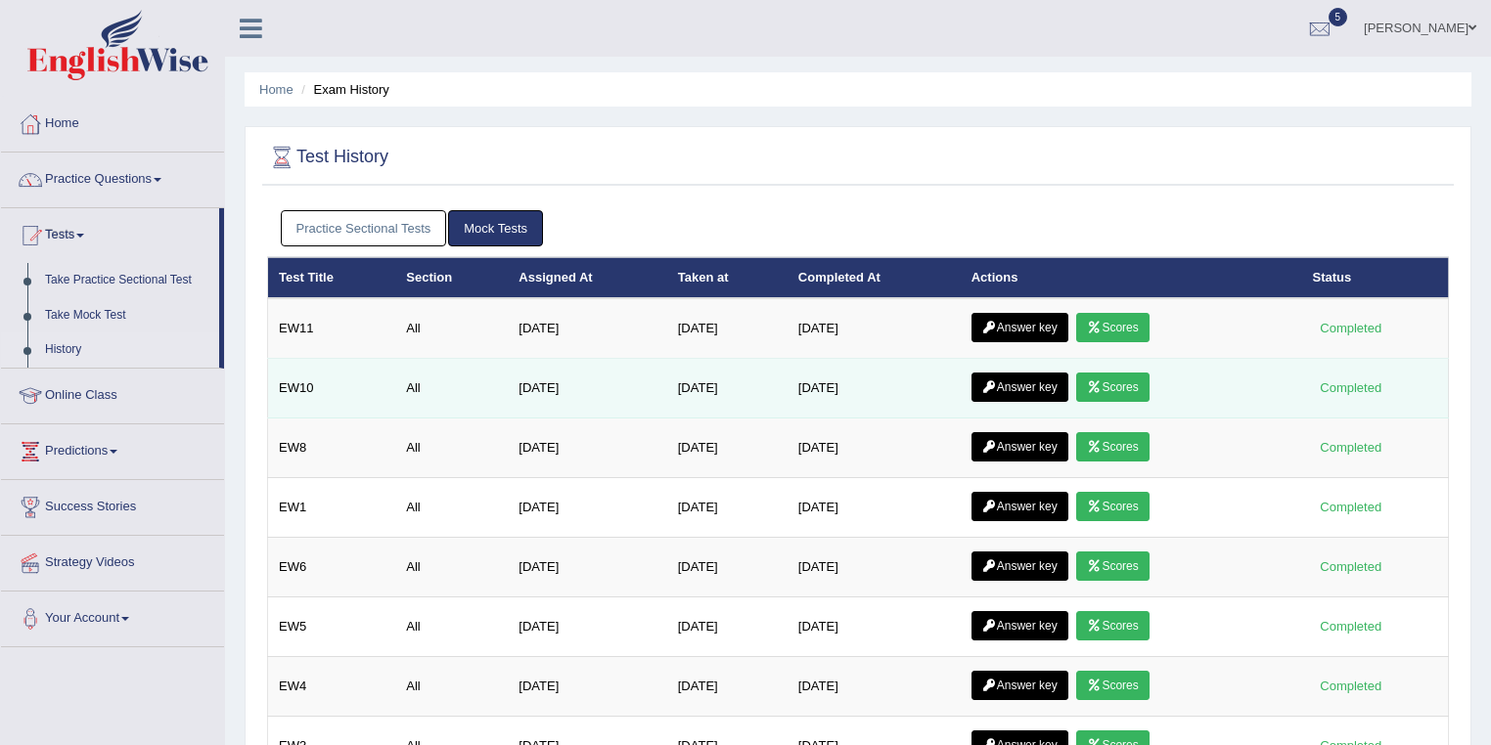
click at [1118, 381] on link "Scores" at bounding box center [1112, 387] width 72 height 29
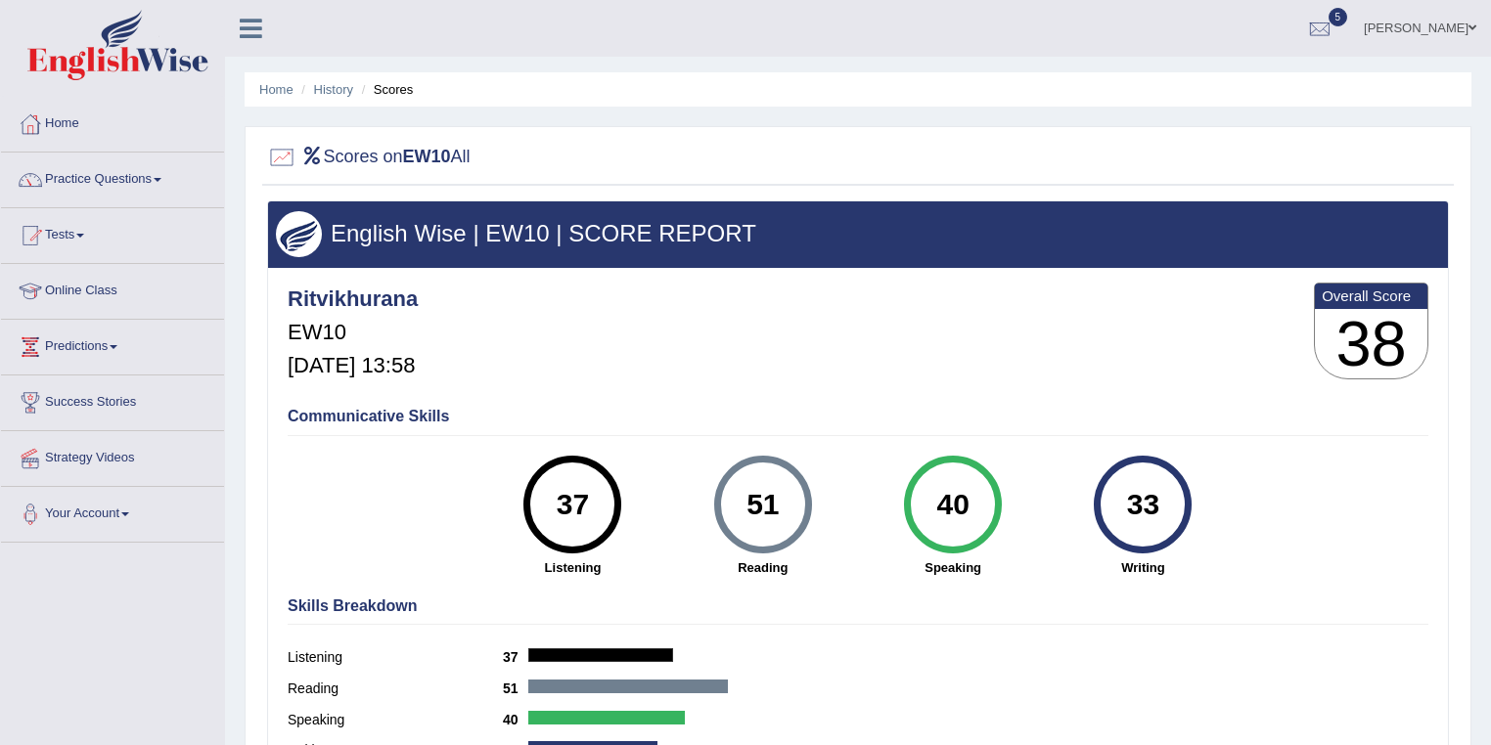
click at [323, 80] on li "History" at bounding box center [324, 89] width 57 height 19
click at [321, 90] on link "History" at bounding box center [333, 89] width 39 height 15
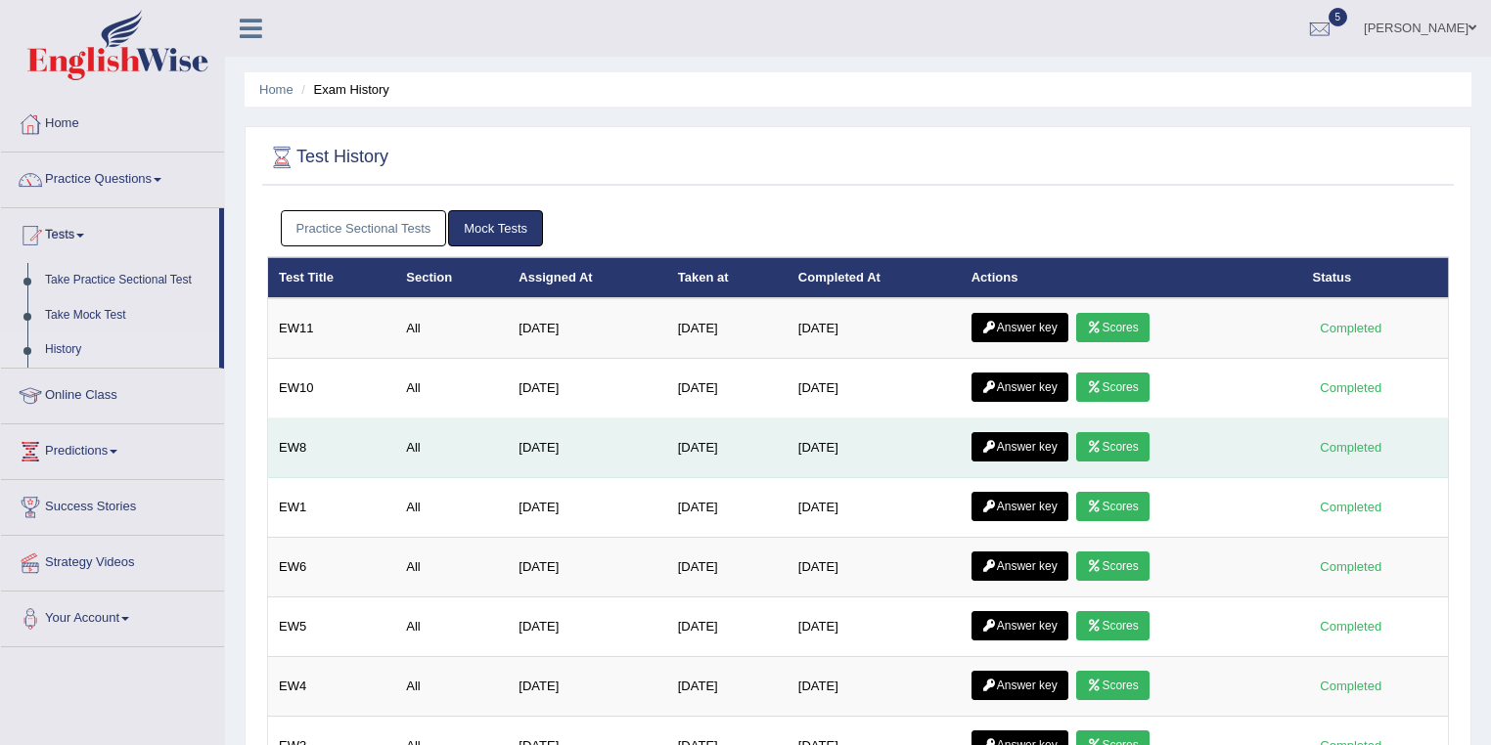
click at [1037, 435] on link "Answer key" at bounding box center [1019, 446] width 97 height 29
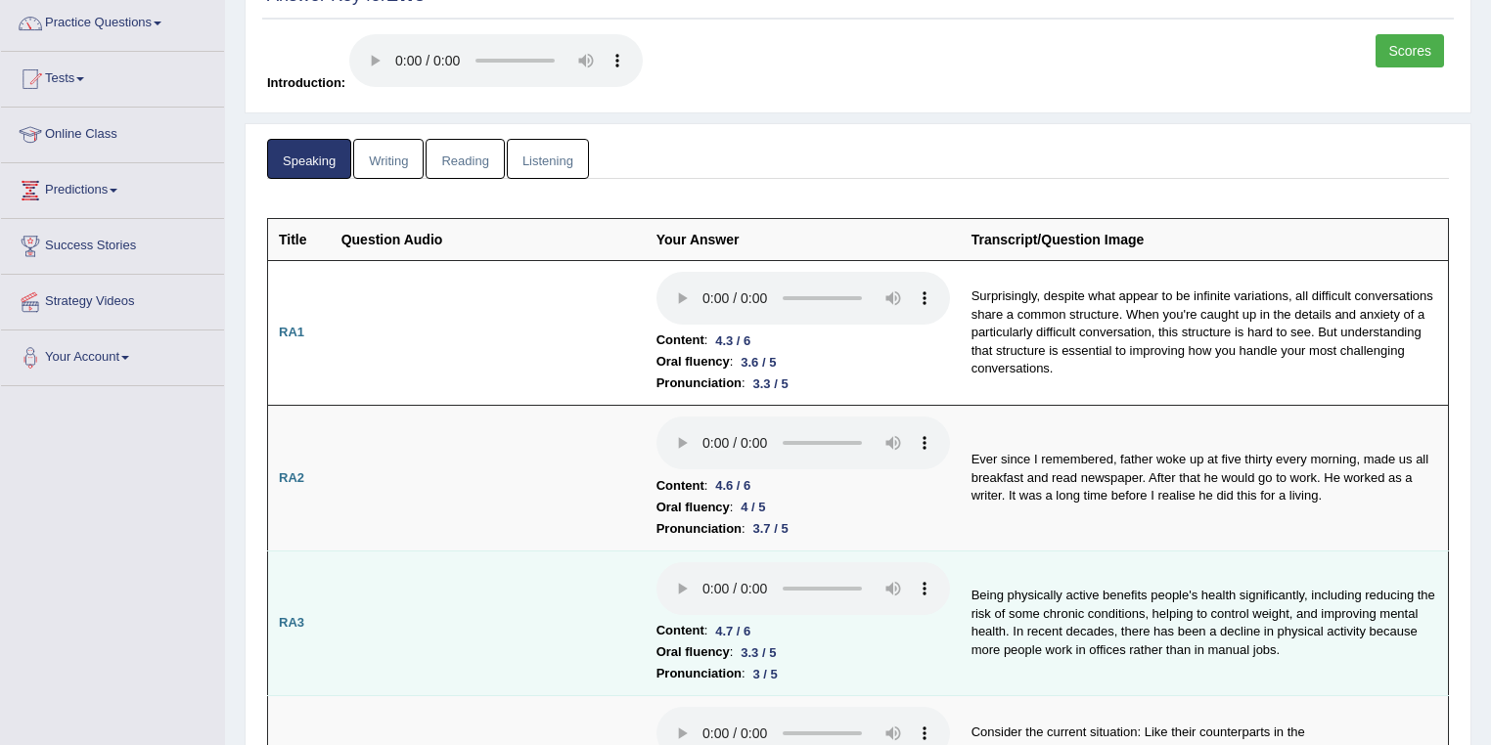
scroll to position [313, 0]
